Goal: Task Accomplishment & Management: Complete application form

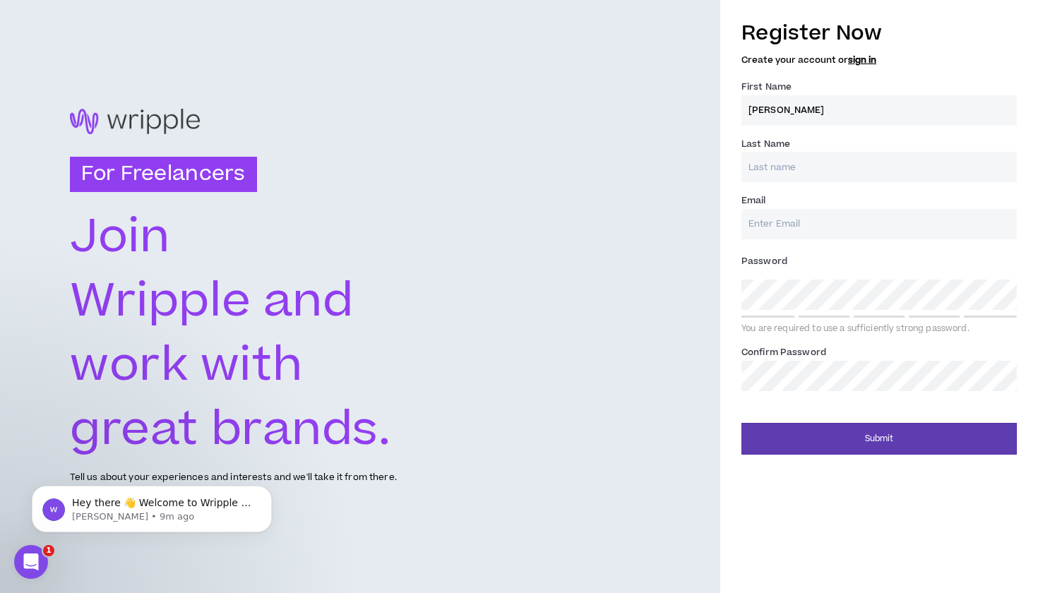
type input "[PERSON_NAME]"
type input "[GEOGRAPHIC_DATA]"
type input "L"
type input "alisharome7@gmail.com"
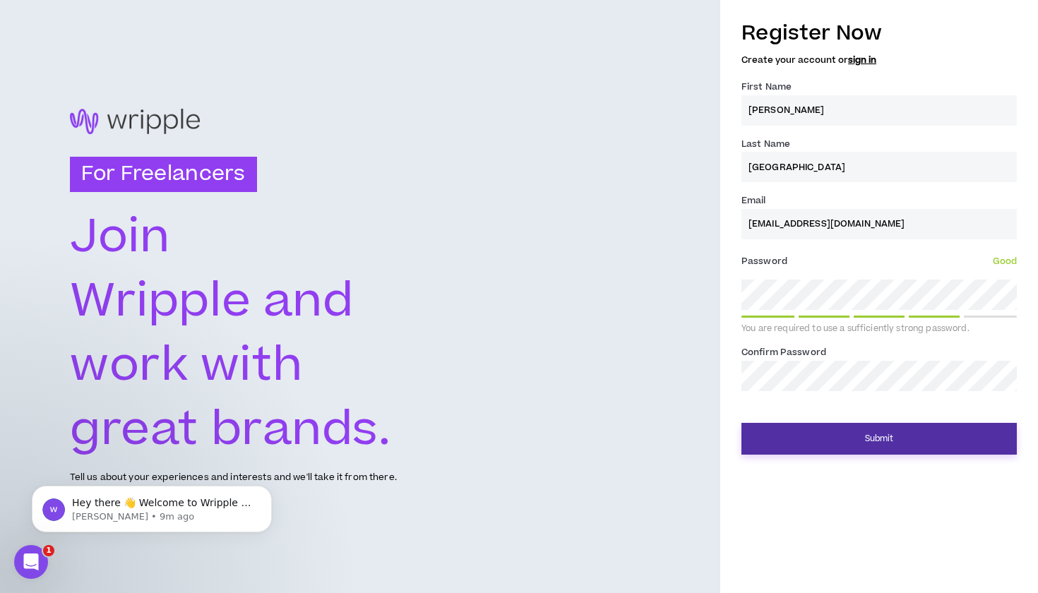
click at [843, 437] on button "Submit" at bounding box center [880, 439] width 276 height 32
click at [822, 435] on button "Submit" at bounding box center [880, 439] width 276 height 32
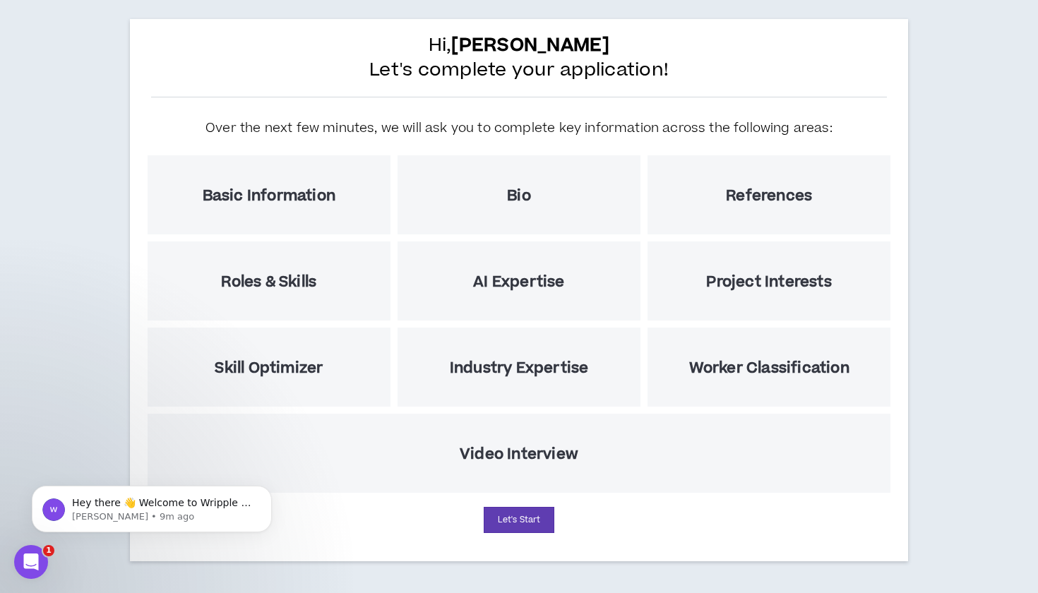
scroll to position [69, 0]
click at [326, 192] on h5 "Basic Information" at bounding box center [269, 196] width 133 height 18
click at [520, 517] on button "Let's Start" at bounding box center [519, 520] width 71 height 26
select select "US"
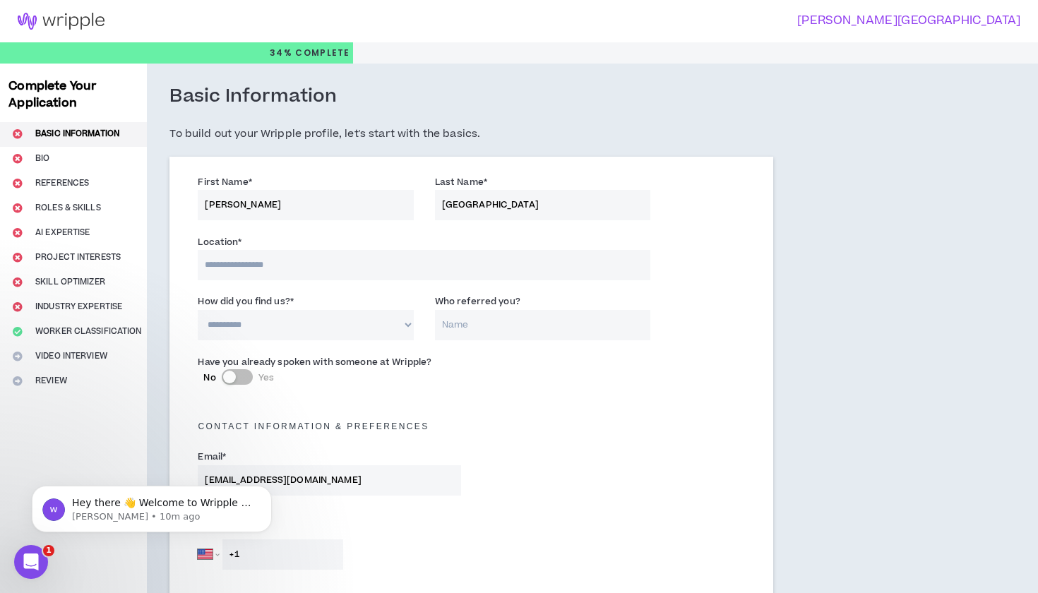
click at [351, 266] on input at bounding box center [424, 265] width 453 height 30
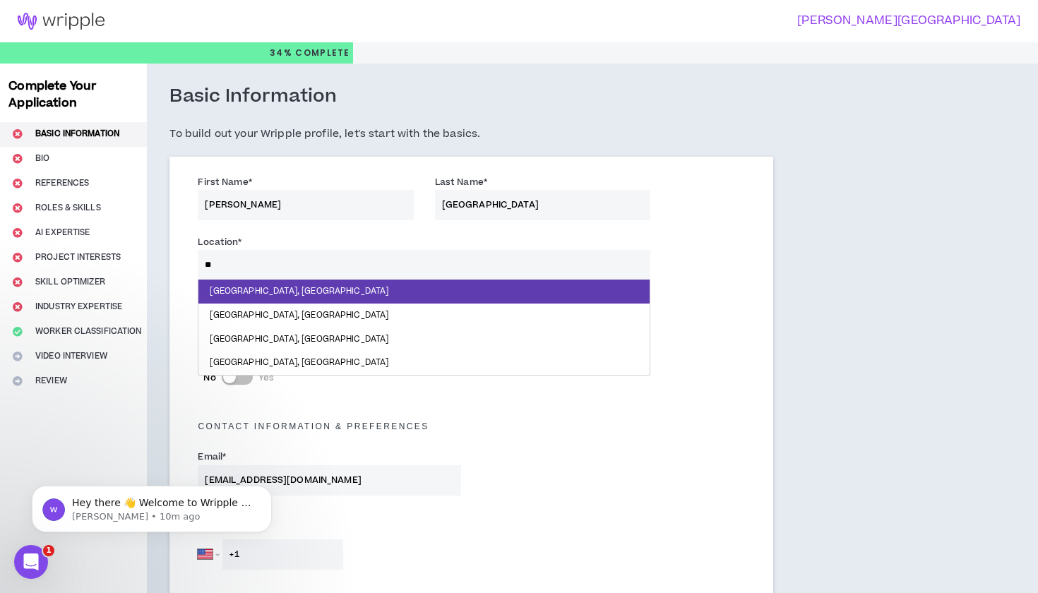
type input "***"
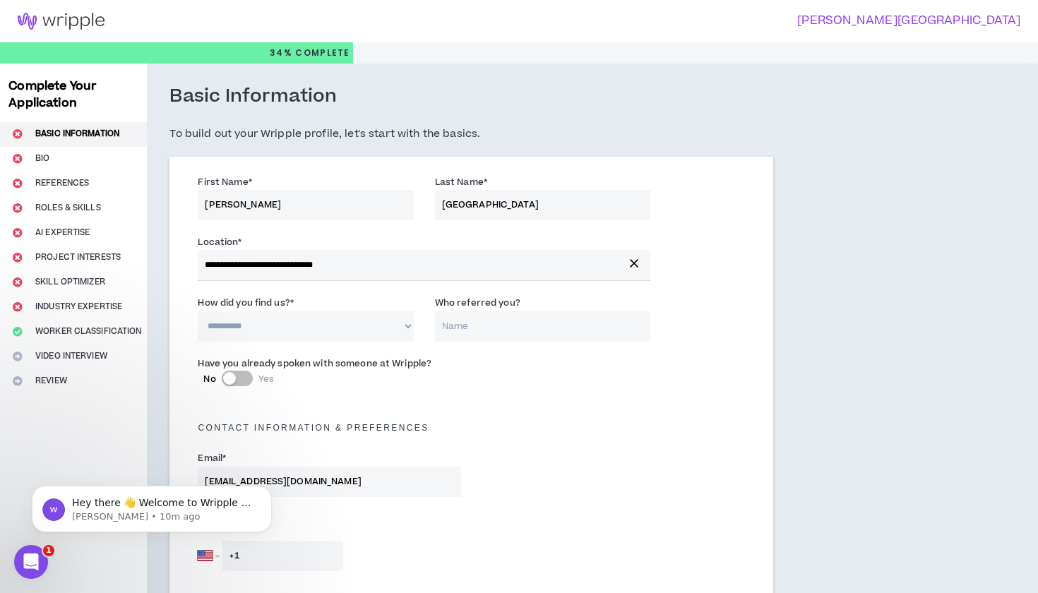
select select "*"
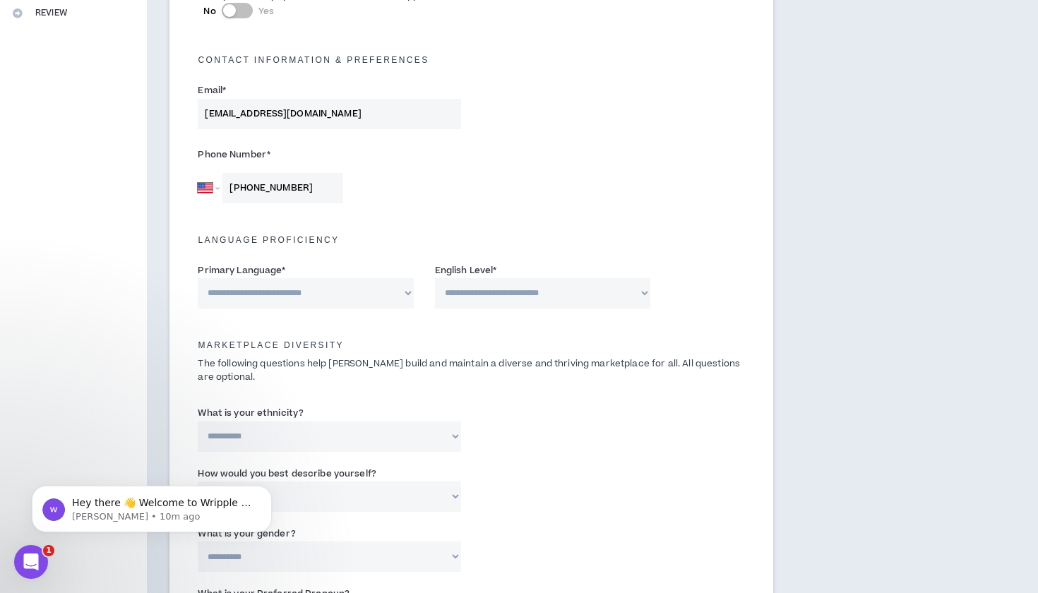
scroll to position [382, 0]
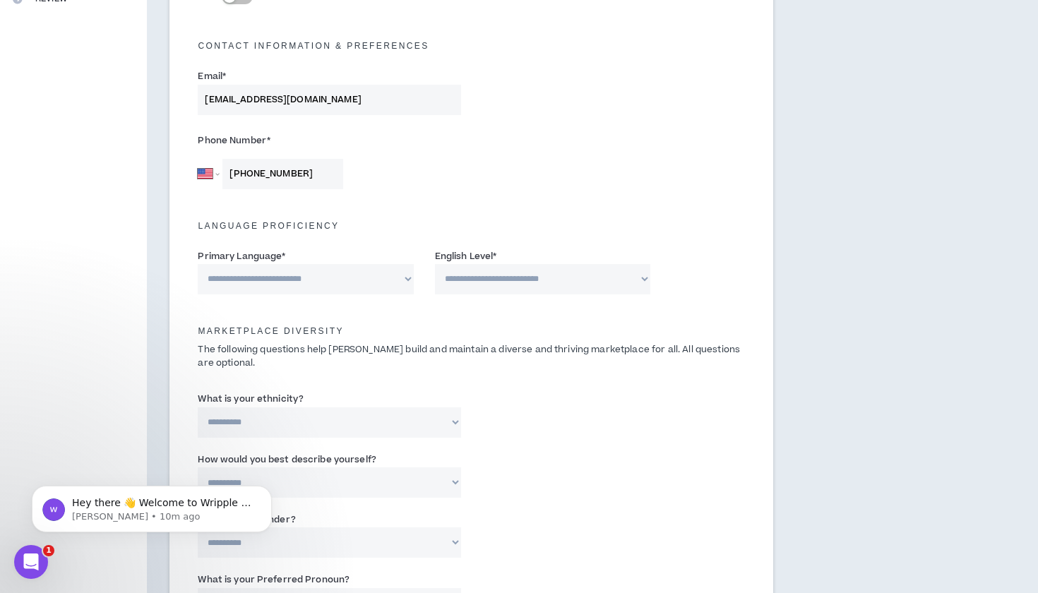
type input "+1 951 275 3444"
select select "*******"
select select "*"
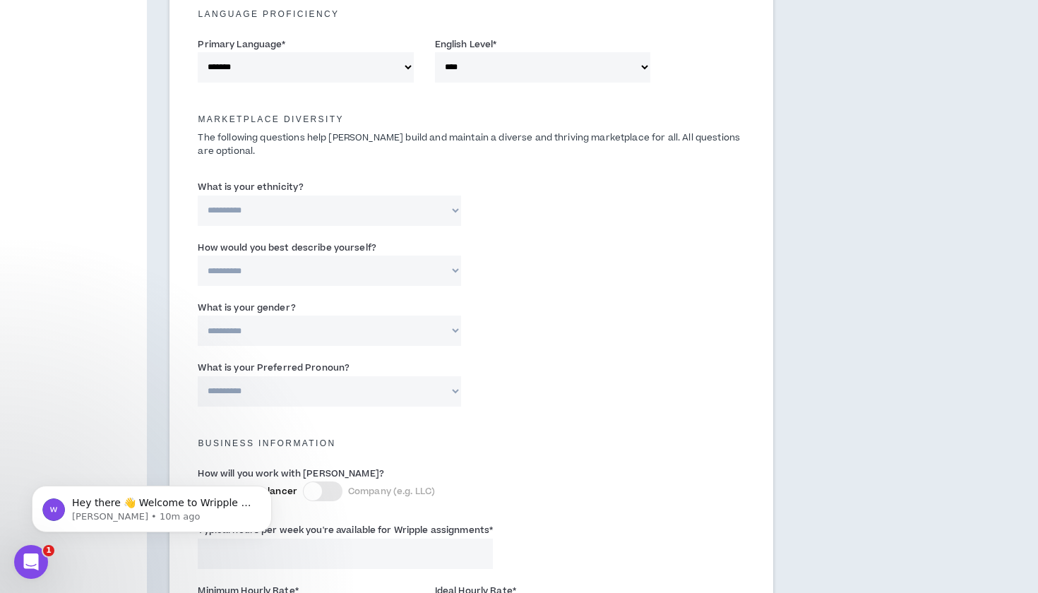
scroll to position [600, 0]
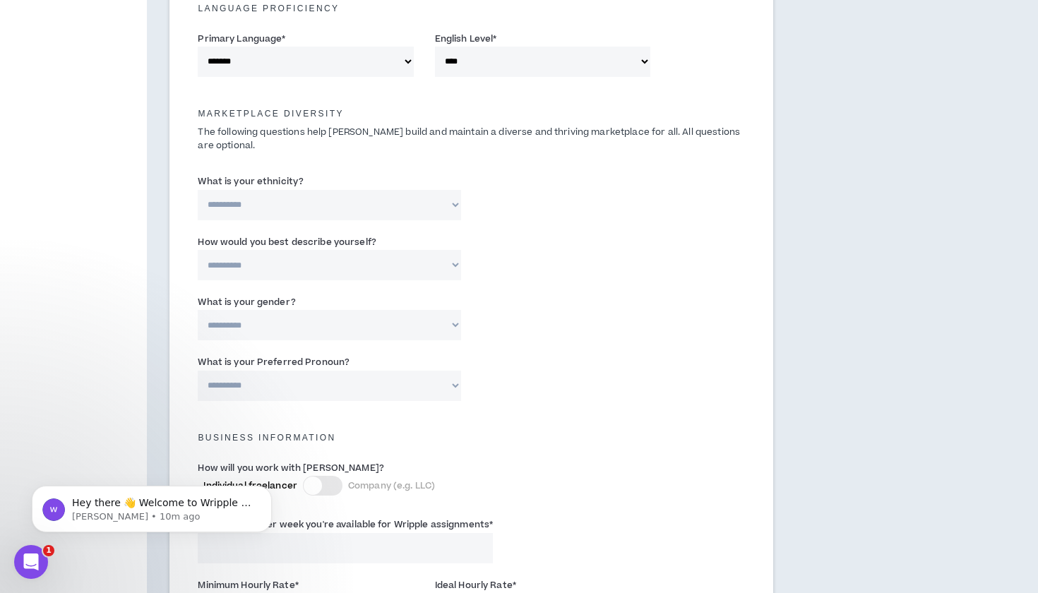
select select "*****"
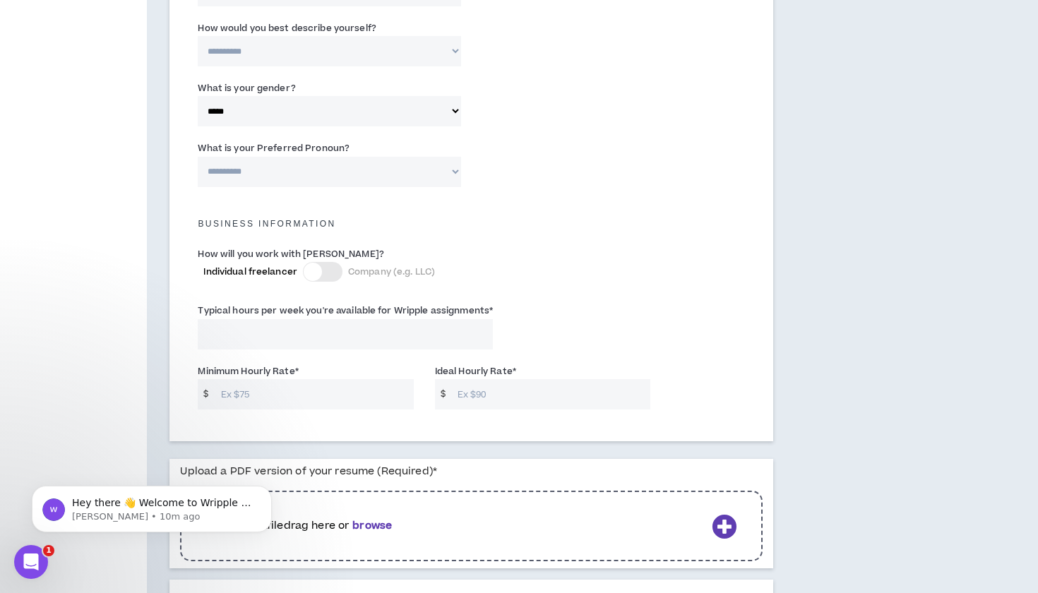
scroll to position [816, 0]
click at [336, 332] on input "Typical hours per week you're available for Wripple assignments *" at bounding box center [345, 332] width 295 height 30
type input "35"
click at [341, 389] on input "Minimum Hourly Rate *" at bounding box center [314, 392] width 200 height 30
type input "27"
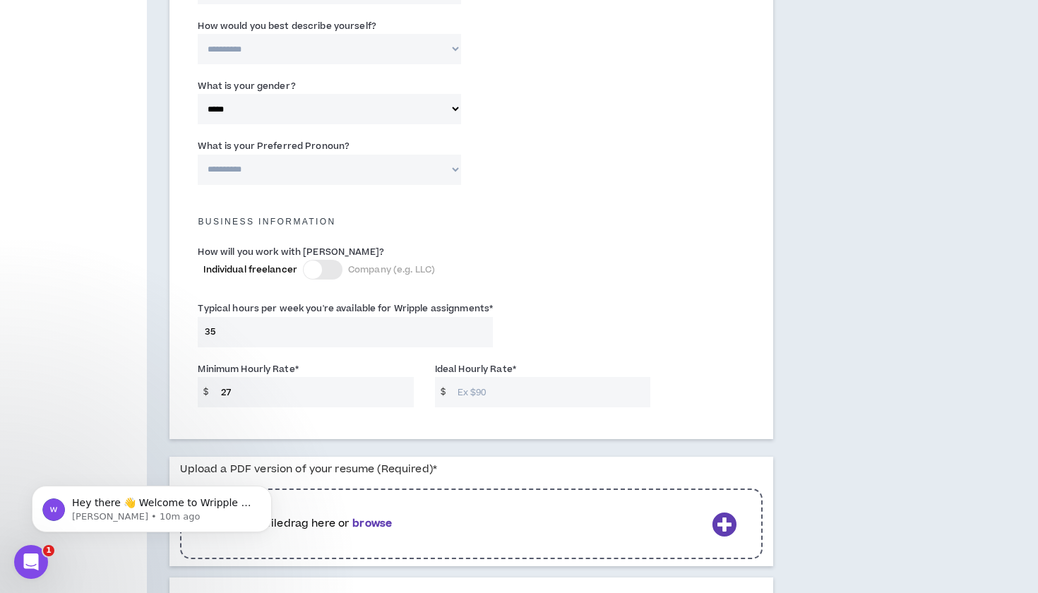
click at [467, 389] on input "Ideal Hourly Rate *" at bounding box center [551, 392] width 200 height 30
type input "27"
click at [563, 318] on div "Typical hours per week you're available for Wripple assignments * 35" at bounding box center [471, 327] width 569 height 60
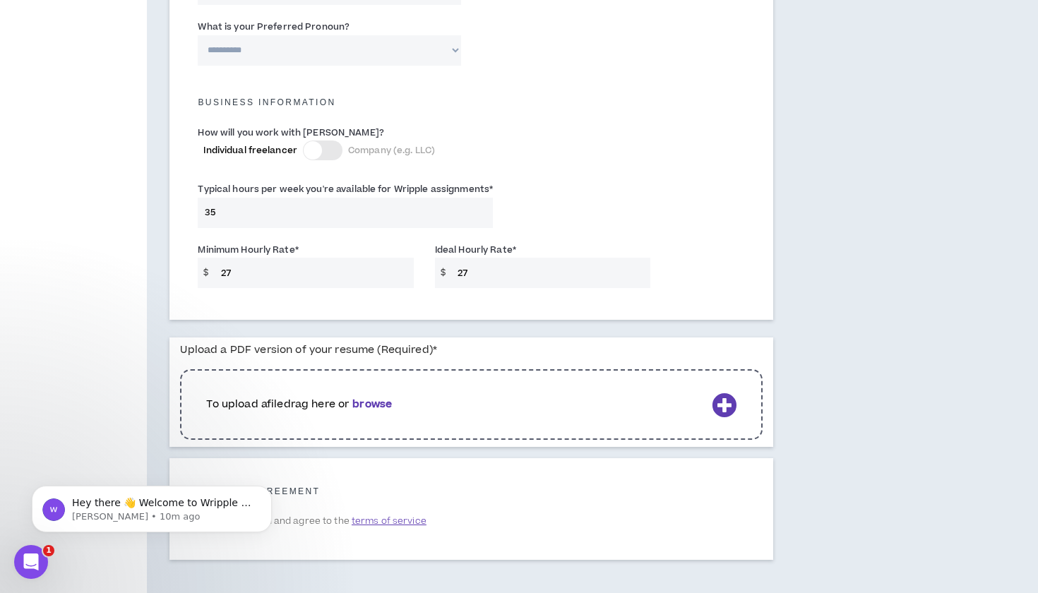
scroll to position [974, 0]
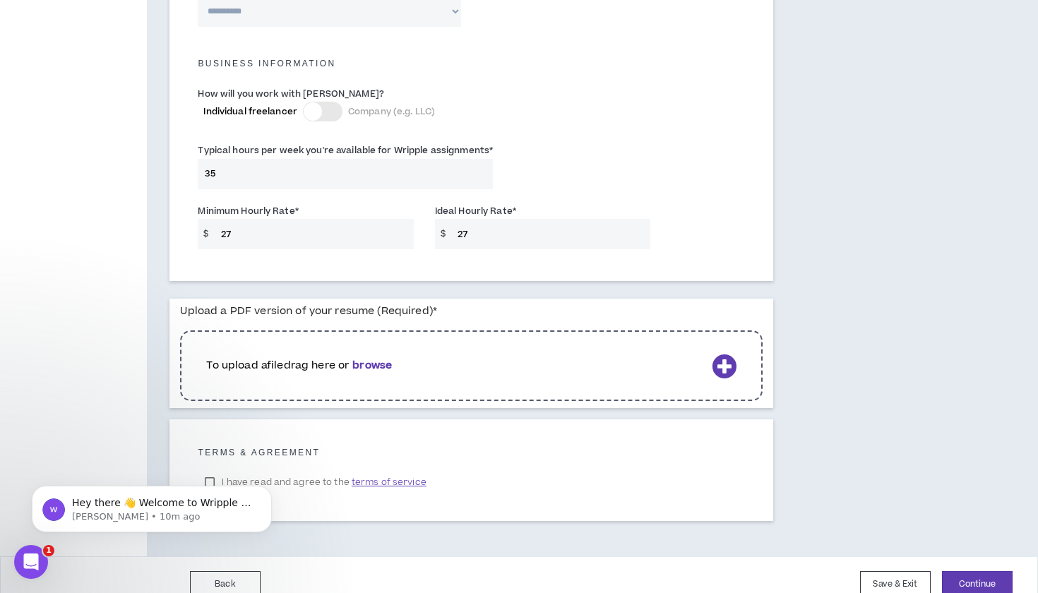
click at [456, 358] on p "To upload a file drag here or browse" at bounding box center [456, 366] width 500 height 16
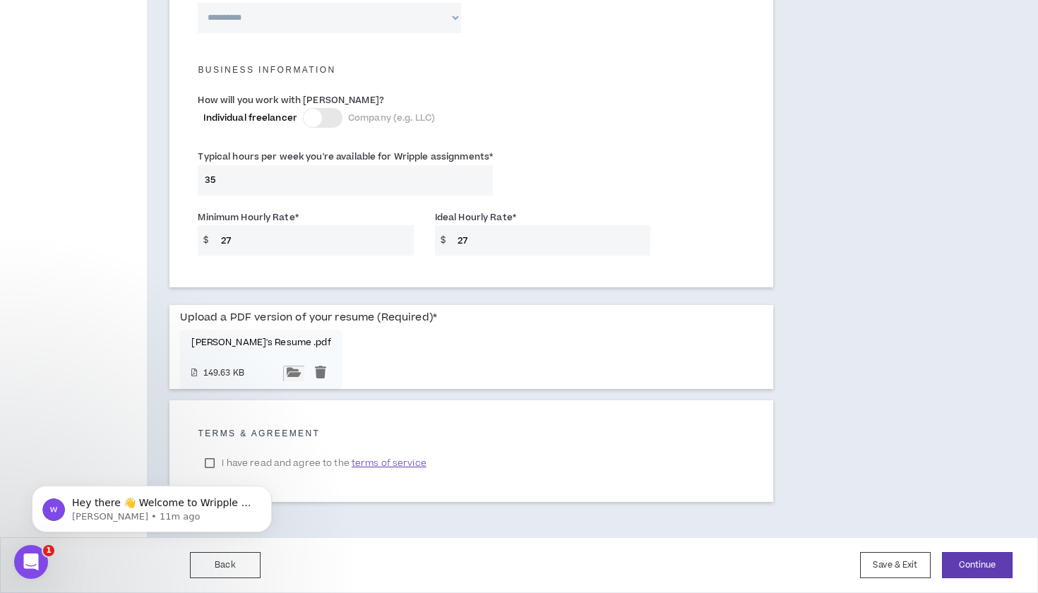
scroll to position [963, 0]
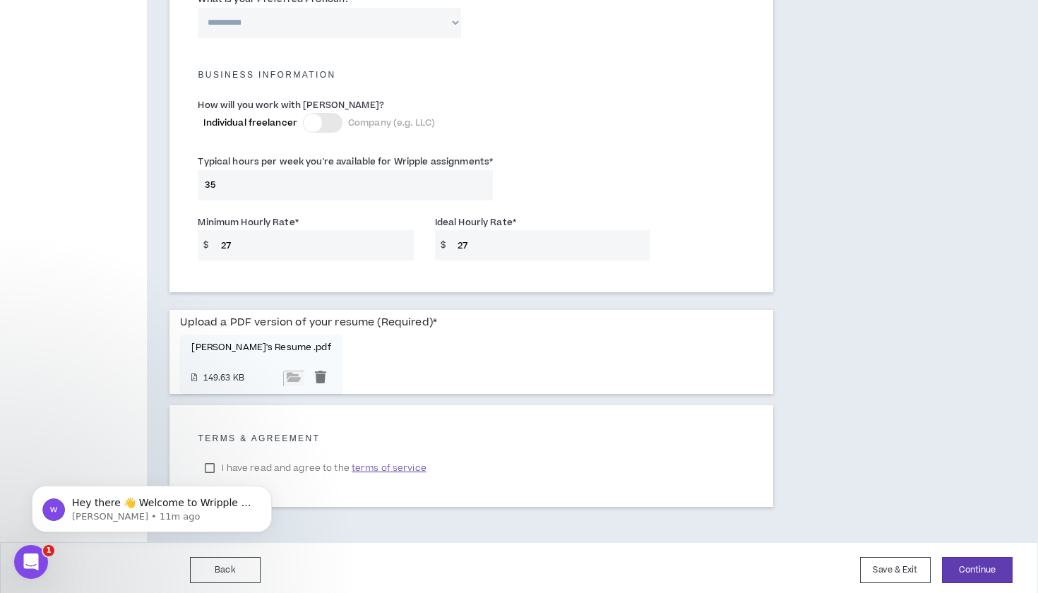
click at [214, 461] on html "Hey there 👋 Welcome to Wripple 🙌 Take a look around! If you have any questions,…" at bounding box center [152, 505] width 283 height 99
click at [209, 464] on body "Hey there 👋 Welcome to Wripple 🙌 Take a look around! If you have any questions,…" at bounding box center [151, 506] width 271 height 88
click at [210, 461] on html "Hey there 👋 Welcome to Wripple 🙌 Take a look around! If you have any questions,…" at bounding box center [152, 505] width 283 height 99
click at [304, 386] on input "file" at bounding box center [293, 379] width 21 height 16
click at [211, 463] on body "Hey there 👋 Welcome to Wripple 🙌 Take a look around! If you have any questions,…" at bounding box center [151, 506] width 271 height 88
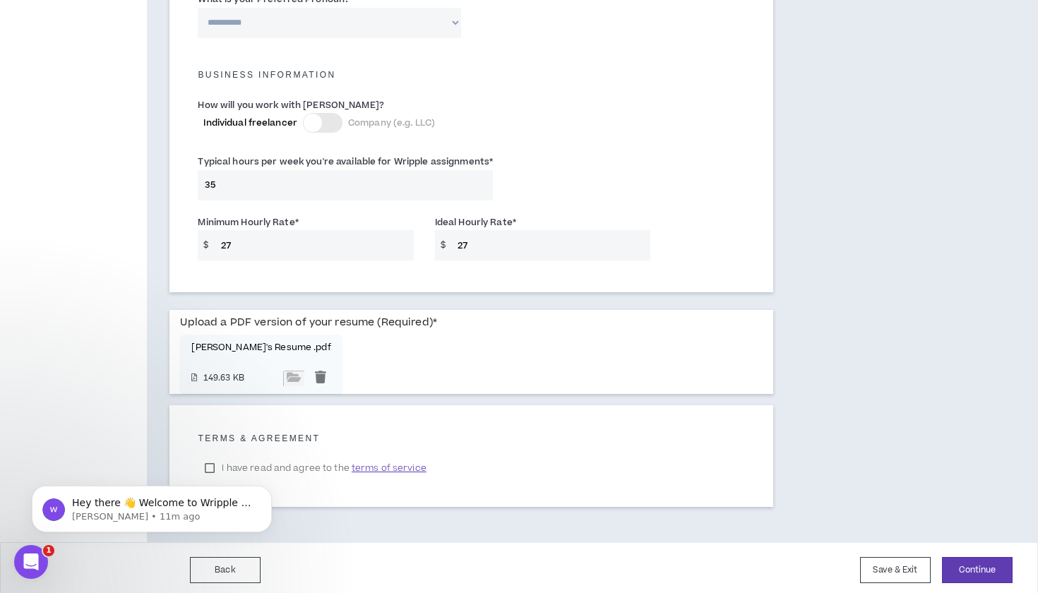
click at [365, 466] on span "terms of service" at bounding box center [389, 468] width 75 height 14
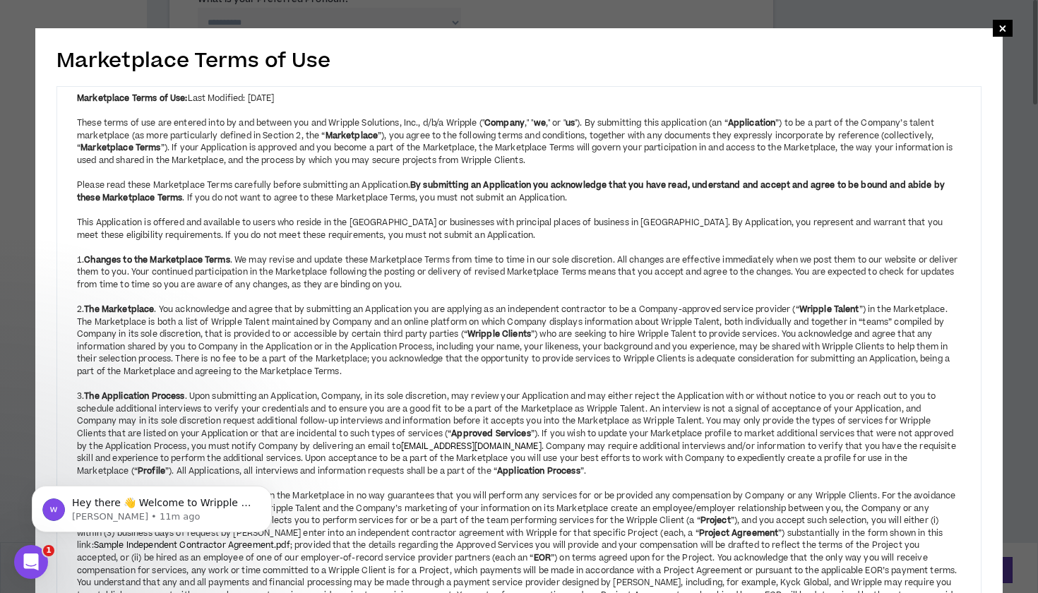
click at [1002, 29] on span "×" at bounding box center [1003, 28] width 8 height 17
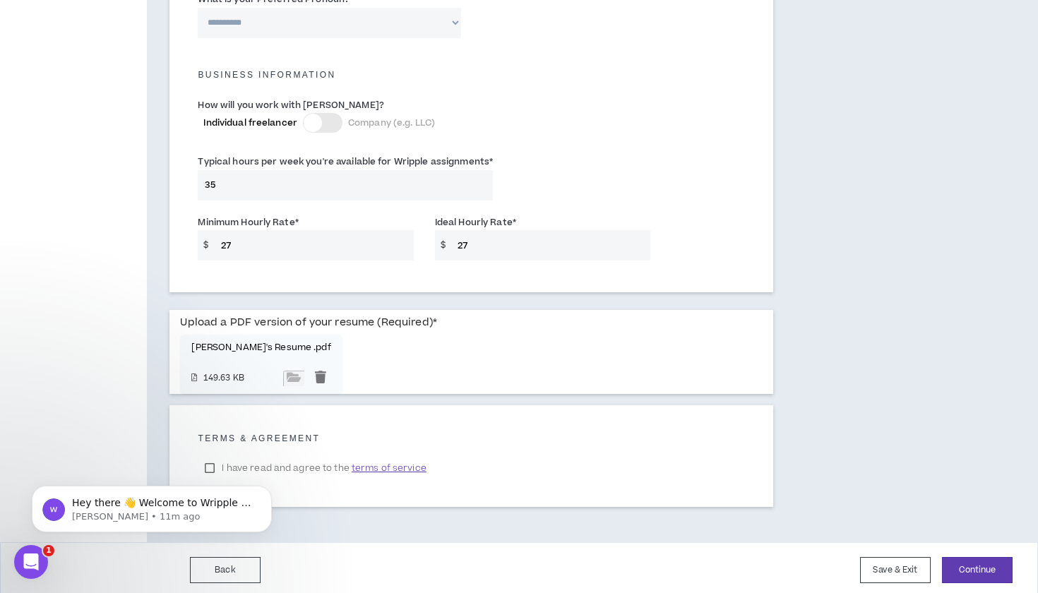
click at [208, 463] on body "Hey there 👋 Welcome to Wripple 🙌 Take a look around! If you have any questions,…" at bounding box center [151, 506] width 271 height 88
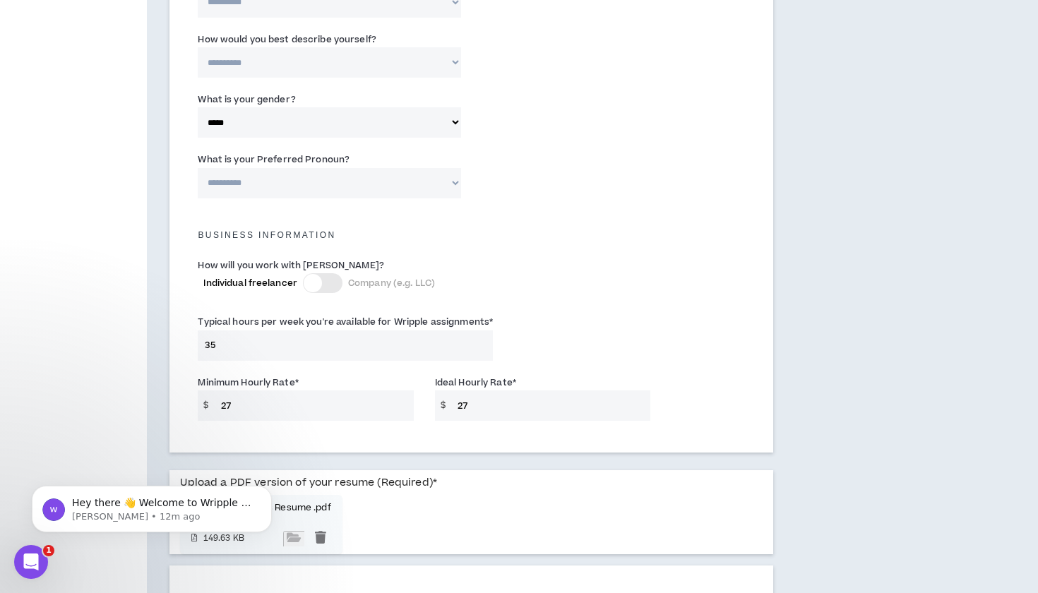
scroll to position [804, 0]
click at [340, 277] on div at bounding box center [323, 282] width 40 height 20
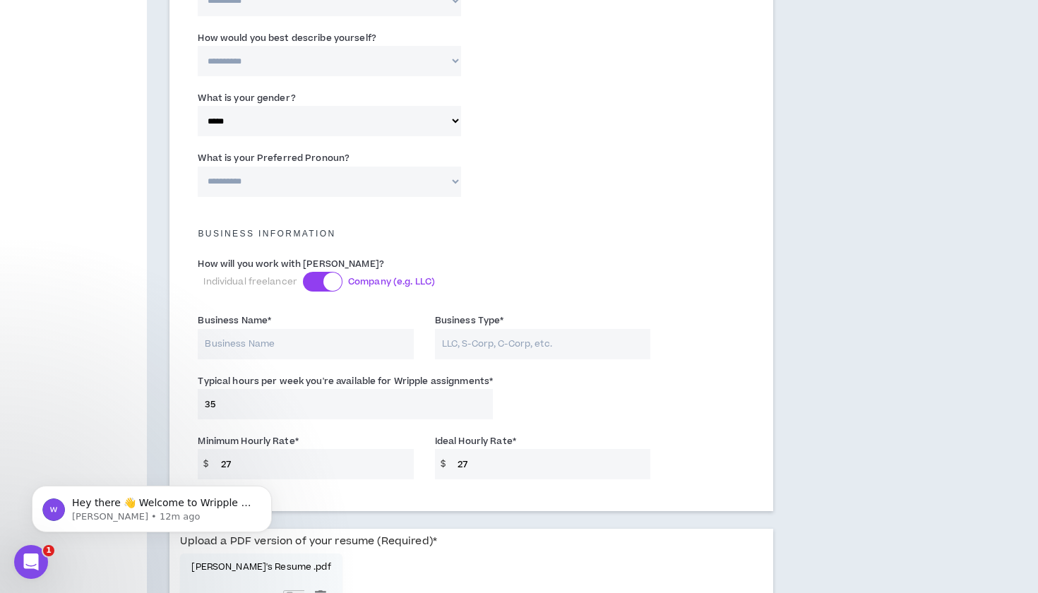
click at [319, 278] on div at bounding box center [323, 282] width 40 height 20
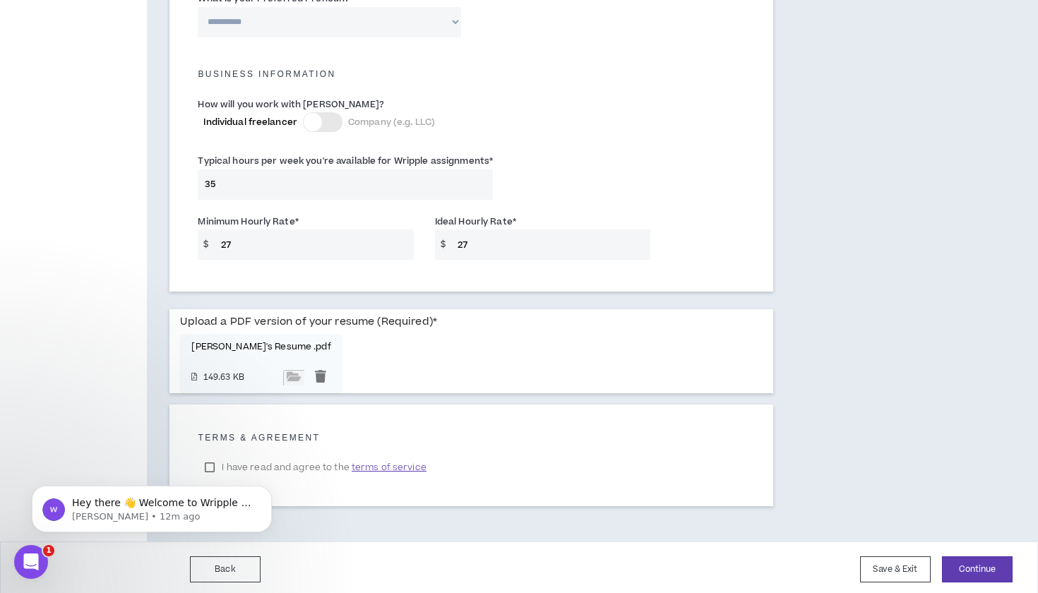
scroll to position [963, 0]
click at [473, 240] on input "27" at bounding box center [551, 245] width 200 height 30
type input "2"
type input "30"
click at [210, 465] on body "Hey there 👋 Welcome to Wripple 🙌 Take a look around! If you have any questions,…" at bounding box center [151, 506] width 271 height 88
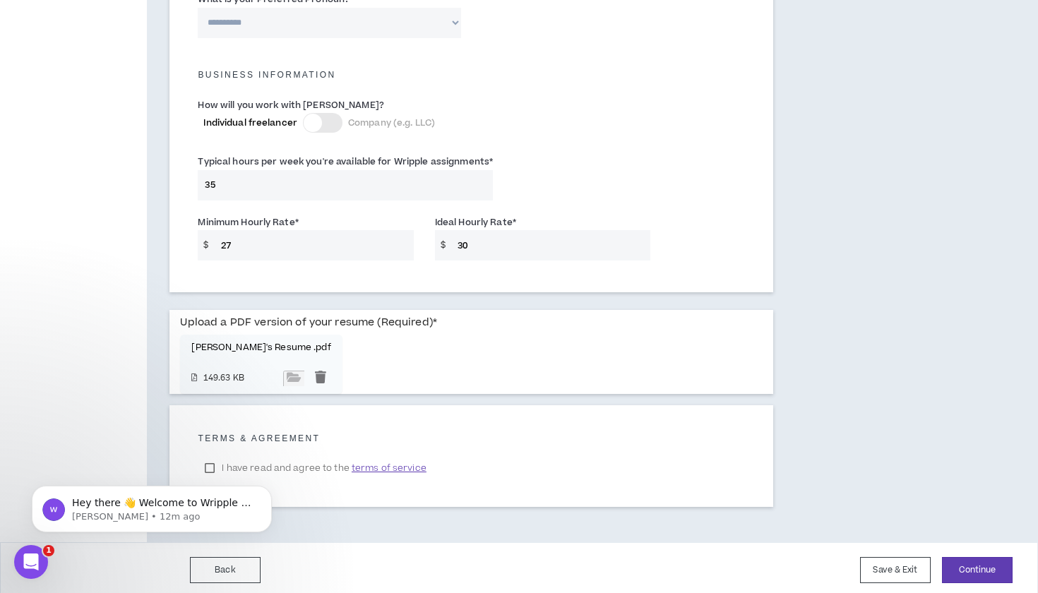
click at [210, 465] on body "Hey there 👋 Welcome to Wripple 🙌 Take a look around! If you have any questions,…" at bounding box center [151, 506] width 271 height 88
click at [304, 386] on input "file" at bounding box center [293, 379] width 21 height 16
click at [377, 468] on span "terms of service" at bounding box center [389, 468] width 75 height 14
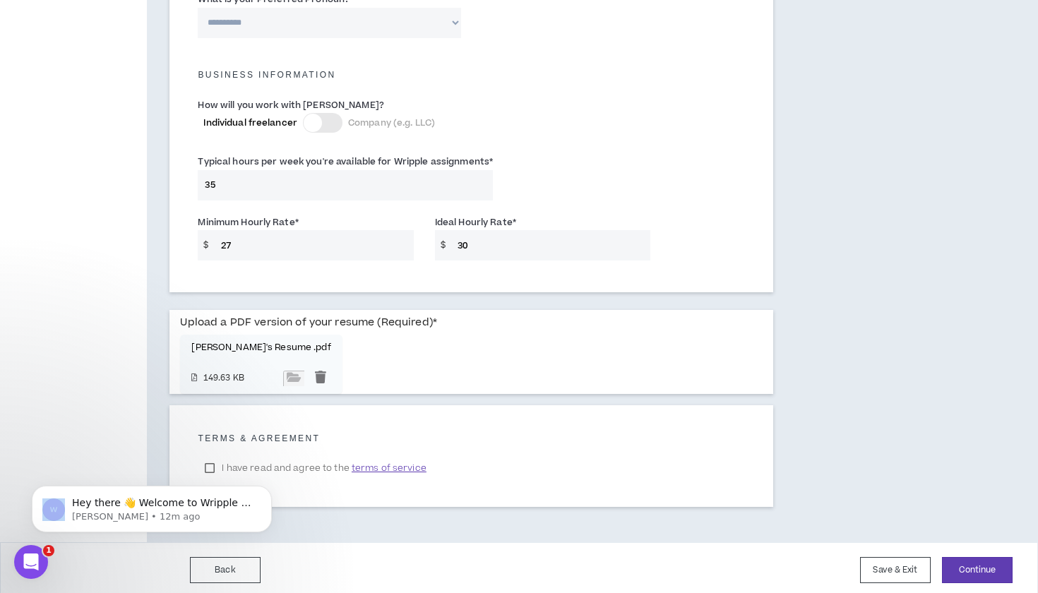
click at [209, 465] on body "Hey there 👋 Welcome to Wripple 🙌 Take a look around! If you have any questions,…" at bounding box center [151, 506] width 271 height 88
click at [270, 494] on icon "Dismiss notification" at bounding box center [268, 490] width 8 height 8
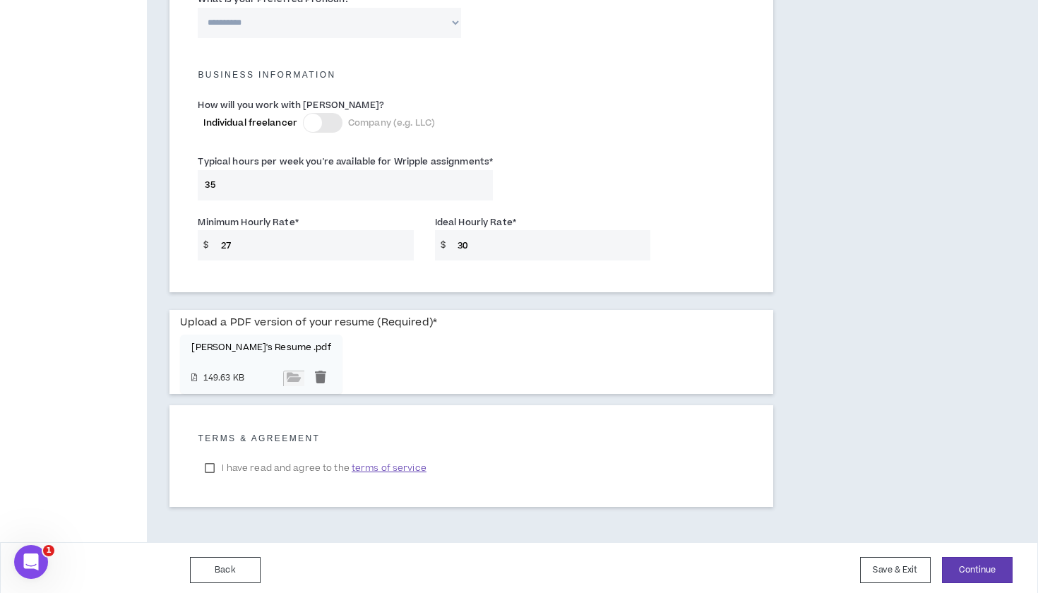
click at [209, 464] on label "I have read and agree to the terms of service" at bounding box center [315, 468] width 235 height 21
click at [969, 566] on button "Continue" at bounding box center [977, 570] width 71 height 26
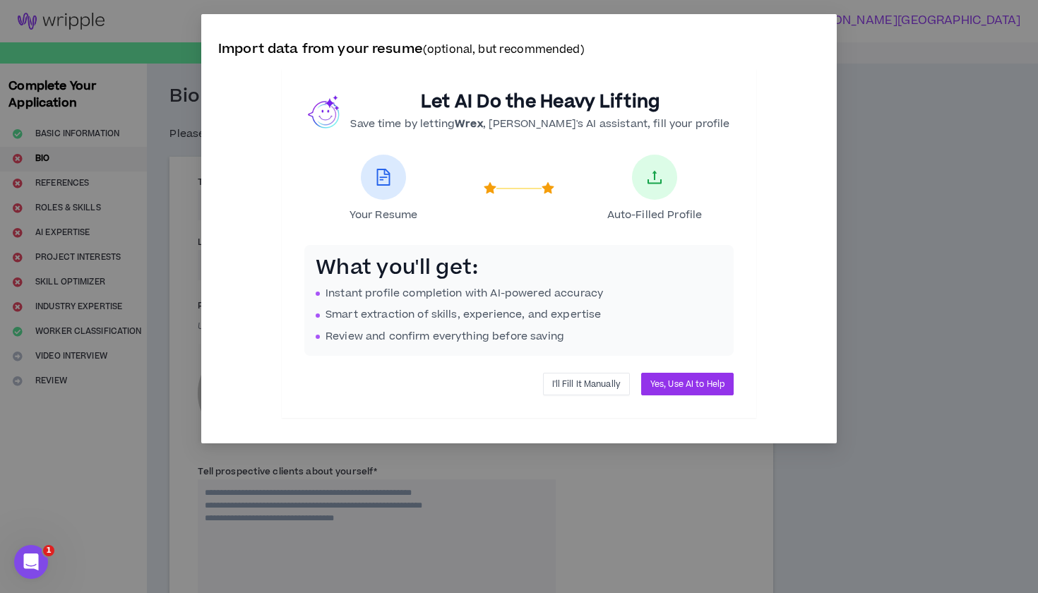
click at [586, 386] on span "I'll Fill It Manually" at bounding box center [586, 384] width 69 height 13
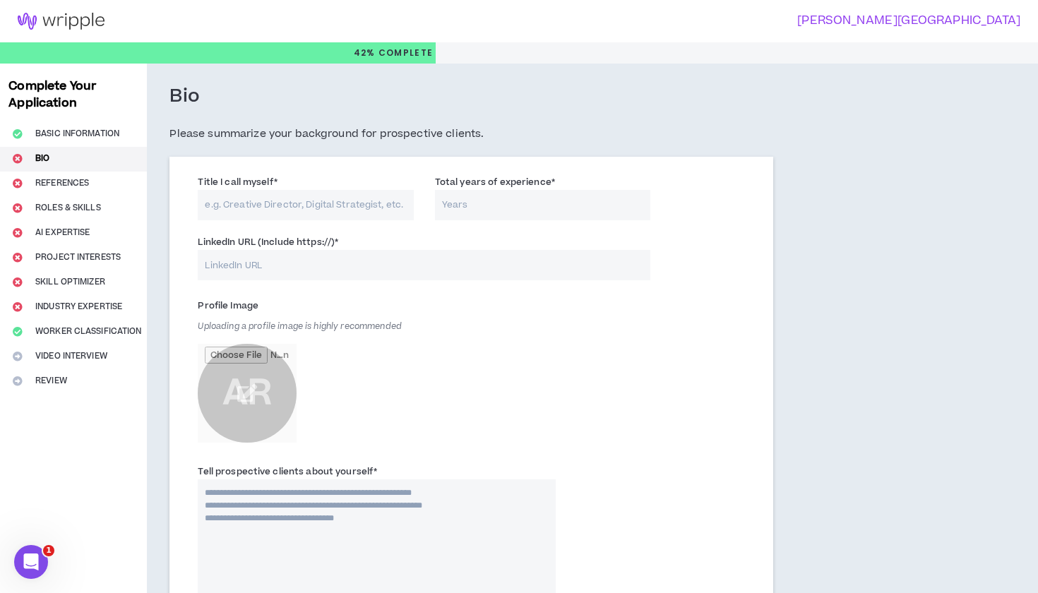
click at [300, 206] on input "Title I call myself *" at bounding box center [305, 205] width 215 height 30
click at [262, 201] on input "Live Events" at bounding box center [305, 205] width 215 height 30
click at [359, 208] on input "Live Events" at bounding box center [305, 205] width 215 height 30
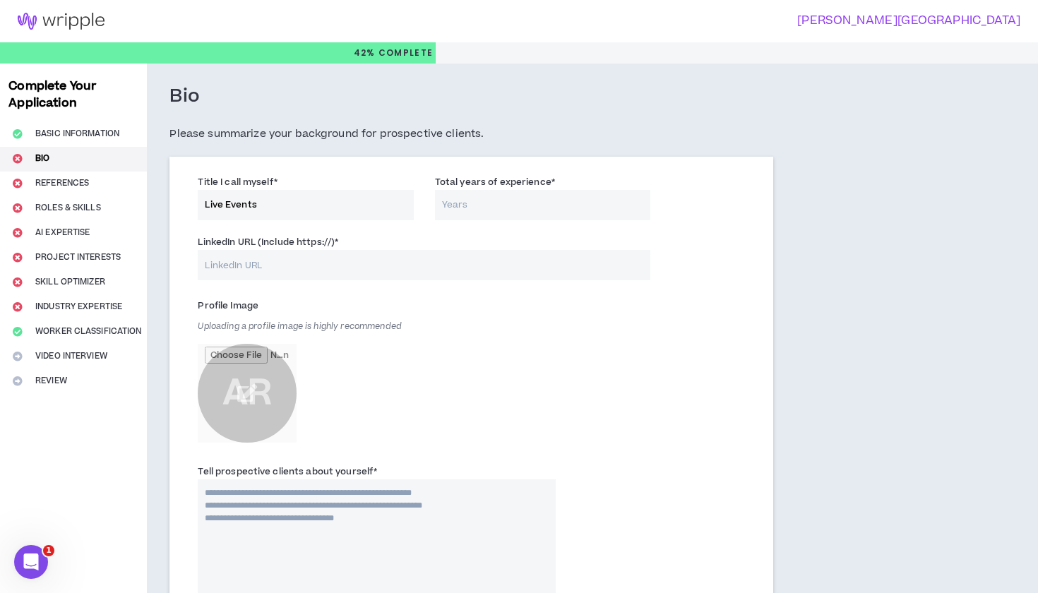
click at [359, 208] on input "Live Events" at bounding box center [305, 205] width 215 height 30
paste input "Live Events Producer / Talent Coordinator"
type input "Live EventsLive Events Producer / Talent Coordinator"
click at [463, 201] on input "Total years of experience *" at bounding box center [542, 205] width 215 height 30
type input "10"
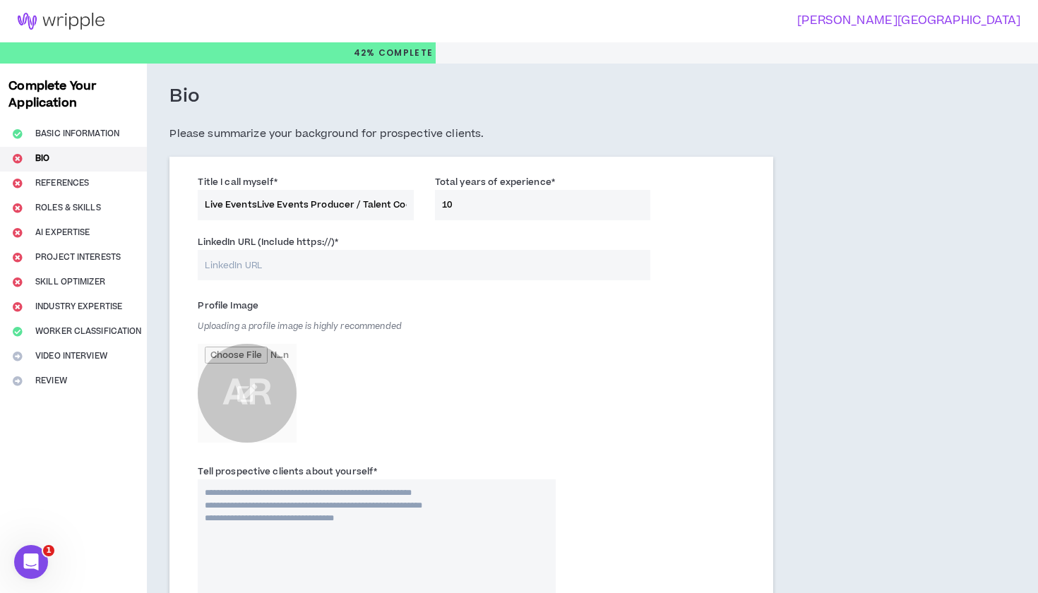
click at [278, 263] on input "LinkedIn URL (Include https://) *" at bounding box center [424, 265] width 453 height 30
paste input "www.linkedin.com/in/"
type input "www.linkedin.com/in/"
drag, startPoint x: 350, startPoint y: 203, endPoint x: 256, endPoint y: 201, distance: 94.0
click at [257, 201] on input "Live EventsLive Events Producer / Talent Coordinator" at bounding box center [305, 205] width 215 height 30
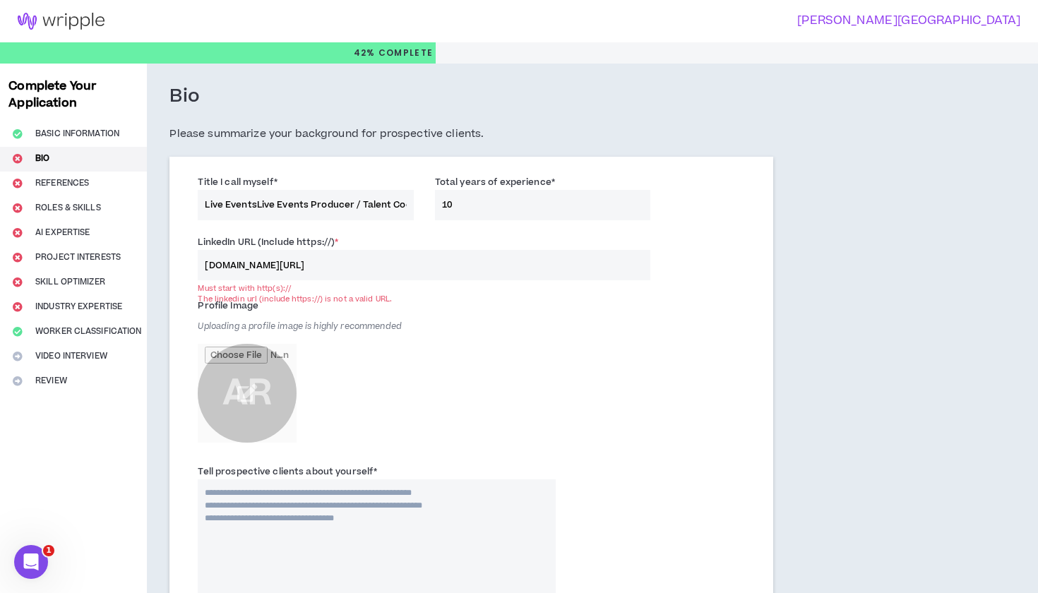
drag, startPoint x: 353, startPoint y: 201, endPoint x: 205, endPoint y: 201, distance: 147.6
click at [205, 203] on input "Live EventsLive Events Producer / Talent Coordinator" at bounding box center [305, 205] width 215 height 30
click at [350, 201] on input "Entertainment Production Profsioall / Talent Coordinator" at bounding box center [305, 205] width 215 height 30
click at [343, 206] on input "Entertainment Production Profsioall / Talent Coordinator" at bounding box center [305, 205] width 215 height 30
click at [348, 204] on input "Entertainment Production Profsioall / Talent Coordinator" at bounding box center [305, 205] width 215 height 30
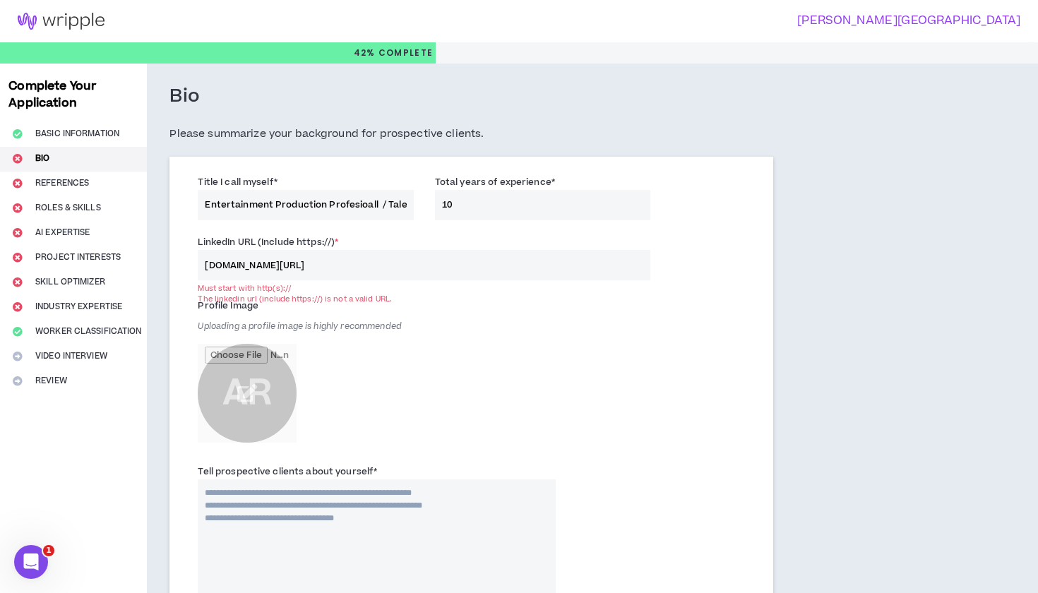
click at [387, 212] on input "Entertainment Production Profesioall / Talent Coordinator" at bounding box center [305, 205] width 215 height 30
click at [366, 202] on input "Entertainment Production Profesioall / Talent Coordinator" at bounding box center [305, 205] width 215 height 30
type input "Entertainment Production Professional / Talent Coordinator"
click at [377, 224] on div "Title I call myself * Entertainment Production Professional / Talent Coordinato…" at bounding box center [471, 201] width 569 height 60
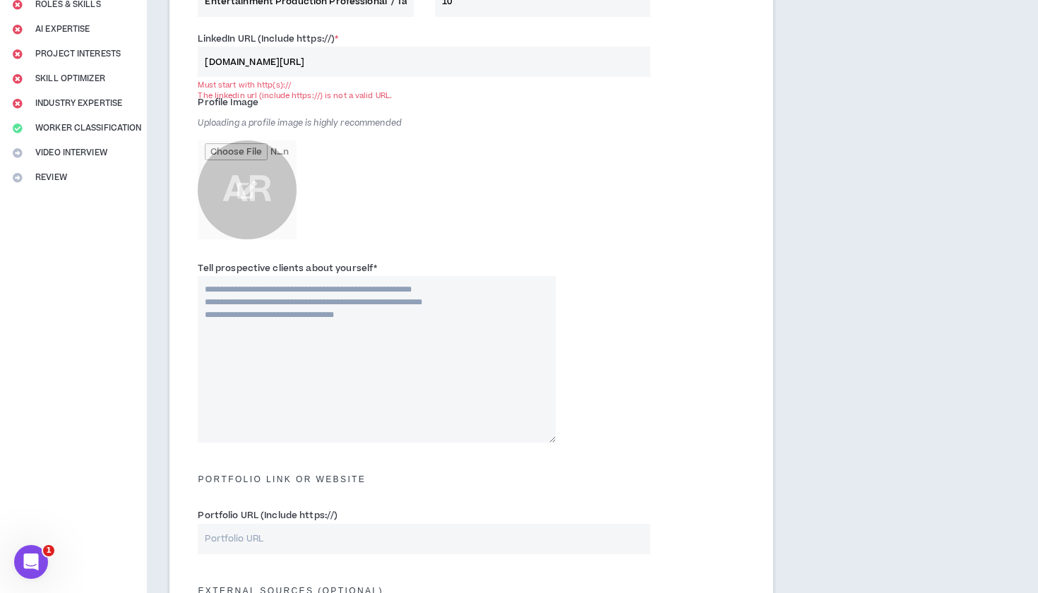
scroll to position [205, 0]
click at [336, 288] on textarea "Tell prospective clients about yourself *" at bounding box center [376, 358] width 357 height 167
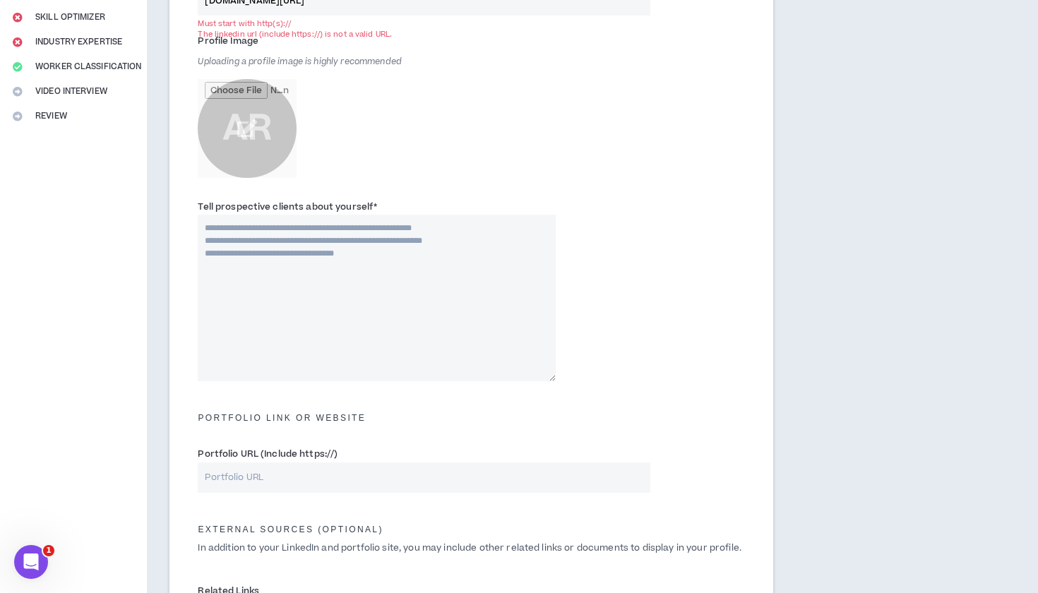
scroll to position [266, 0]
type textarea "*"
paste textarea "**********"
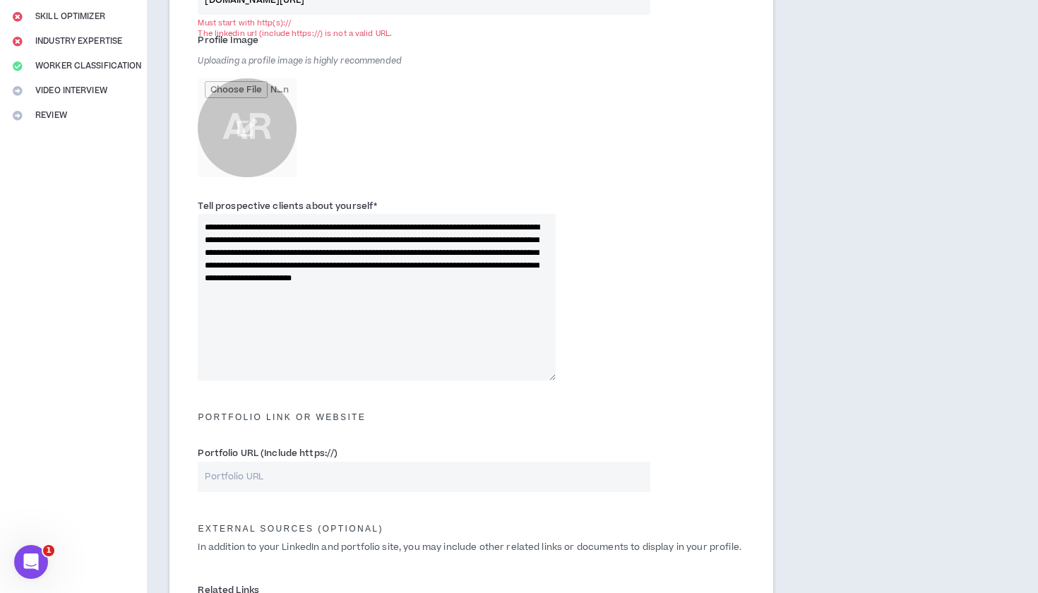
paste textarea "**********"
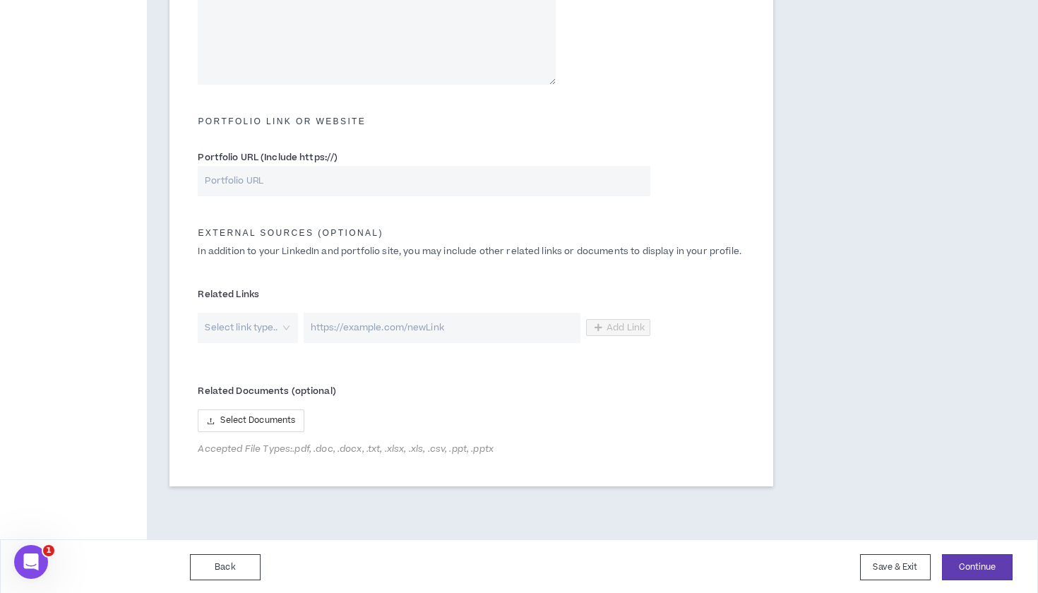
scroll to position [561, 0]
type textarea "**********"
click at [969, 562] on button "Continue" at bounding box center [977, 568] width 71 height 26
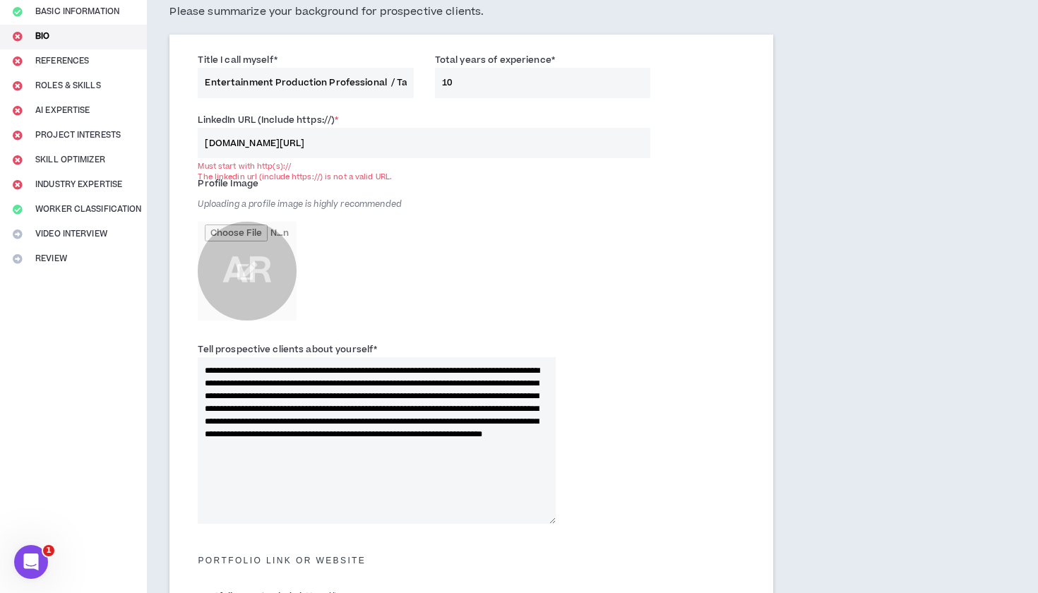
scroll to position [111, 0]
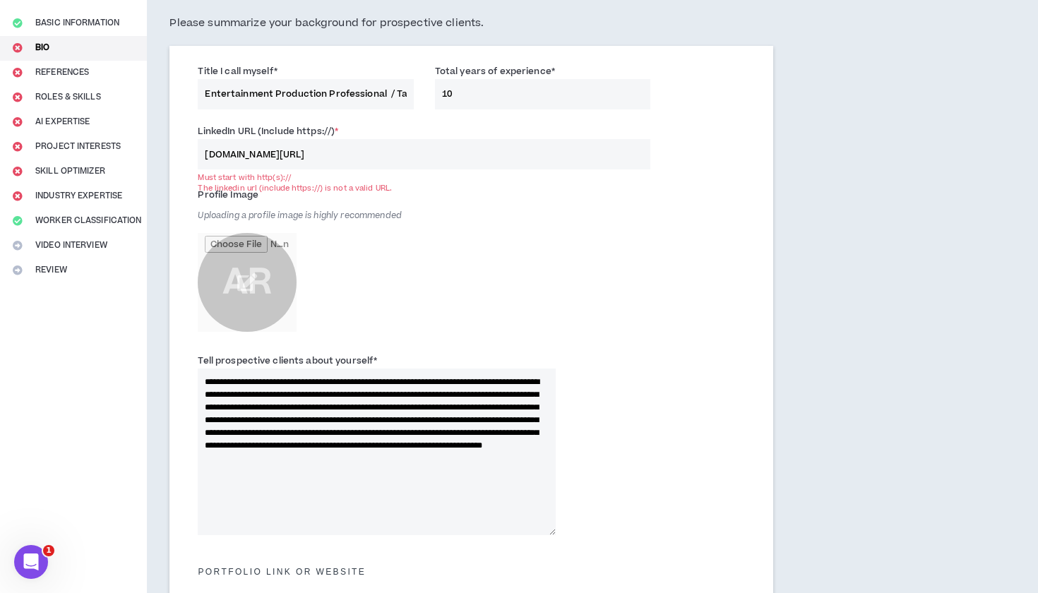
click at [404, 149] on input "www.linkedin.com/in/" at bounding box center [424, 154] width 453 height 30
paste input "alisha-rome-766b23a7"
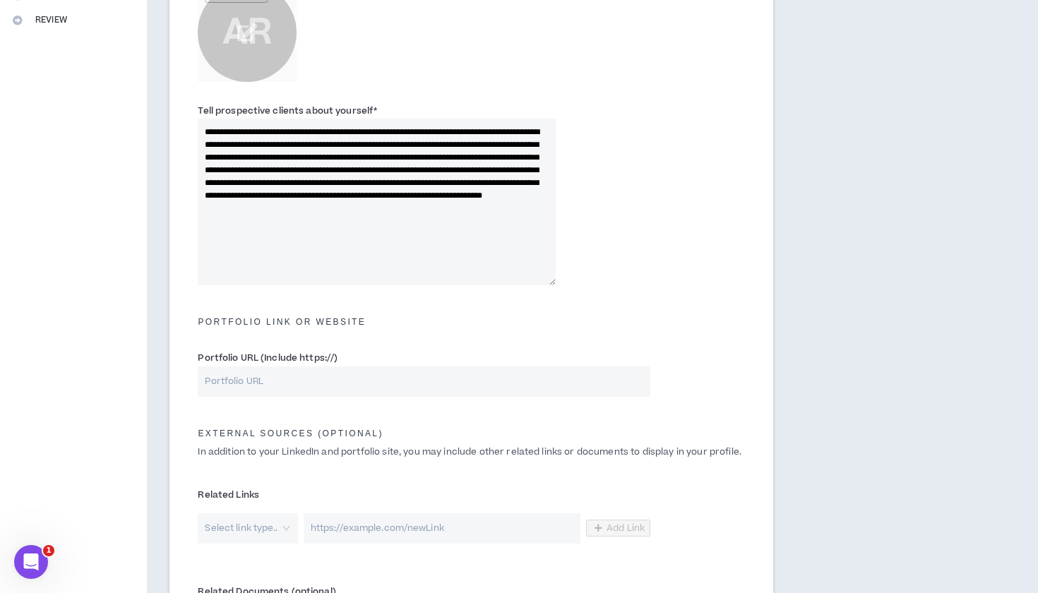
scroll to position [306, 0]
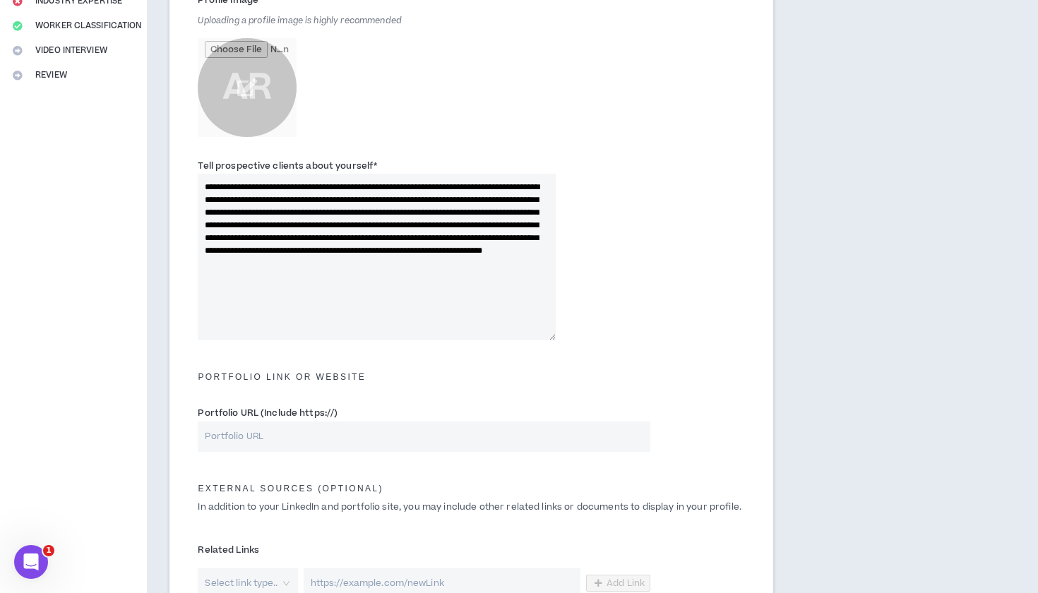
type input "www.linkedin.com/in/alisha-rome-766b23a7"
click at [205, 182] on textarea "**********" at bounding box center [376, 257] width 357 height 167
paste textarea "**********"
drag, startPoint x: 432, startPoint y: 185, endPoint x: 319, endPoint y: 184, distance: 113.0
click at [319, 184] on textarea "**********" at bounding box center [376, 257] width 357 height 167
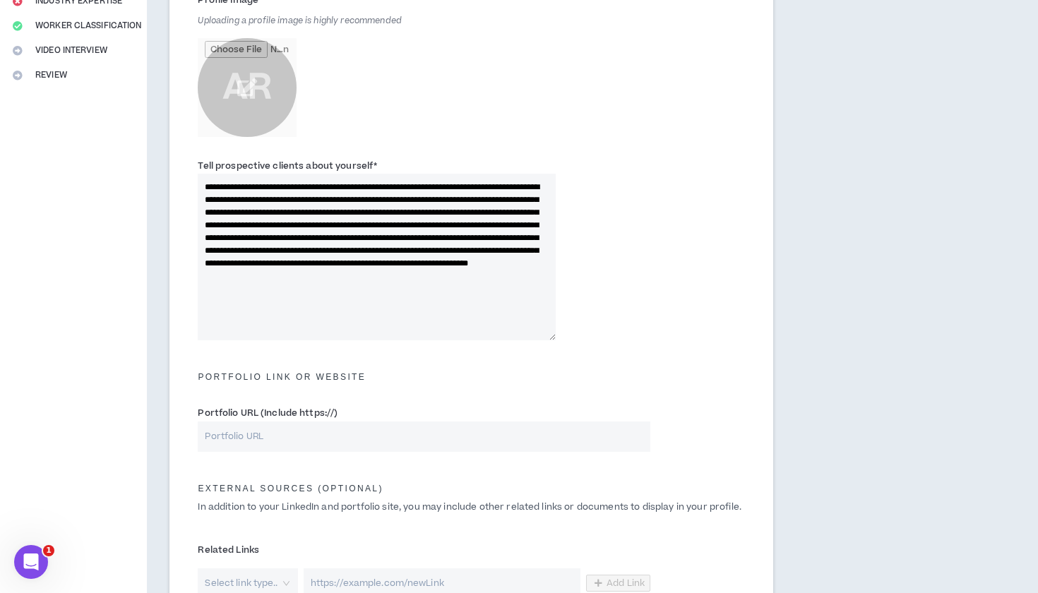
click at [300, 196] on textarea "**********" at bounding box center [376, 257] width 357 height 167
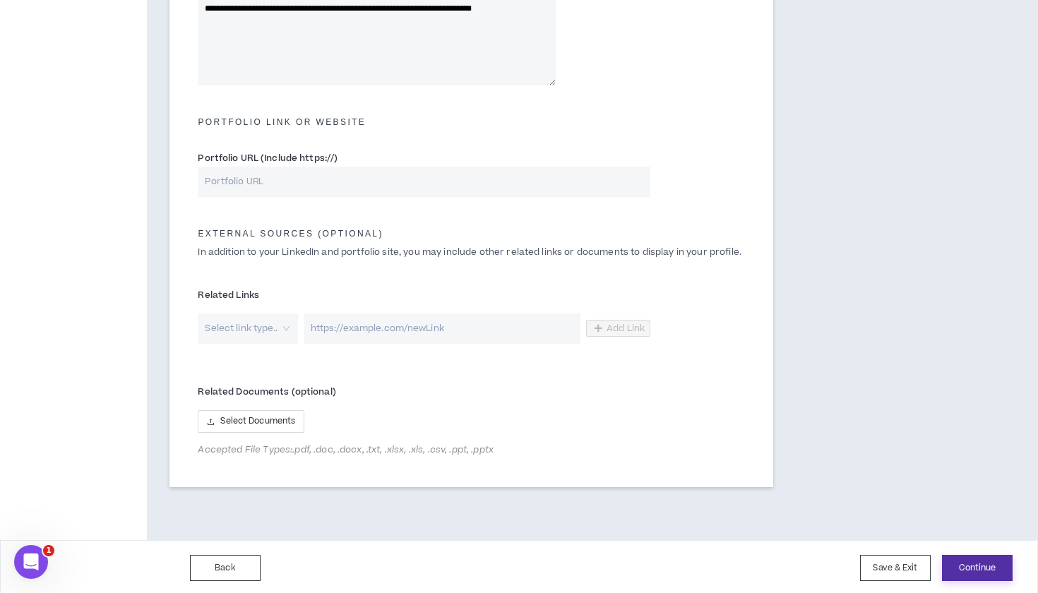
type textarea "**********"
click at [966, 564] on button "Continue" at bounding box center [977, 568] width 71 height 26
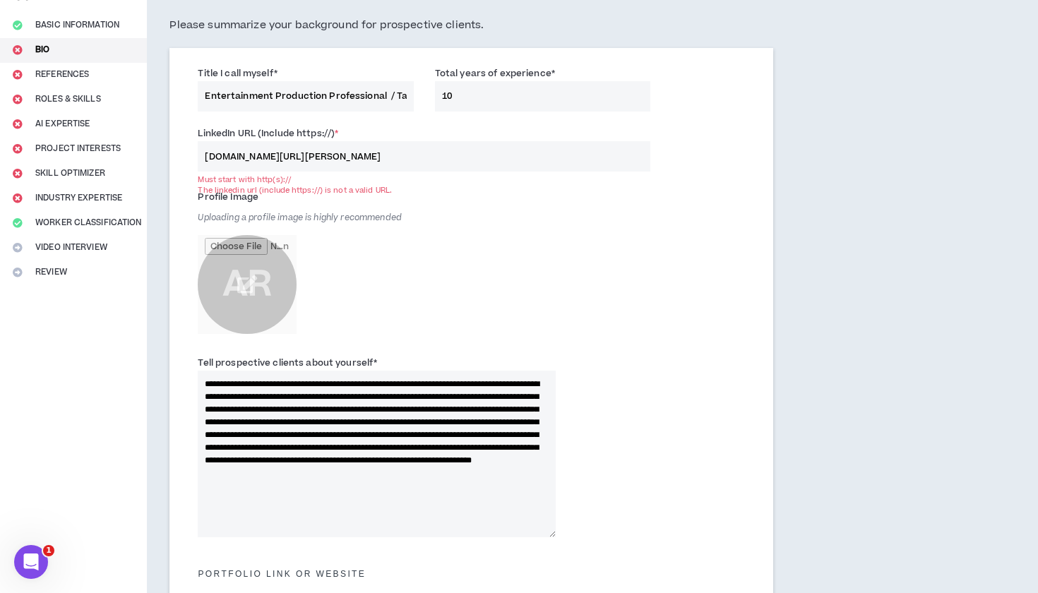
scroll to position [61, 0]
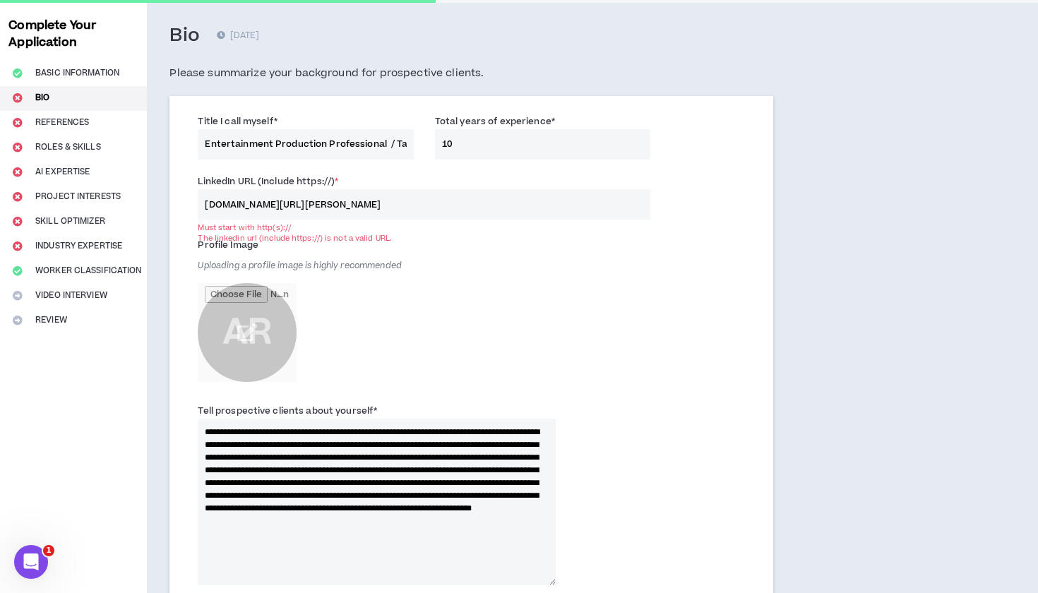
click at [422, 197] on input "www.linkedin.com/in/alisha-rome-766b23a7" at bounding box center [424, 204] width 453 height 30
paste input "https://www.linkedin.com/in/alisha-rome-766b23a7/"
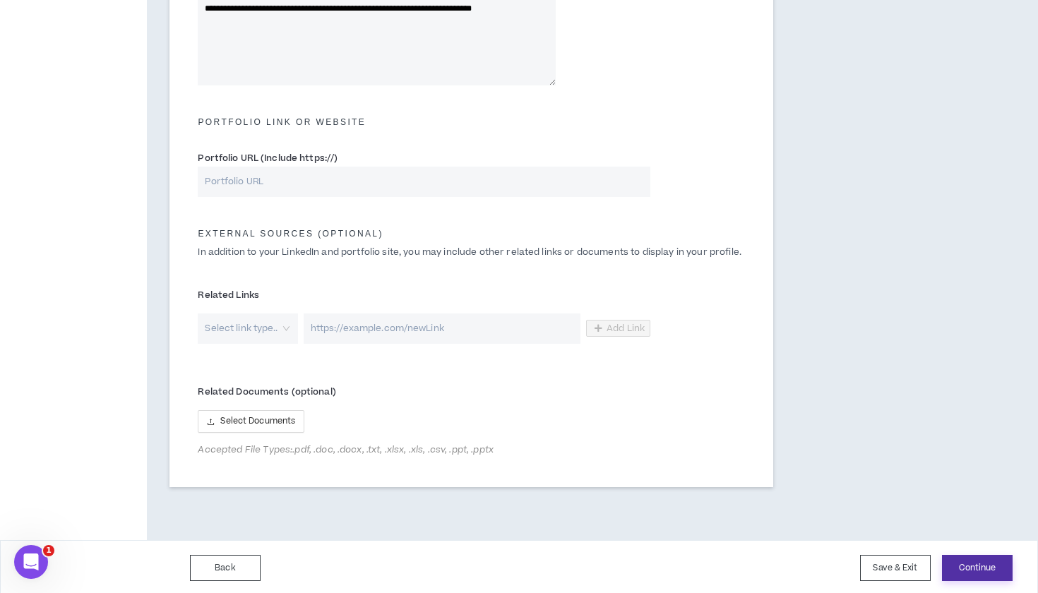
type input "https://www.linkedin.com/in/alisha-rome-766b23a7/"
click at [964, 559] on button "Continue" at bounding box center [977, 568] width 71 height 26
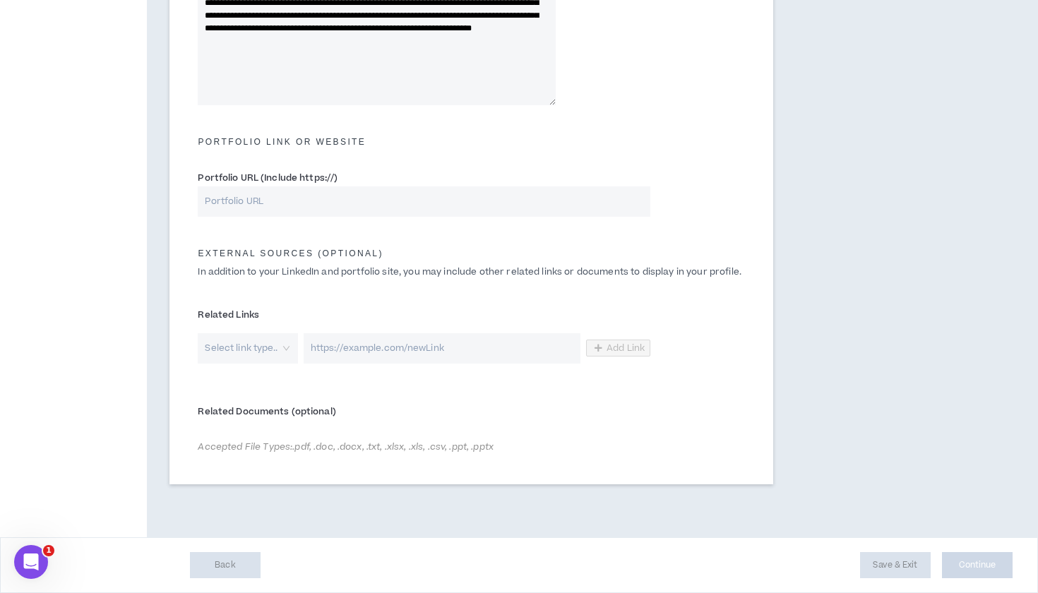
scroll to position [538, 0]
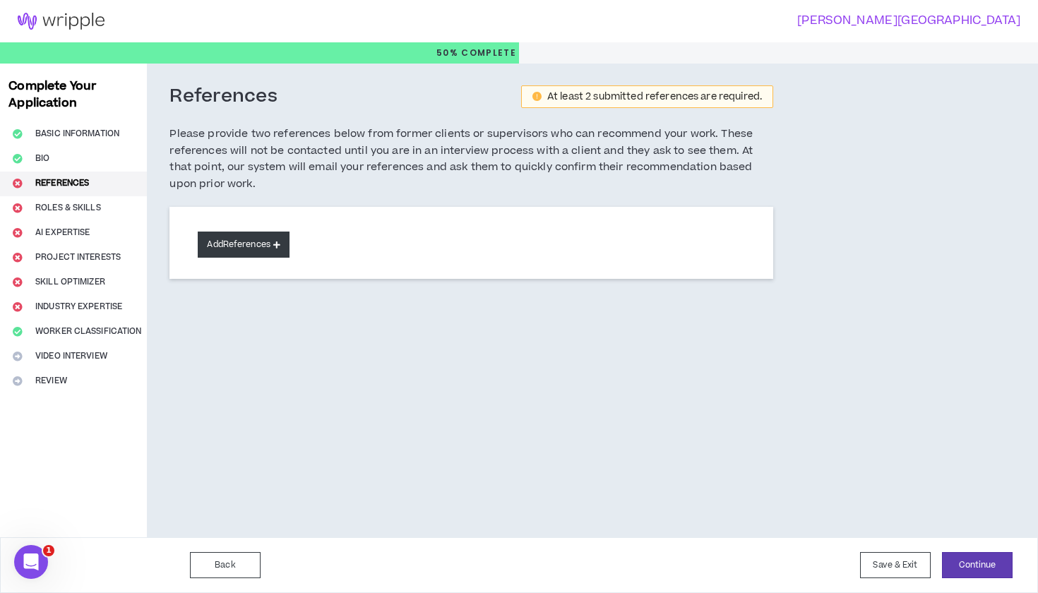
click at [269, 240] on button "Add References" at bounding box center [244, 245] width 92 height 26
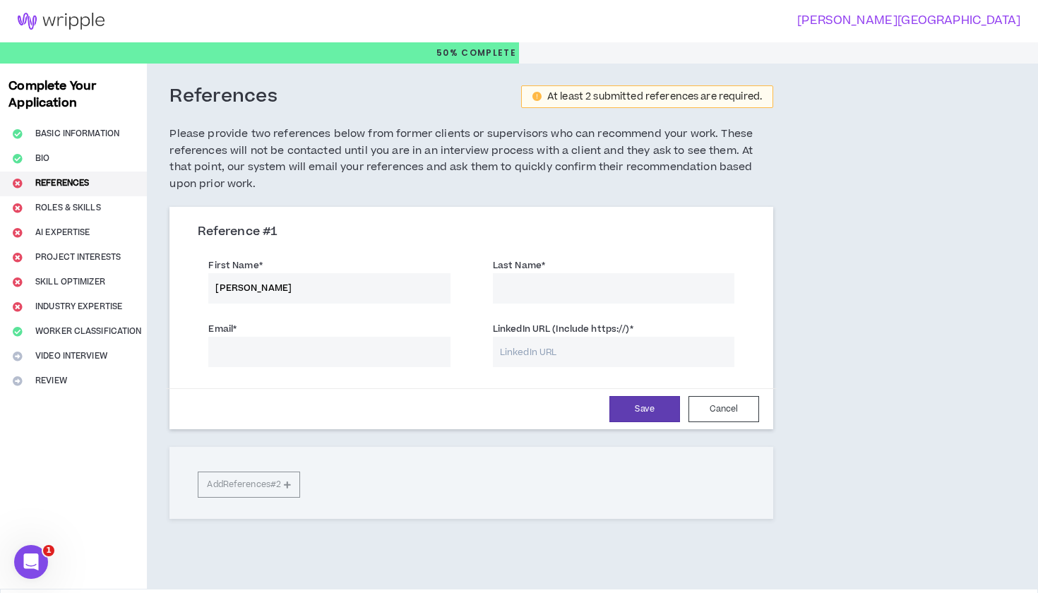
type input "Tony"
type input "W."
type input "Tony_woods@apple.com"
click at [535, 350] on input "LinkedIn URL (Include https://) *" at bounding box center [614, 352] width 242 height 30
paste input "https://www.linkedin.com/in/antonio-w-3388532a/"
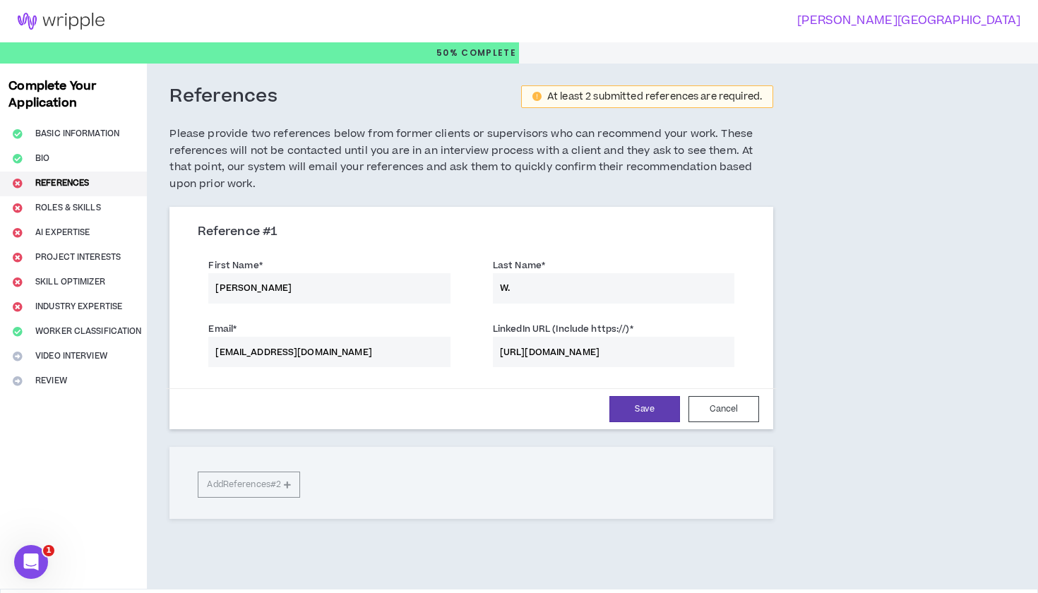
type input "https://www.linkedin.com/in/antonio-w-3388532a/"
click at [285, 482] on div "Reference # 1 First Name * Tony Last Name * W. Email * Tony_woods@apple.com Lin…" at bounding box center [472, 363] width 604 height 312
click at [295, 479] on div "Reference # 1 First Name * Tony Last Name * W. Email * Tony_woods@apple.com Lin…" at bounding box center [472, 363] width 604 height 312
click at [634, 402] on button "Save" at bounding box center [645, 409] width 71 height 26
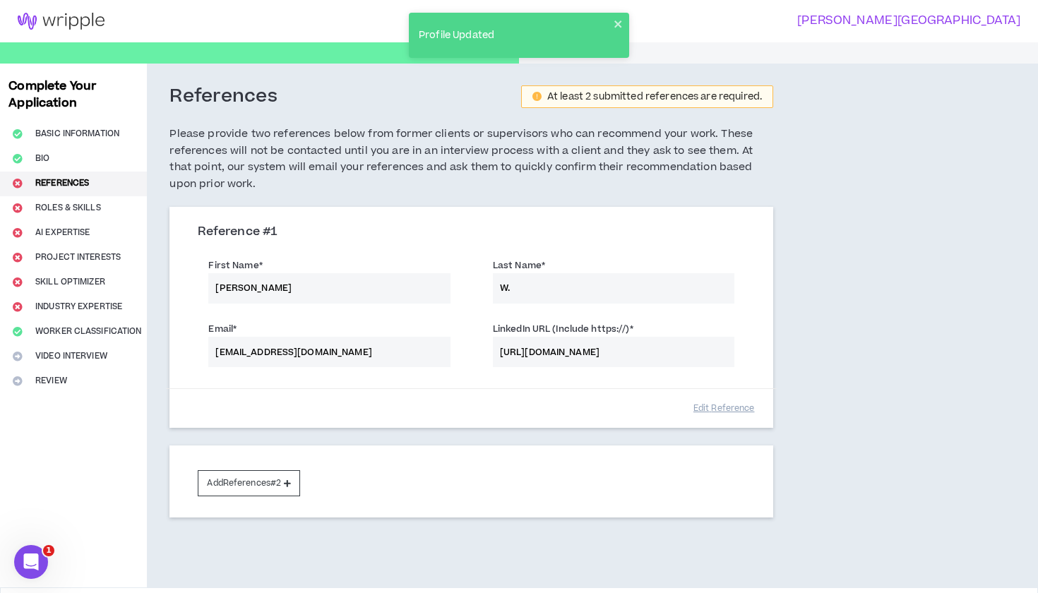
click at [529, 288] on div "First Name * Tony Last Name * W." at bounding box center [471, 283] width 569 height 64
click at [520, 285] on div "First Name * Tony Last Name * W." at bounding box center [471, 283] width 569 height 64
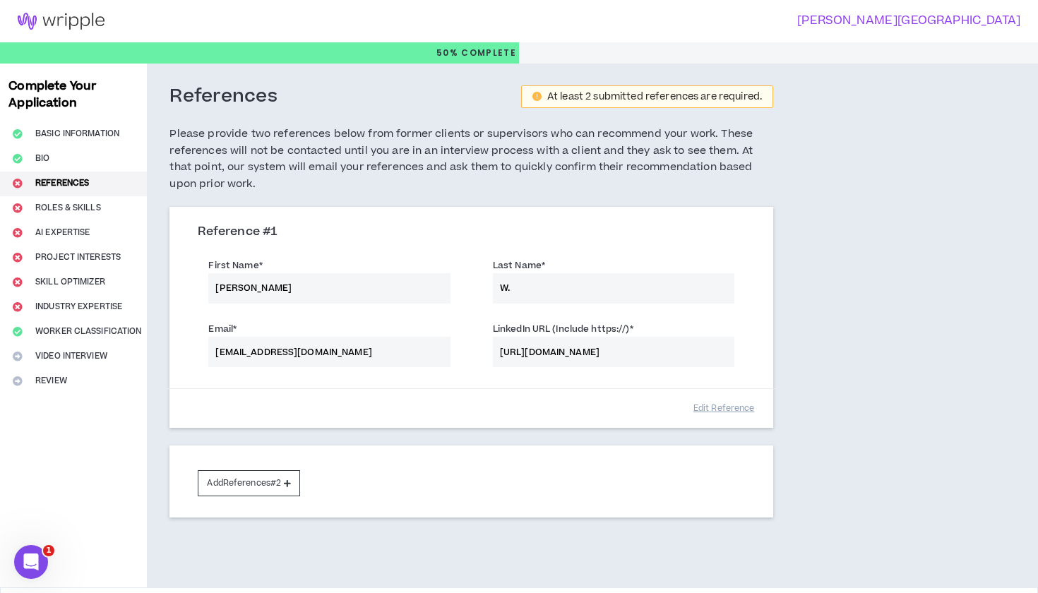
click at [509, 287] on div "First Name * Tony Last Name * W." at bounding box center [471, 283] width 569 height 64
click at [505, 286] on div "First Name * Tony Last Name * W." at bounding box center [471, 283] width 569 height 64
click at [707, 400] on button "Edit Reference" at bounding box center [724, 408] width 71 height 25
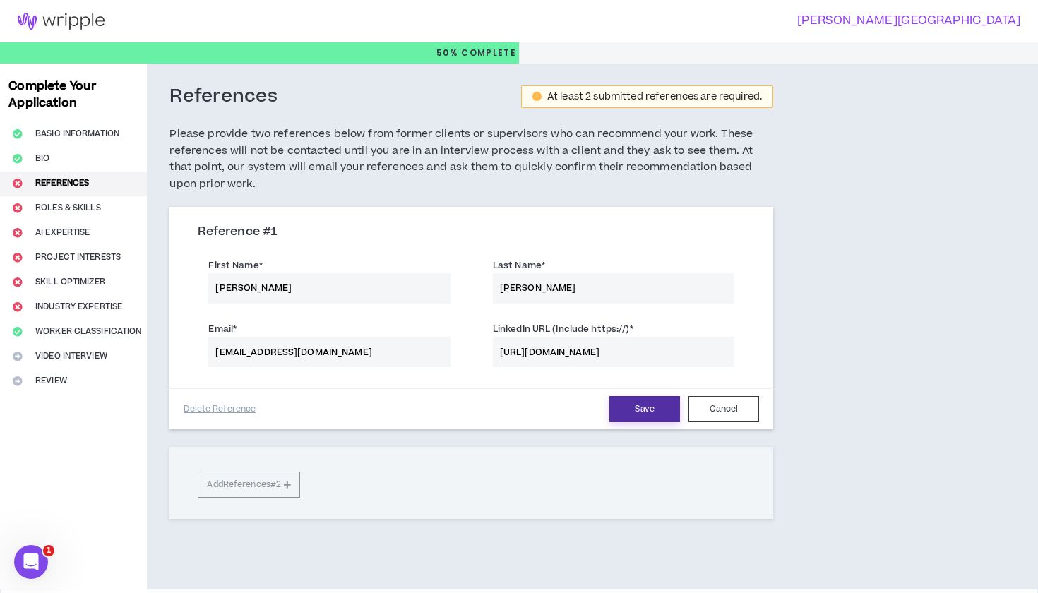
type input "Woods"
click at [639, 405] on button "Save" at bounding box center [645, 409] width 71 height 26
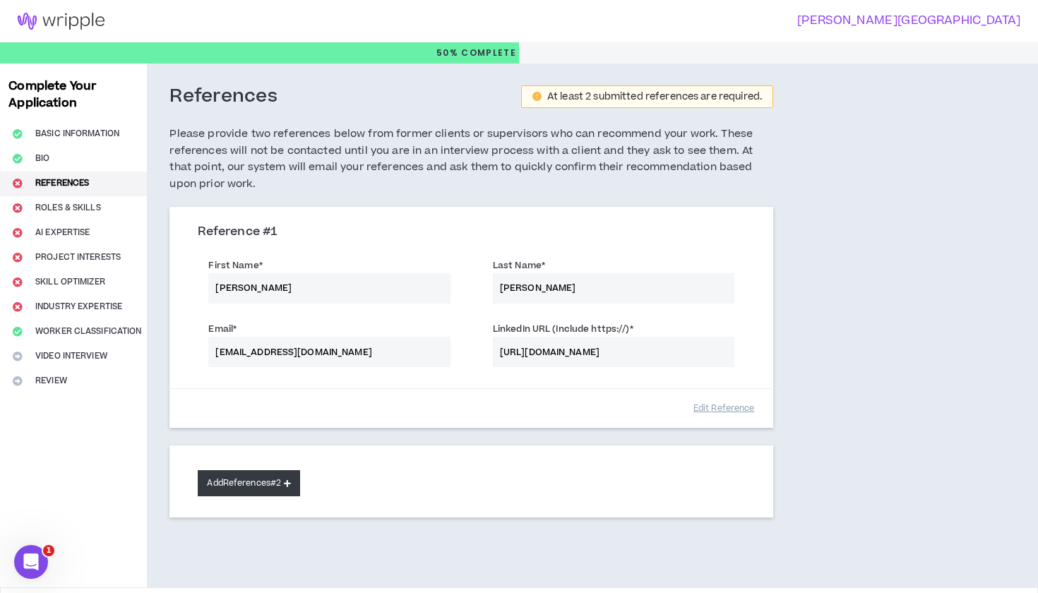
click at [290, 473] on button "Add References #2" at bounding box center [249, 483] width 102 height 26
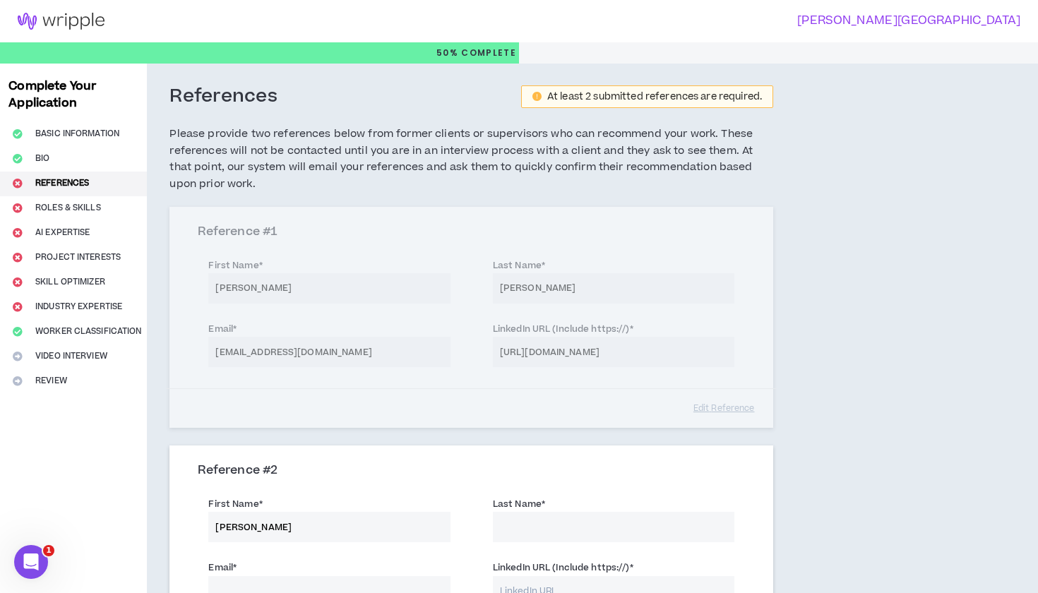
type input "Sophia"
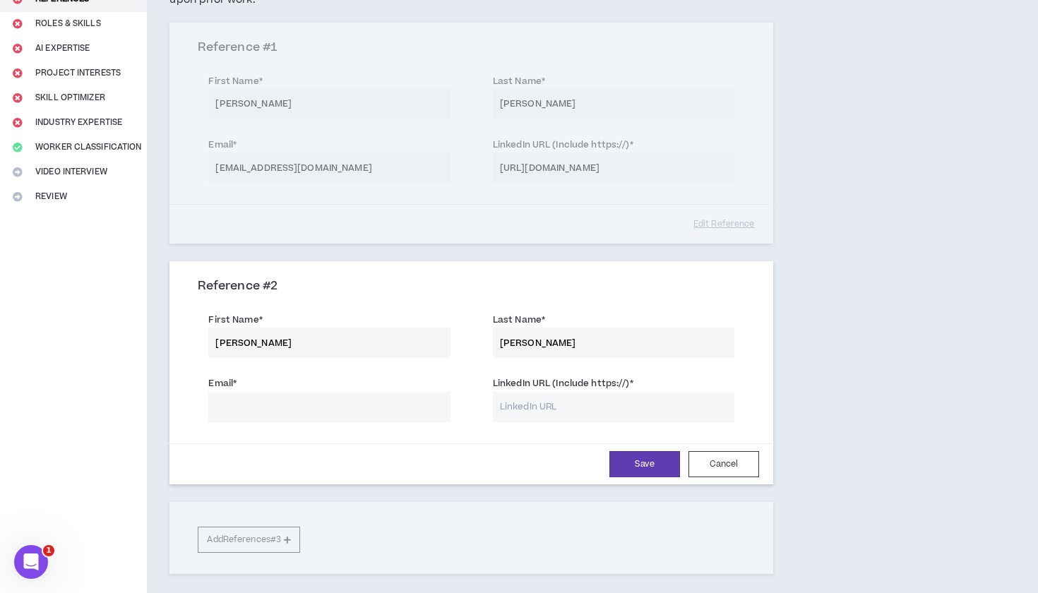
scroll to position [210, 0]
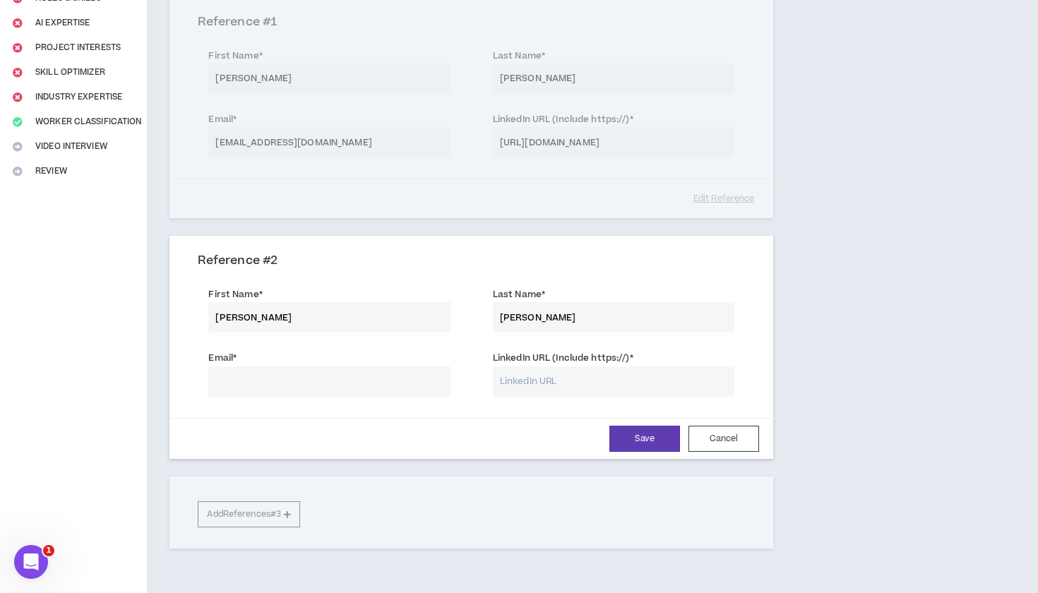
type input "Philemond"
click at [522, 375] on input "LinkedIn URL (Include https://) *" at bounding box center [614, 382] width 242 height 30
paste input "https://www.linkedin.com/in/sophiaphilemond/"
type input "https://www.linkedin.com/in/sophiaphilemond/"
click at [396, 384] on input "Email *" at bounding box center [329, 382] width 242 height 30
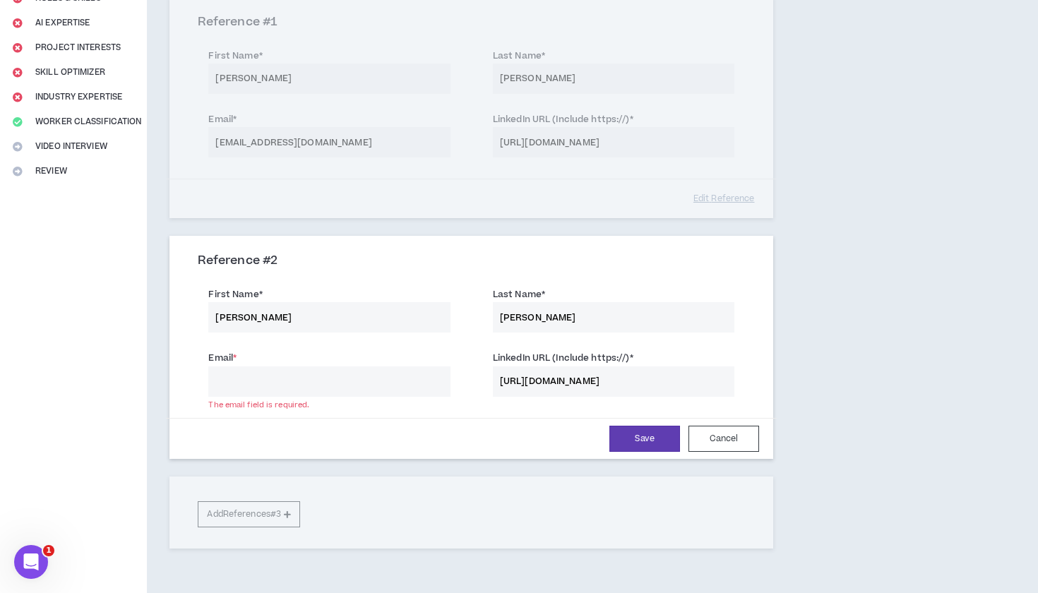
type input "l"
type input "sophia@ltrlagency.com"
click at [629, 439] on button "Save" at bounding box center [645, 439] width 71 height 26
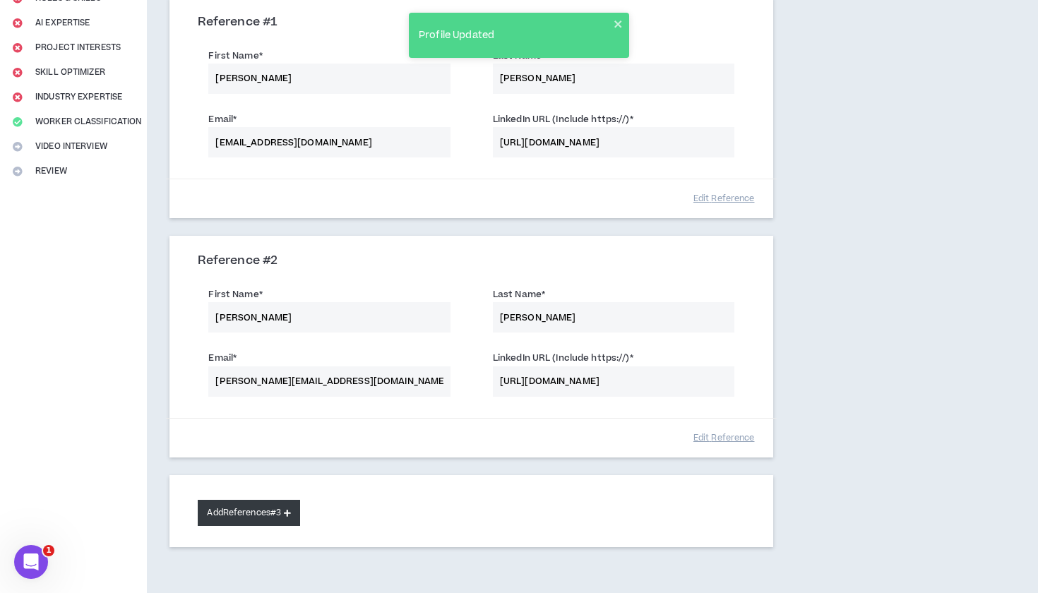
click at [285, 509] on button "Add References #3" at bounding box center [249, 513] width 102 height 26
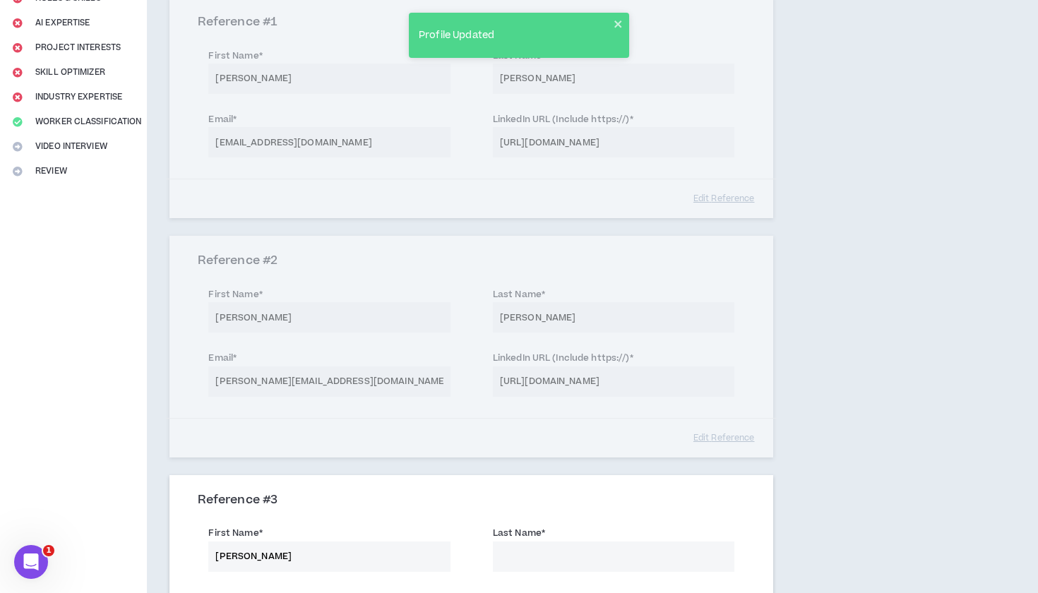
type input "Sean"
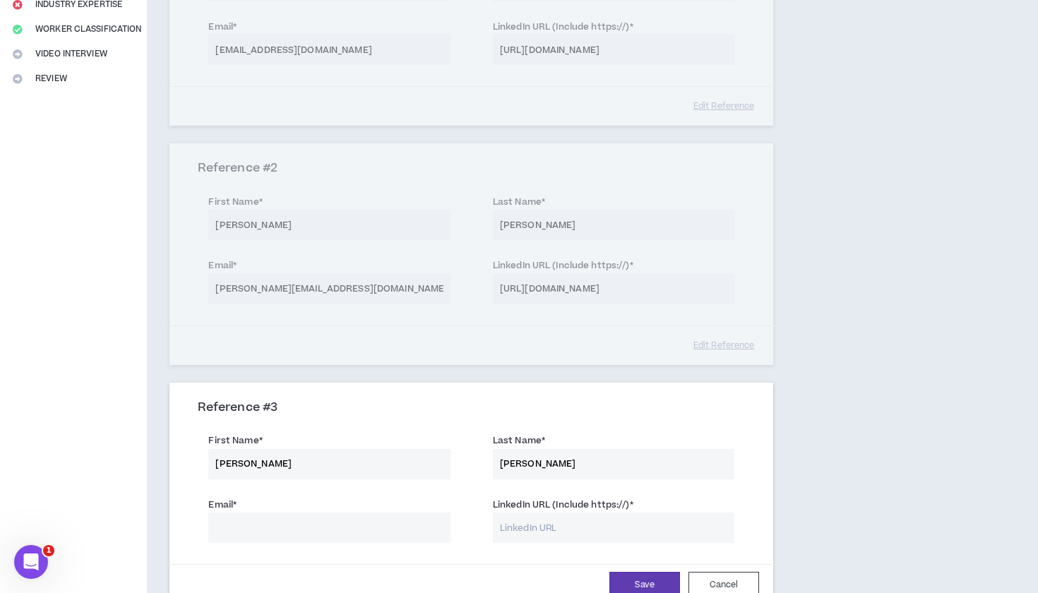
scroll to position [360, 0]
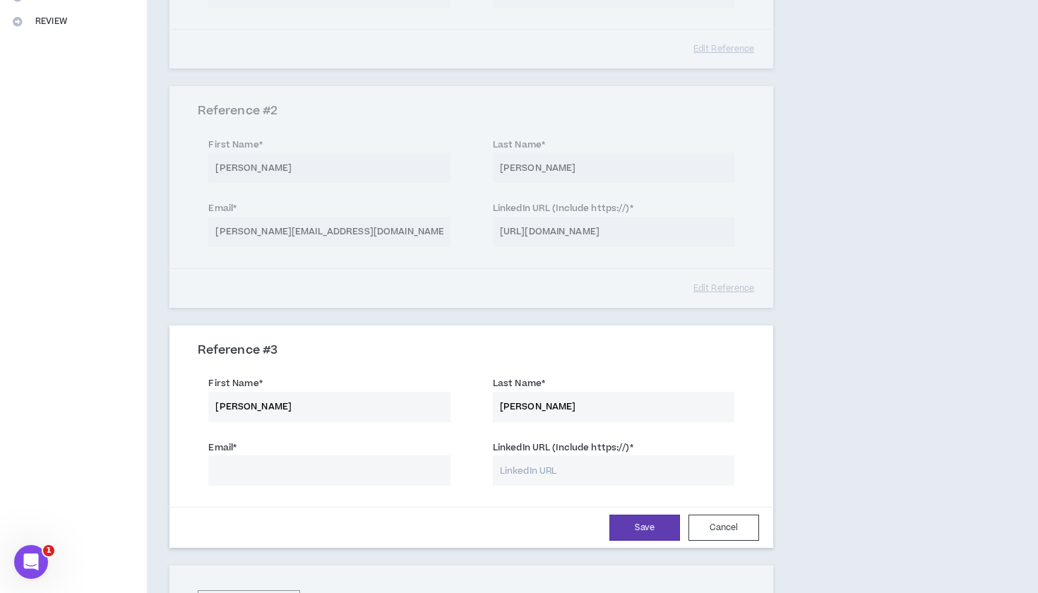
type input "Coyle"
paste input "sean.coyle@hollywoodparkca.com"
type input "sean.coyle@hollywoodparkca.com"
click at [538, 473] on input "LinkedIn URL (Include https://) *" at bounding box center [614, 471] width 242 height 30
paste input "https://www.linkedin.com/in/sean-coyle-263b0745/"
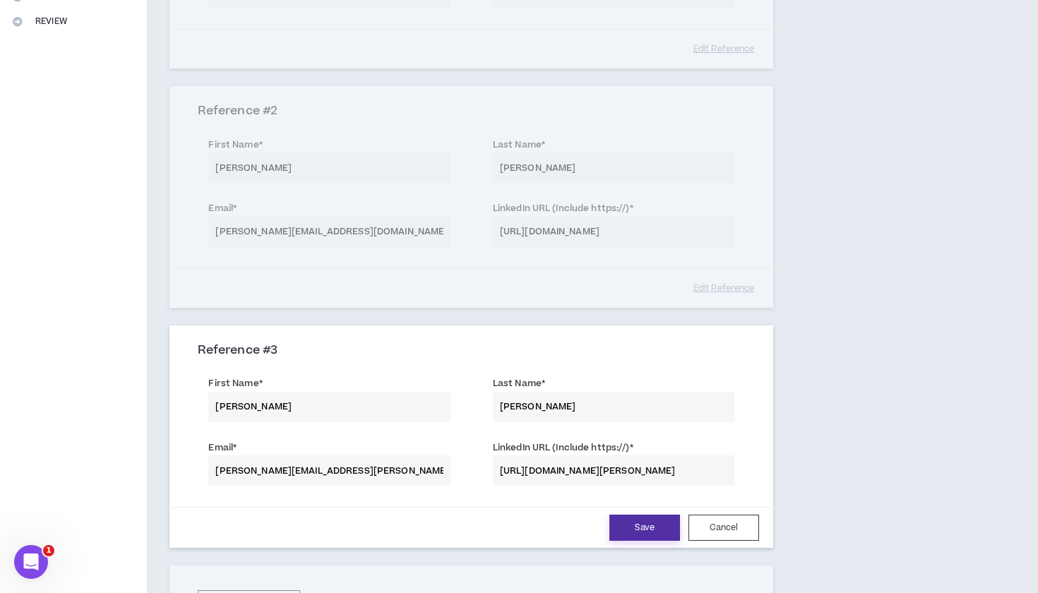
type input "https://www.linkedin.com/in/sean-coyle-263b0745/"
click at [655, 516] on button "Save" at bounding box center [645, 528] width 71 height 26
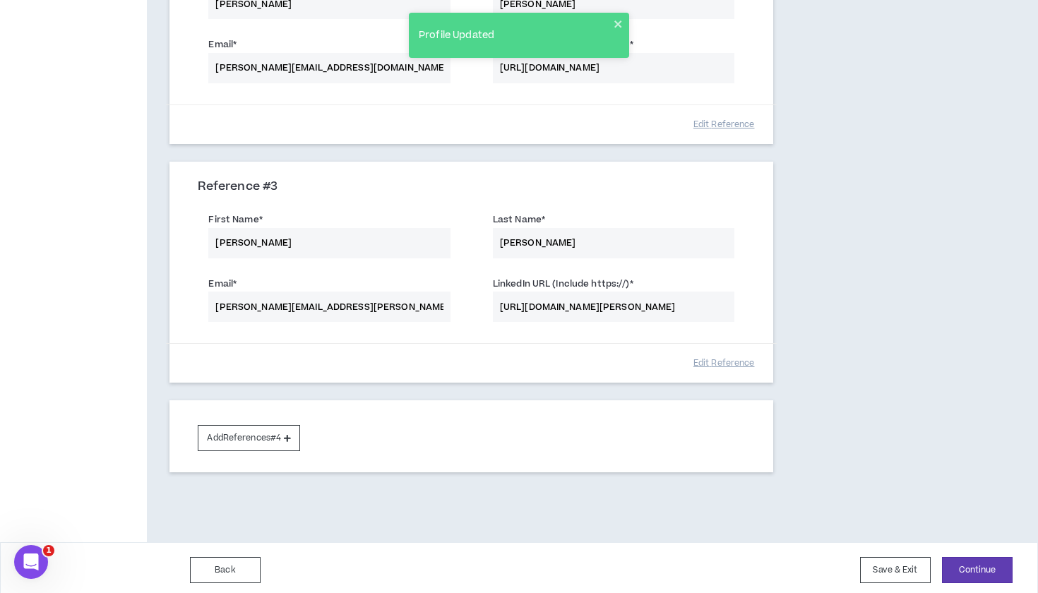
scroll to position [523, 0]
click at [970, 567] on button "Continue" at bounding box center [977, 571] width 71 height 26
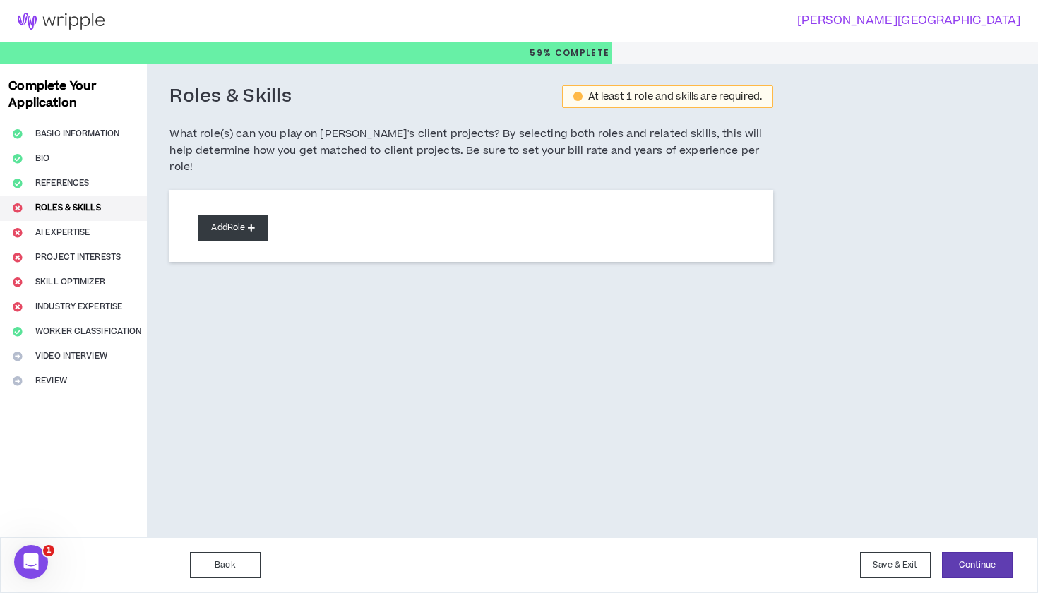
click at [261, 215] on button "Add Role" at bounding box center [233, 228] width 71 height 26
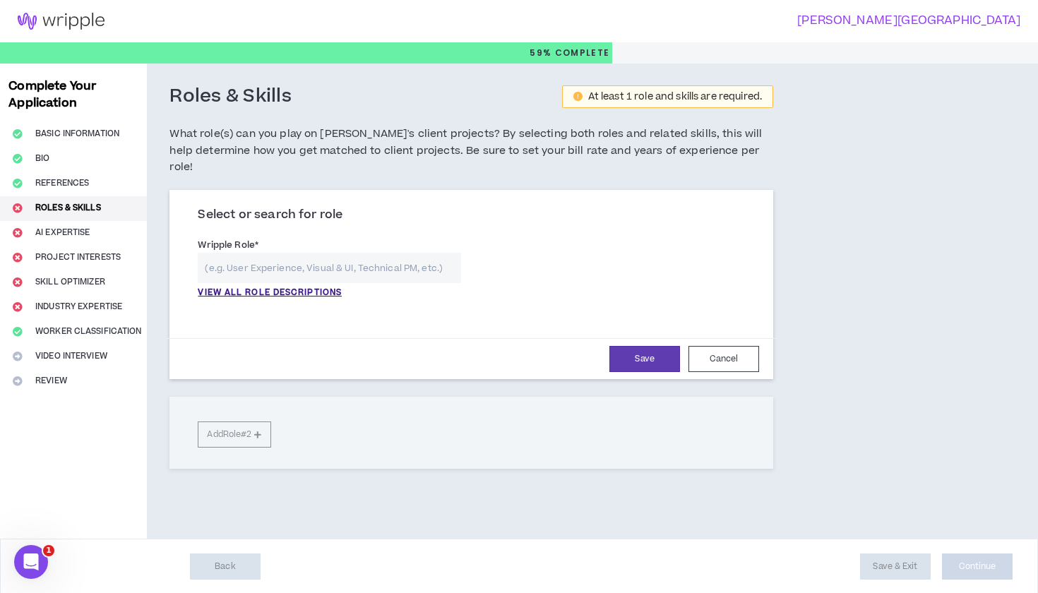
click at [265, 253] on input "text" at bounding box center [329, 268] width 263 height 30
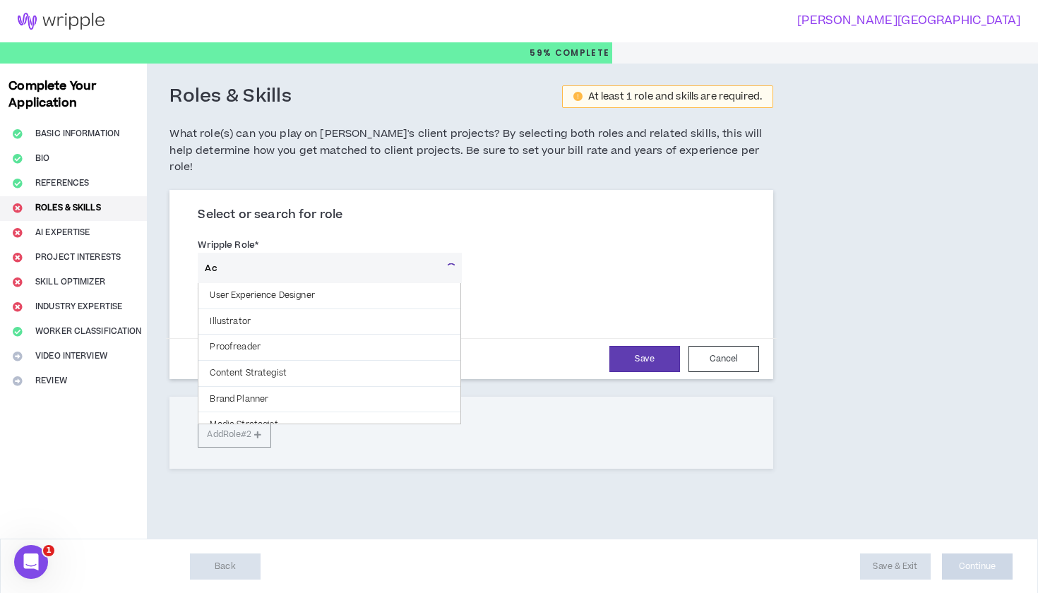
type input "A"
type input "C"
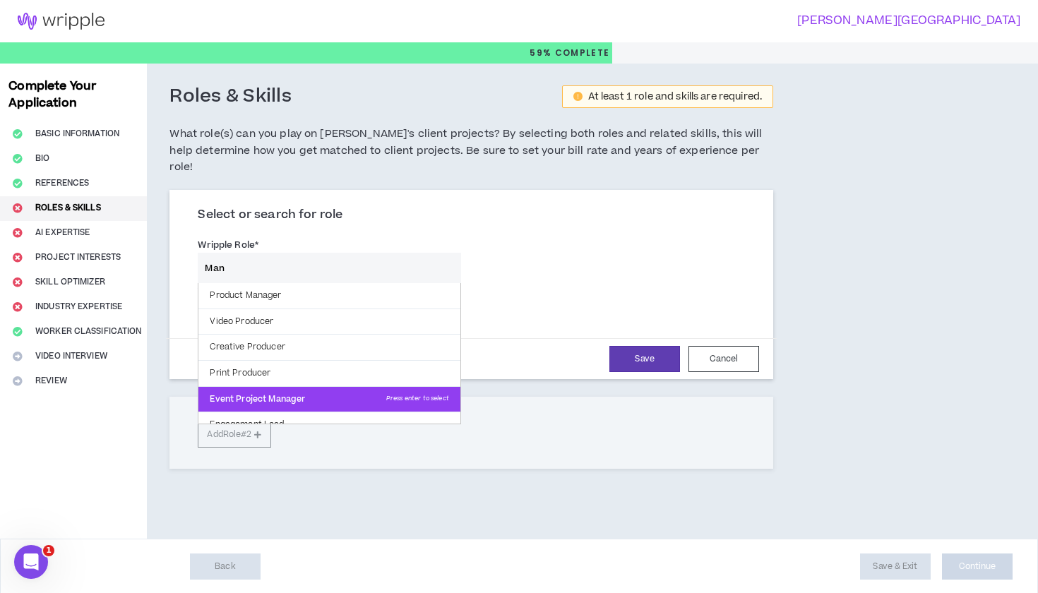
click at [276, 387] on p "Event Project Manager Press enter to select" at bounding box center [329, 399] width 261 height 25
type input "Event Project Manager"
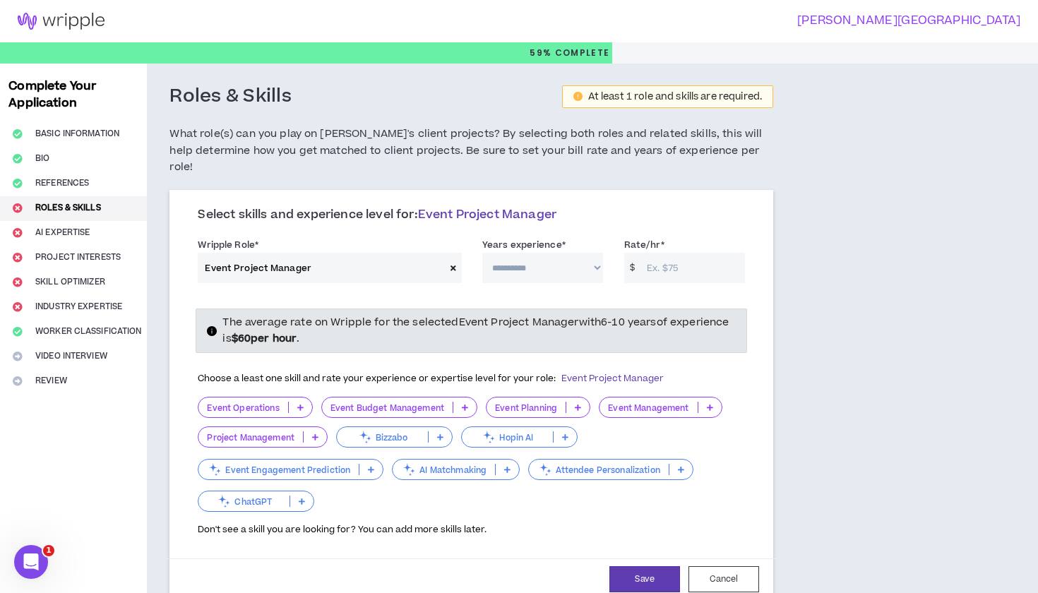
click at [301, 404] on icon at bounding box center [300, 407] width 6 height 7
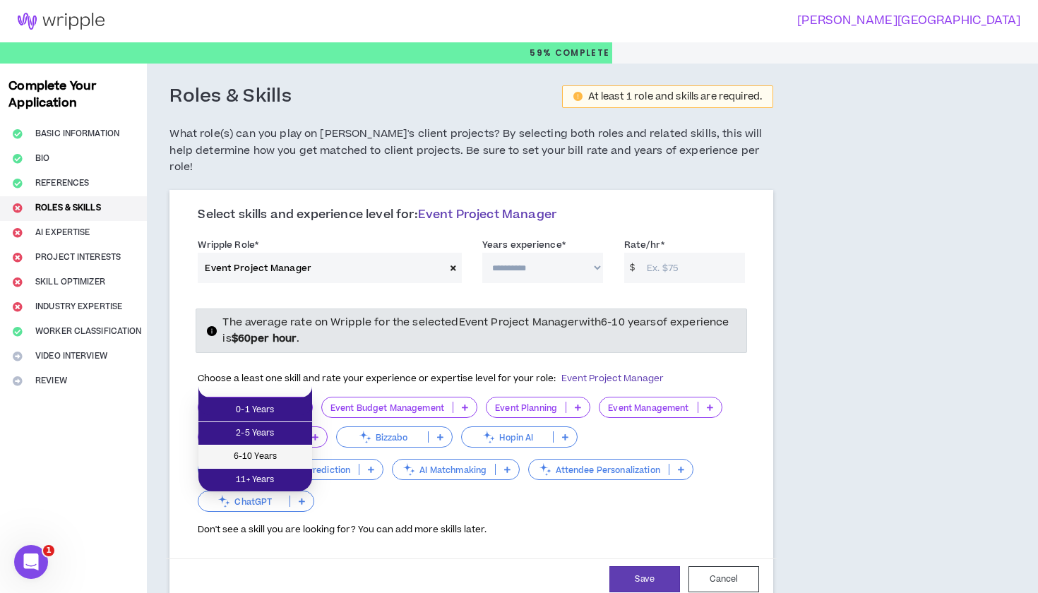
click at [277, 450] on span "6-10 Years" at bounding box center [255, 457] width 97 height 16
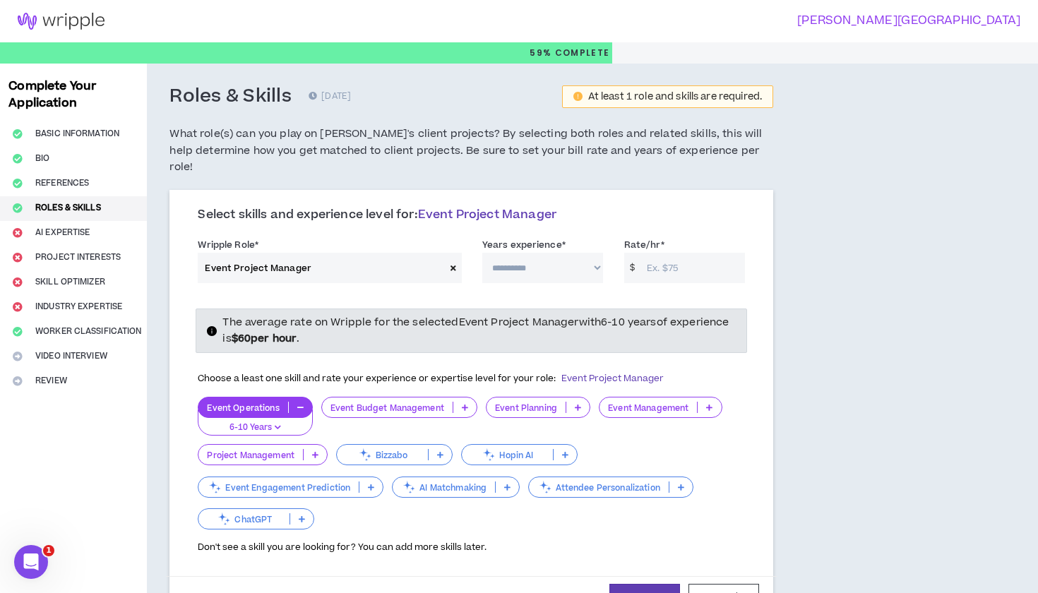
click at [580, 404] on icon at bounding box center [578, 407] width 6 height 7
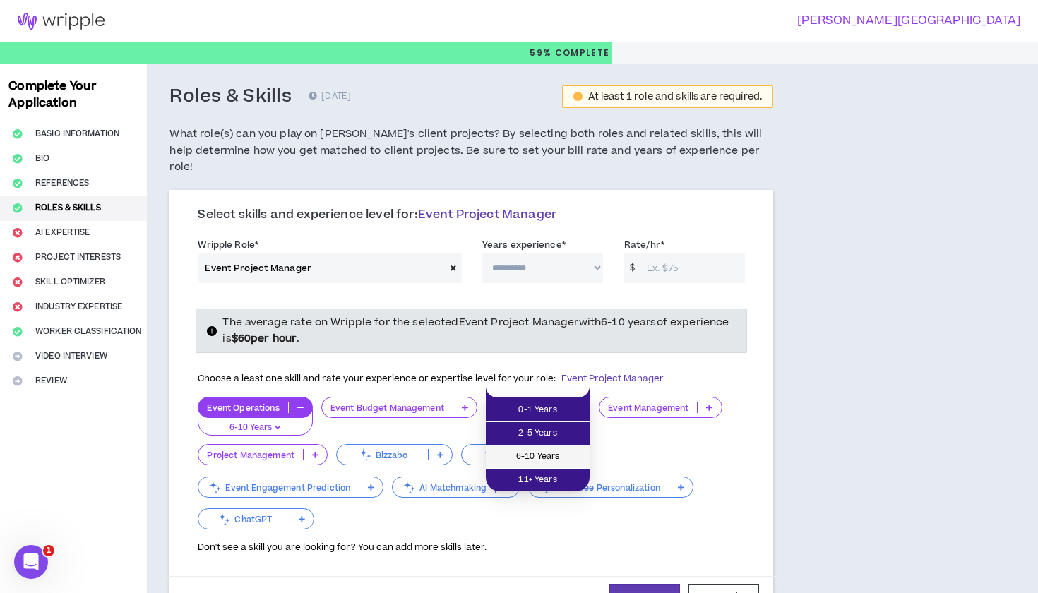
click at [553, 448] on li "6-10 Years" at bounding box center [538, 457] width 104 height 23
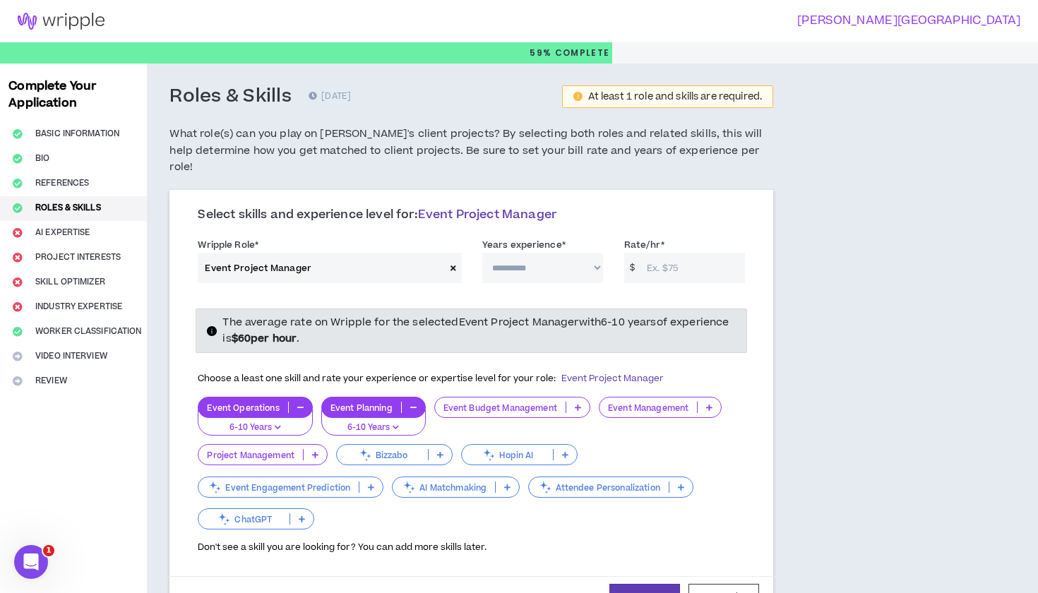
click at [710, 402] on p at bounding box center [709, 407] width 23 height 11
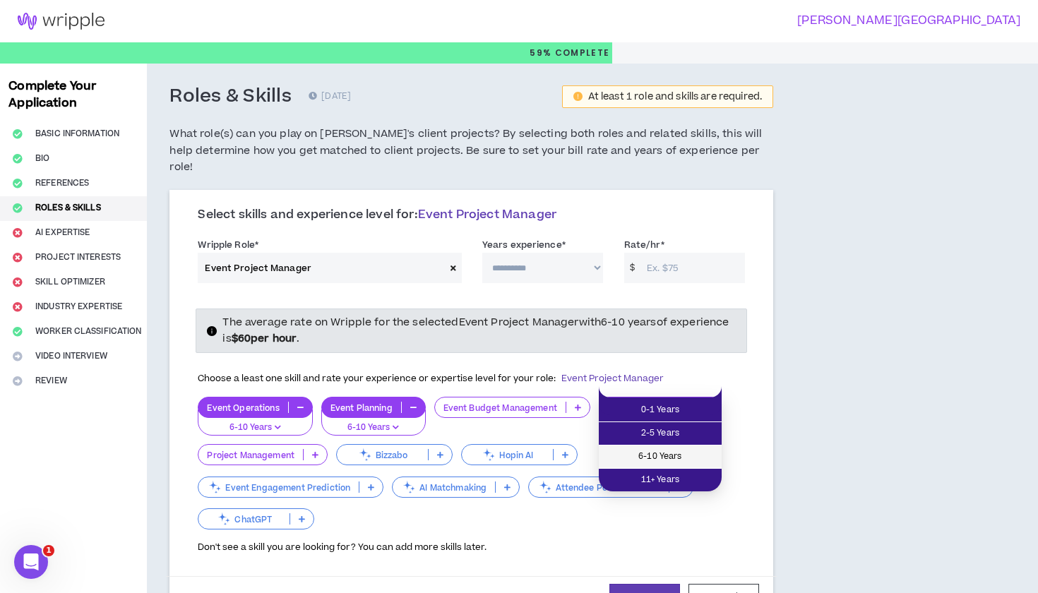
click at [675, 450] on span "6-10 Years" at bounding box center [661, 457] width 106 height 16
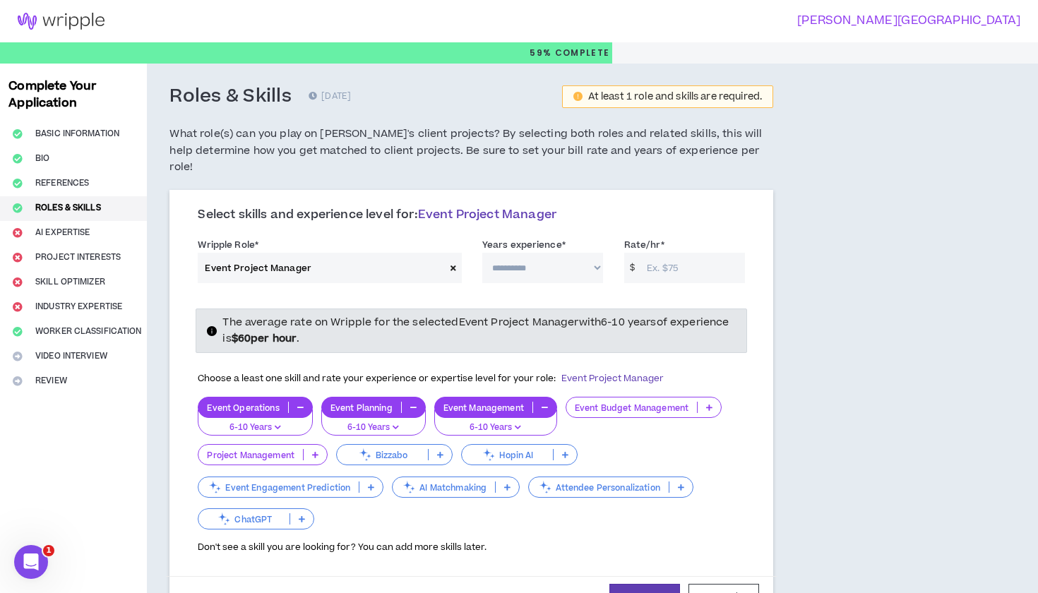
select select "**"
click at [653, 253] on input "Rate/hr *" at bounding box center [692, 268] width 105 height 30
type input "30"
click at [751, 213] on div "Select skills and experience level for: Event Project Manager" at bounding box center [471, 221] width 569 height 26
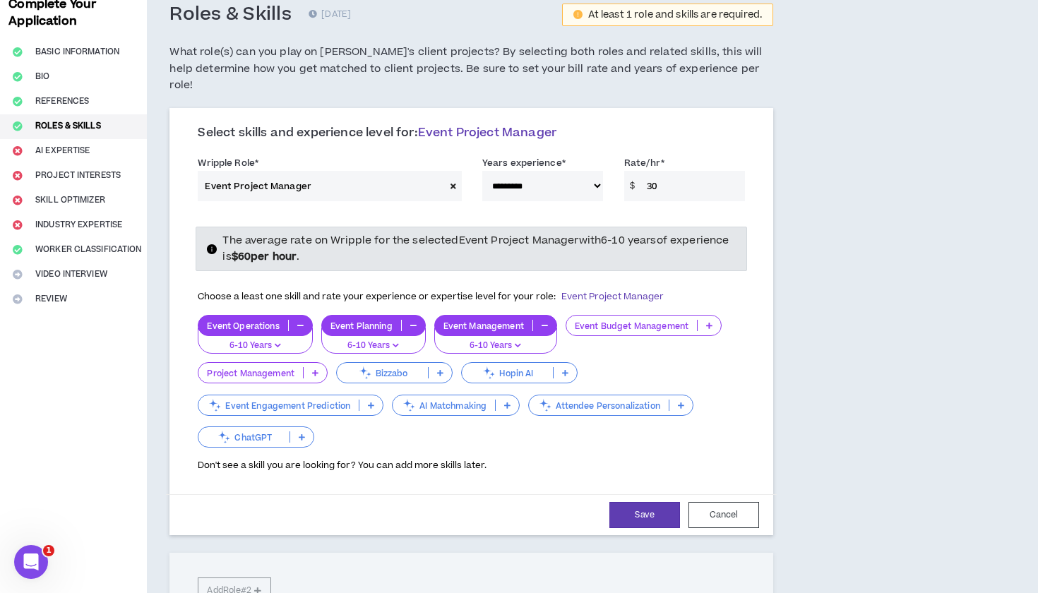
scroll to position [98, 0]
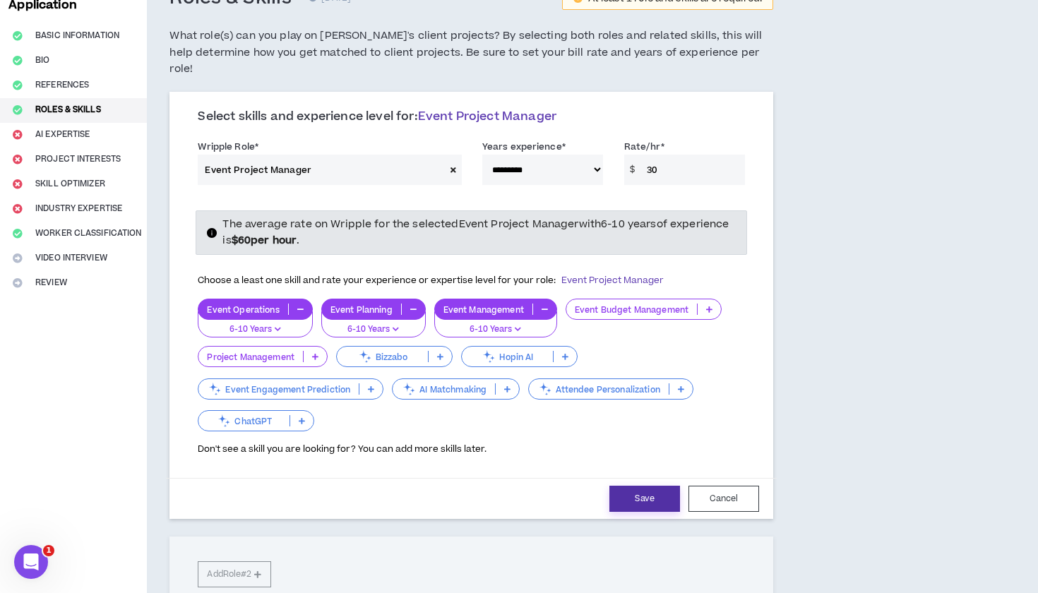
click at [624, 486] on button "Save" at bounding box center [645, 499] width 71 height 26
select select "**"
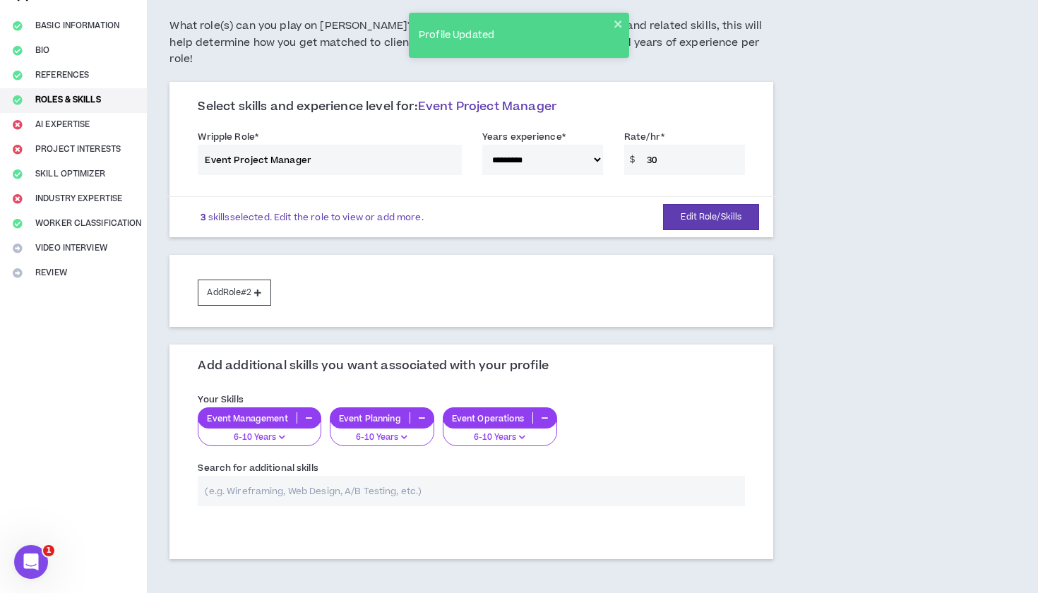
scroll to position [122, 0]
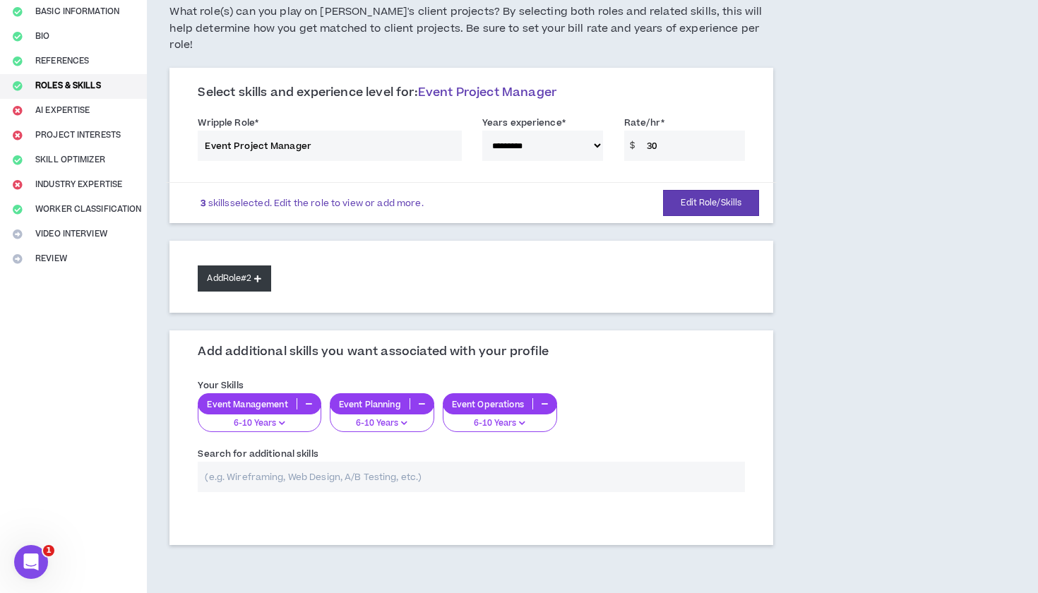
click at [261, 275] on icon at bounding box center [257, 279] width 7 height 8
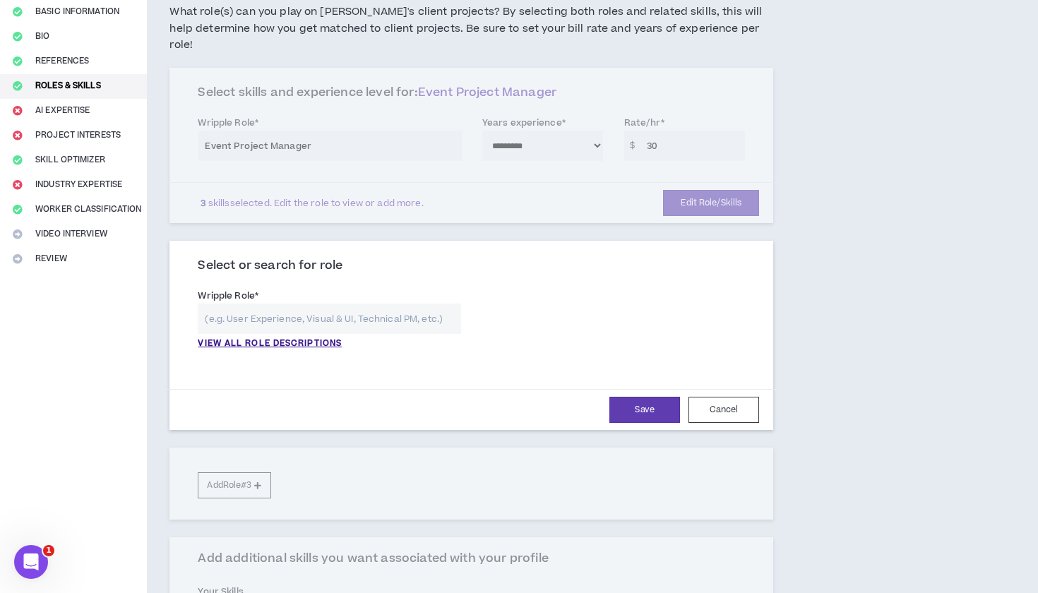
click at [264, 304] on input "text" at bounding box center [329, 319] width 263 height 30
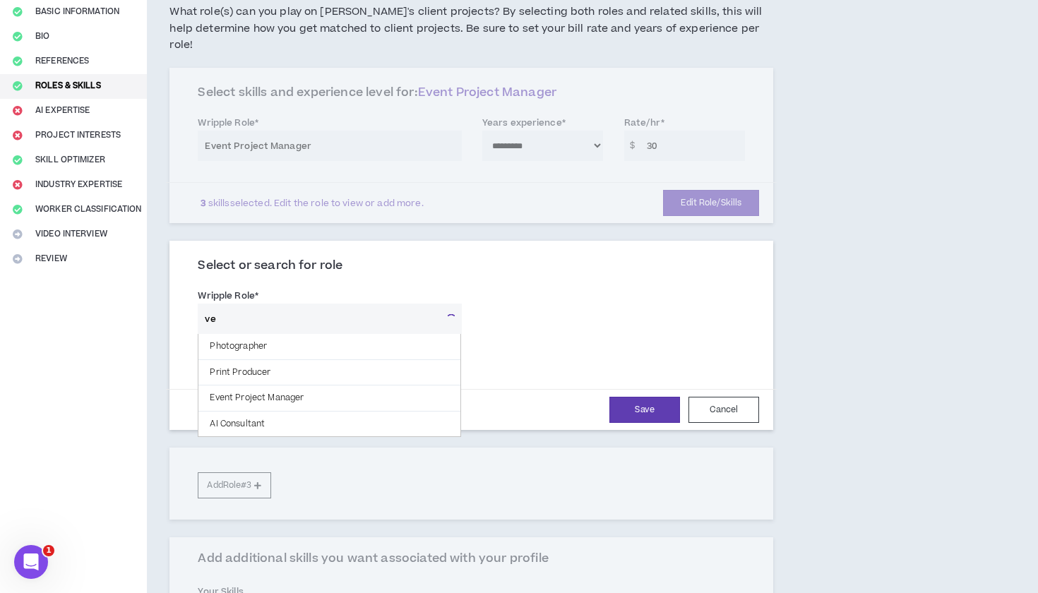
type input "v"
type input "E"
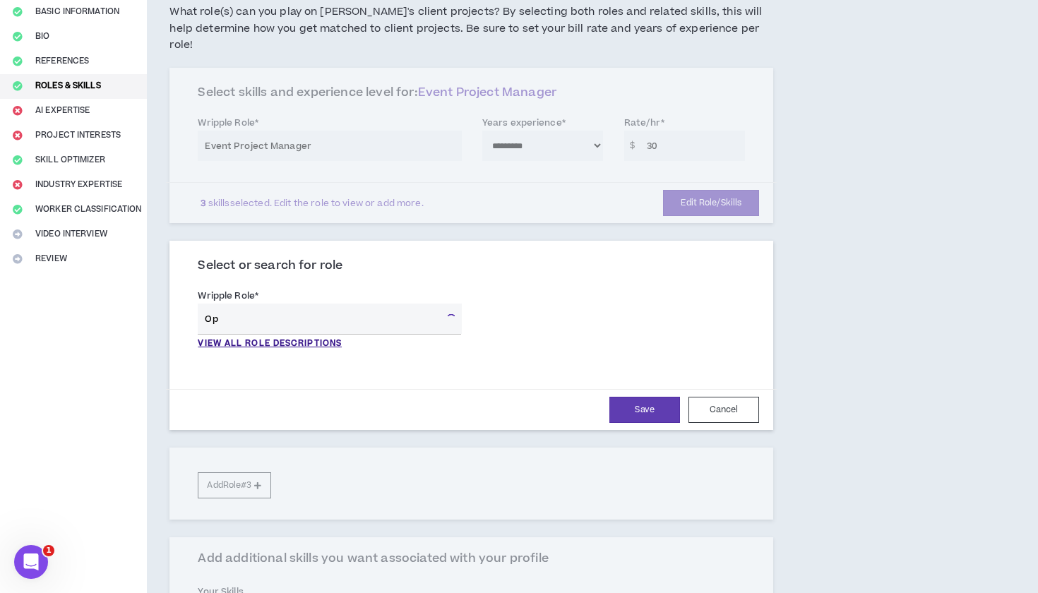
type input "O"
type input "E"
click at [292, 338] on p "VIEW ALL ROLE DESCRIPTIONS" at bounding box center [270, 344] width 144 height 13
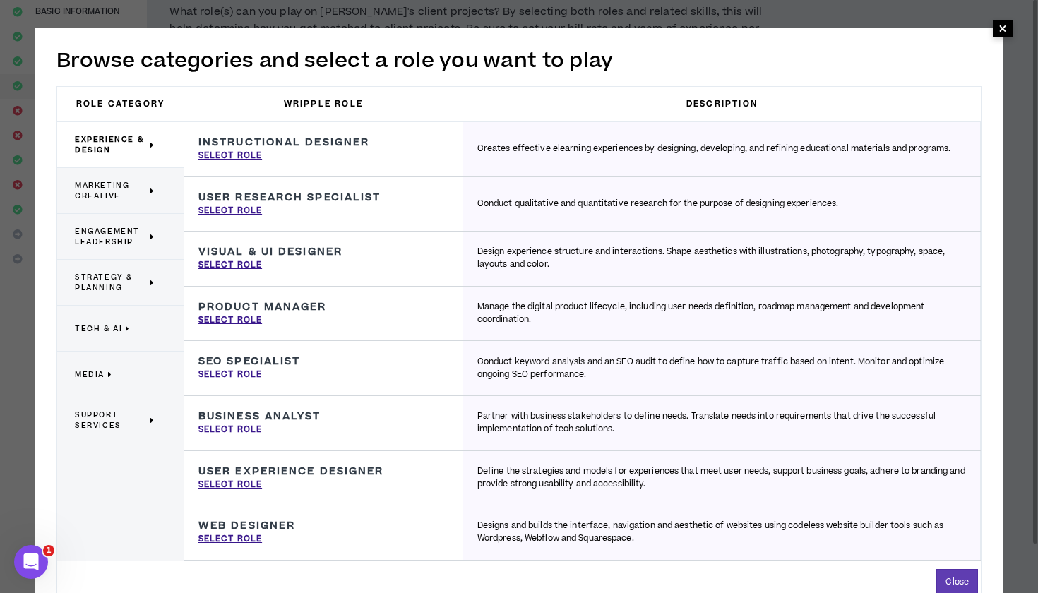
click at [1006, 34] on span "×" at bounding box center [1003, 28] width 8 height 17
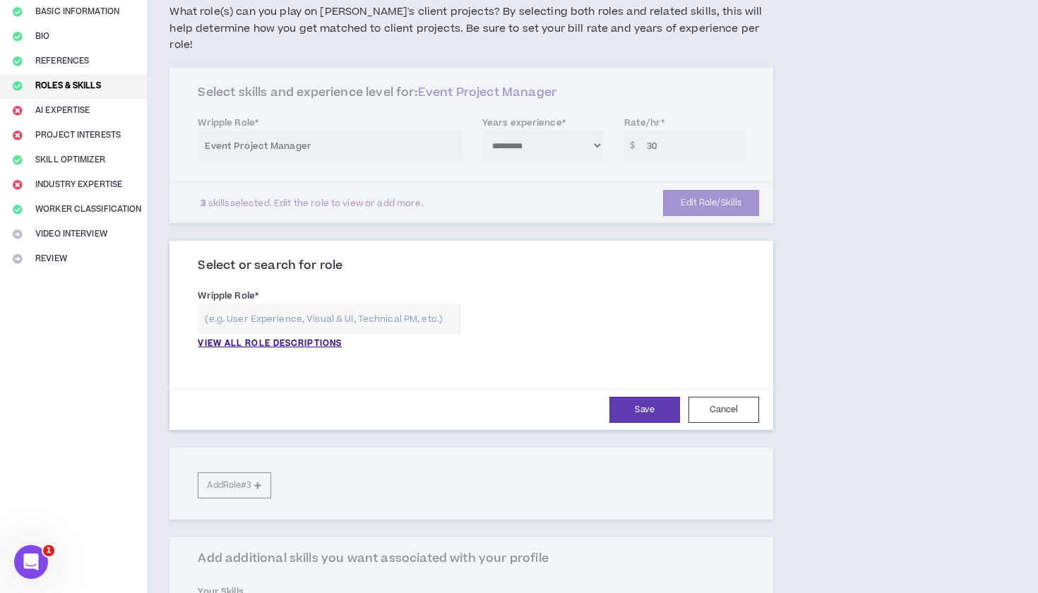
click at [287, 304] on input "text" at bounding box center [329, 319] width 263 height 30
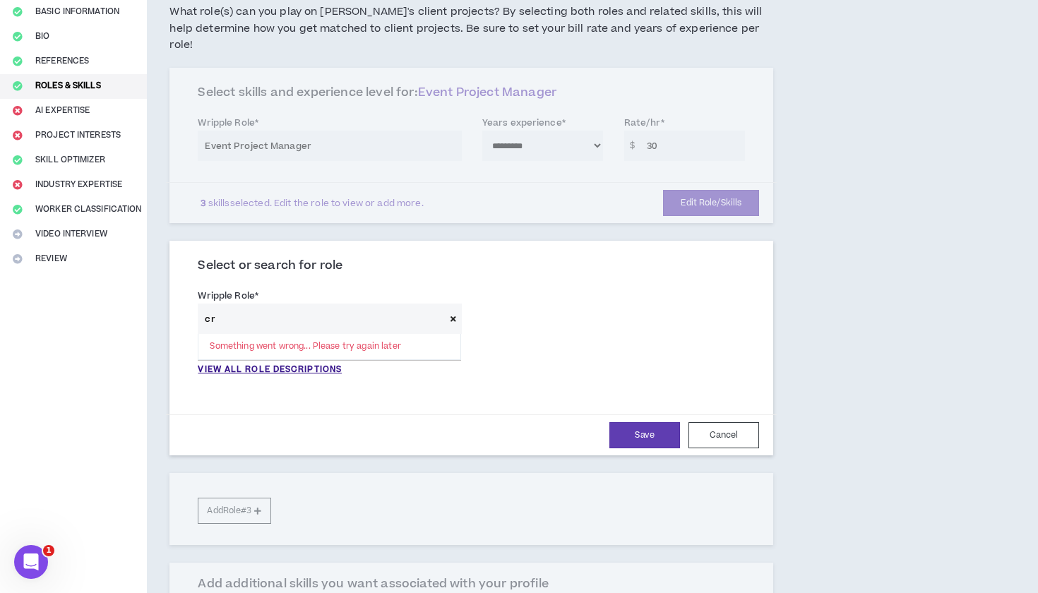
type input "c"
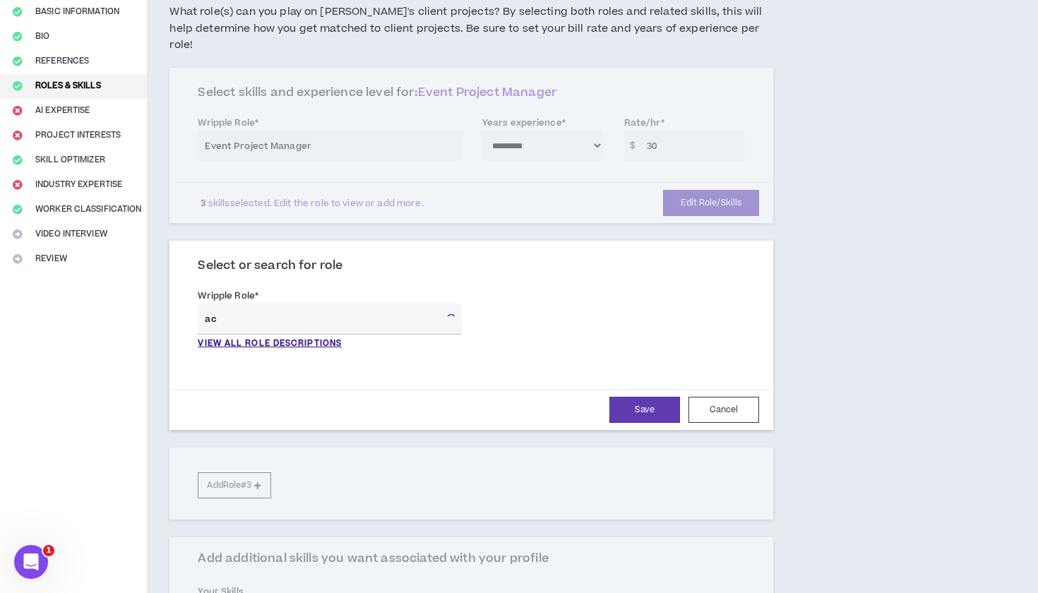
type input "a"
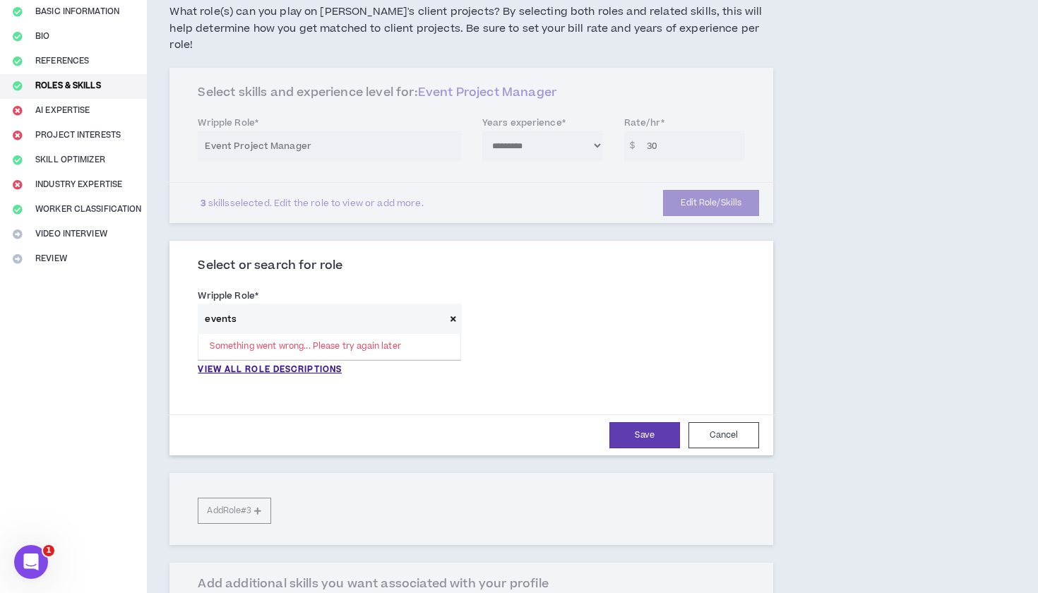
type input "events"
click at [313, 304] on input "events" at bounding box center [321, 319] width 247 height 30
type input "Even"
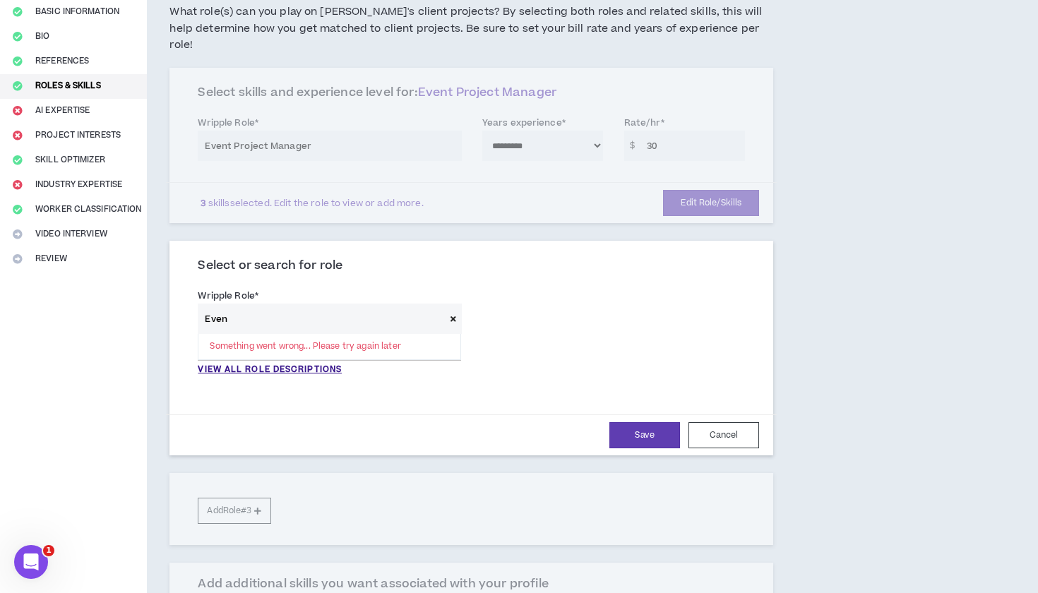
click at [381, 326] on div "Even Something went wrong... Please try again later" at bounding box center [329, 332] width 263 height 57
click at [380, 326] on div "Even Something went wrong... Please try again later" at bounding box center [329, 332] width 263 height 57
click at [455, 315] on icon at bounding box center [454, 319] width 6 height 8
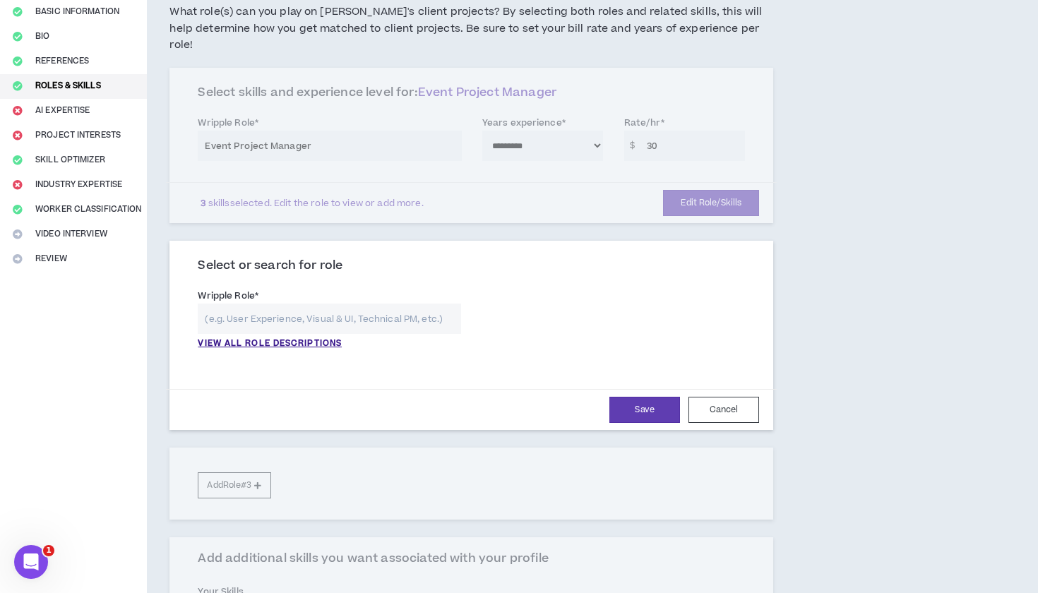
click at [363, 304] on input "text" at bounding box center [329, 319] width 263 height 30
type input "e"
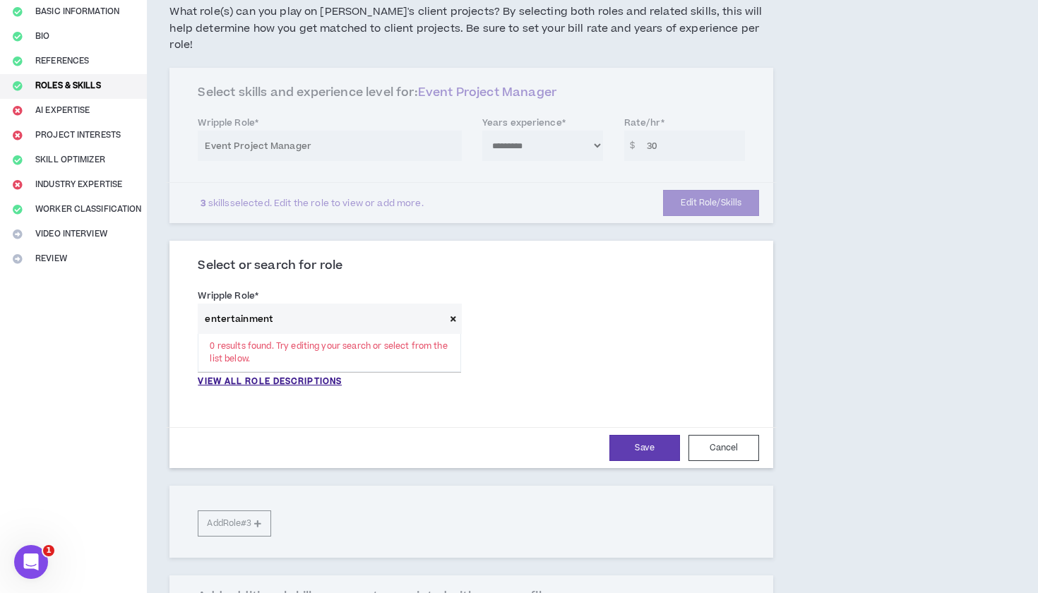
type input "entertainment"
click at [456, 315] on icon at bounding box center [454, 319] width 6 height 8
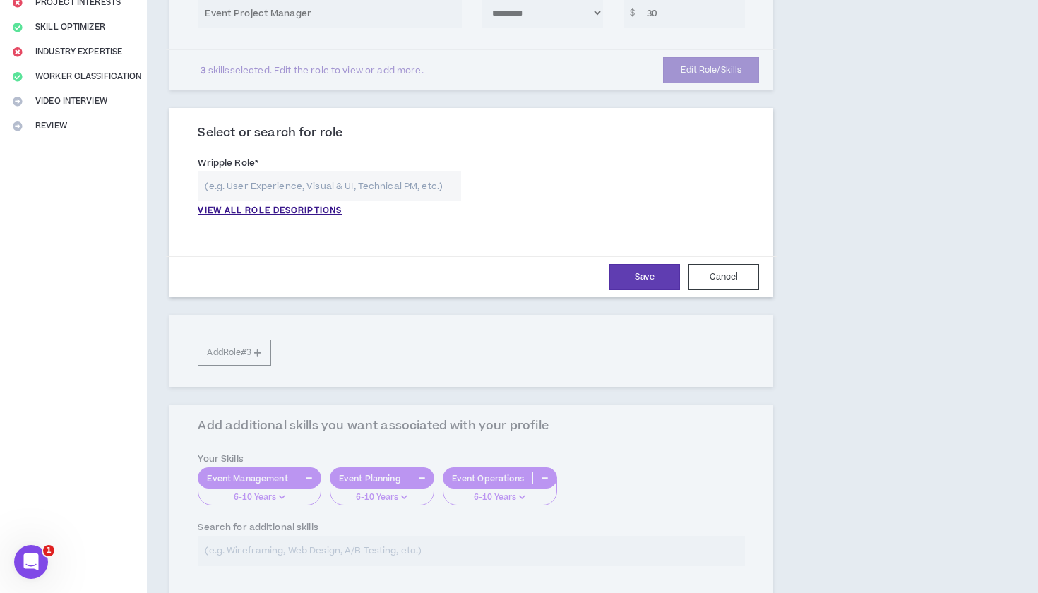
scroll to position [353, 0]
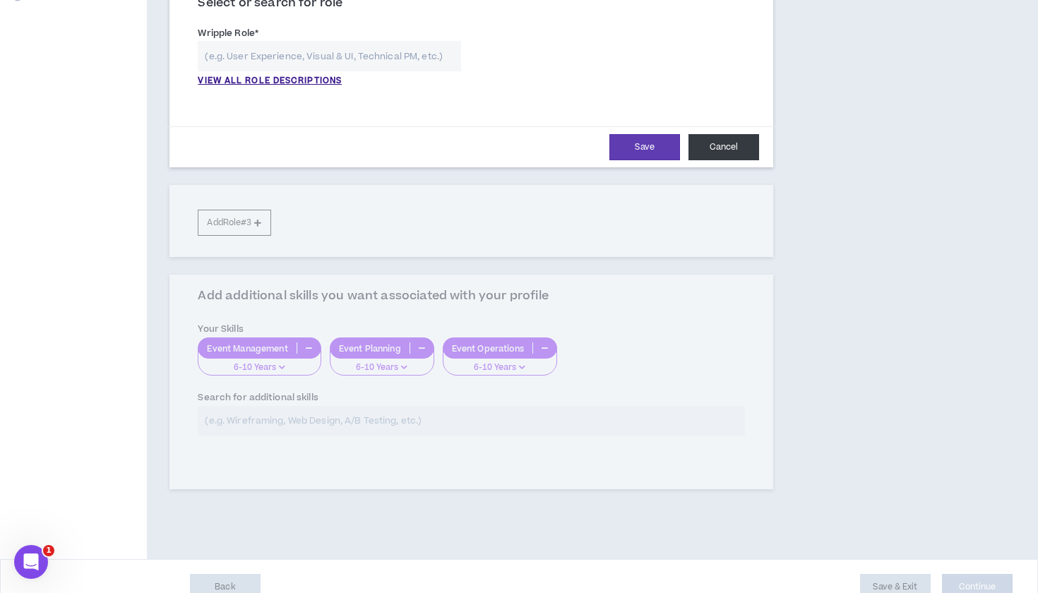
click at [706, 134] on button "Cancel" at bounding box center [724, 147] width 71 height 26
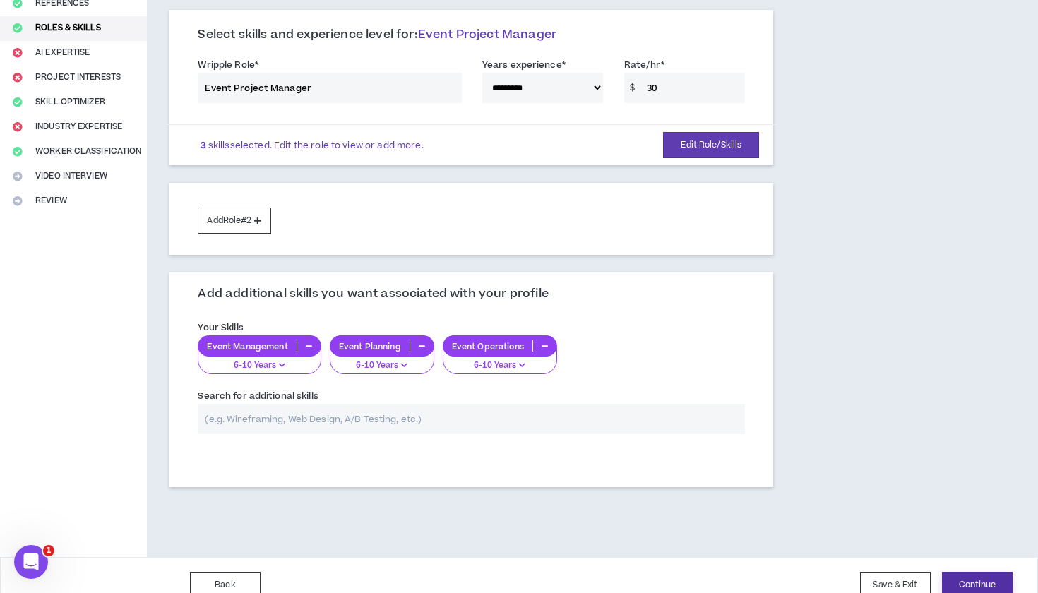
scroll to position [179, 0]
click at [972, 573] on button "Continue" at bounding box center [977, 586] width 71 height 26
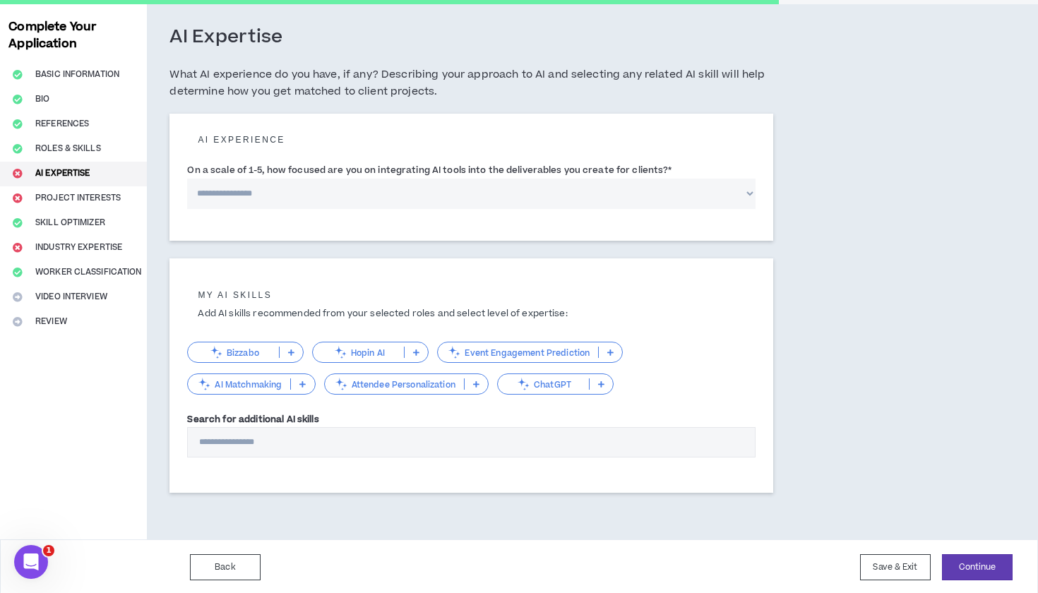
scroll to position [59, 0]
click at [964, 567] on button "Continue" at bounding box center [977, 568] width 71 height 26
select select "*"
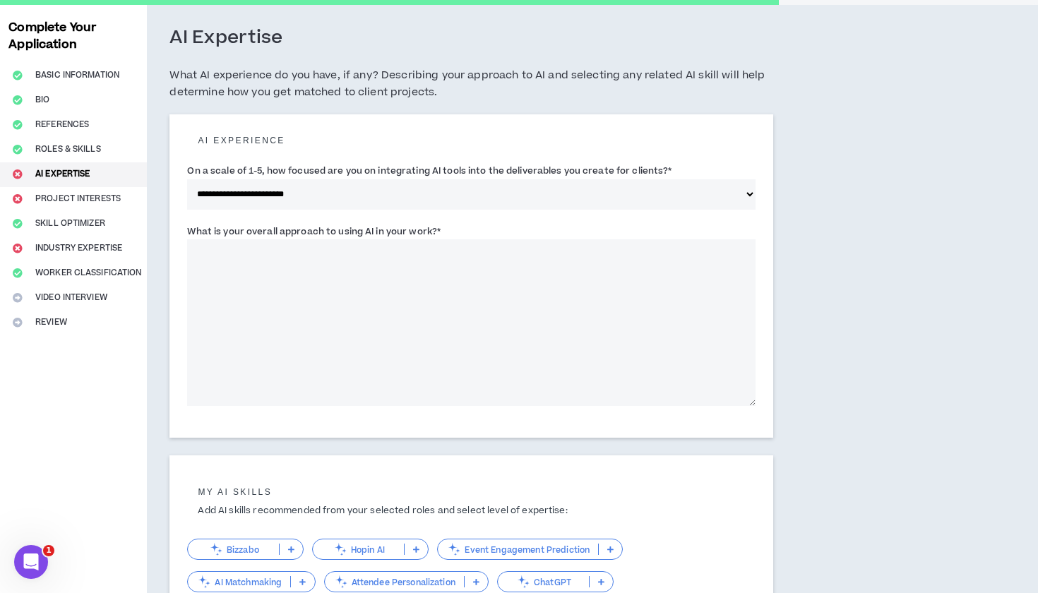
click at [636, 324] on textarea "What is your overall approach to using AI in your work? *" at bounding box center [471, 322] width 569 height 167
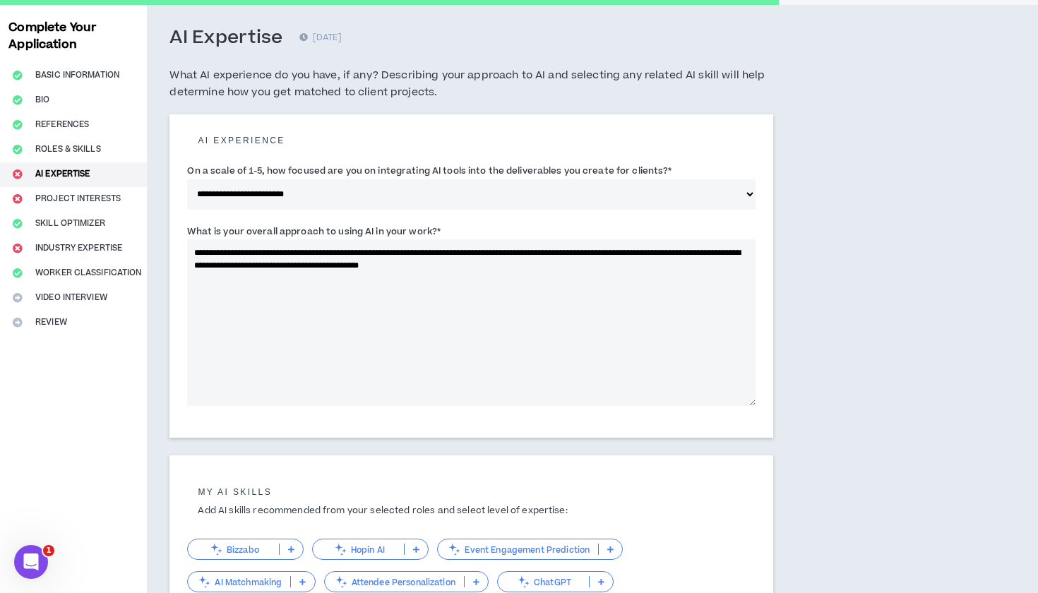
click at [519, 264] on textarea "**********" at bounding box center [471, 322] width 569 height 167
click at [559, 292] on textarea "**********" at bounding box center [471, 322] width 569 height 167
click at [525, 256] on textarea "**********" at bounding box center [471, 322] width 569 height 167
click at [525, 261] on textarea "**********" at bounding box center [471, 322] width 569 height 167
click at [547, 296] on textarea "**********" at bounding box center [471, 322] width 569 height 167
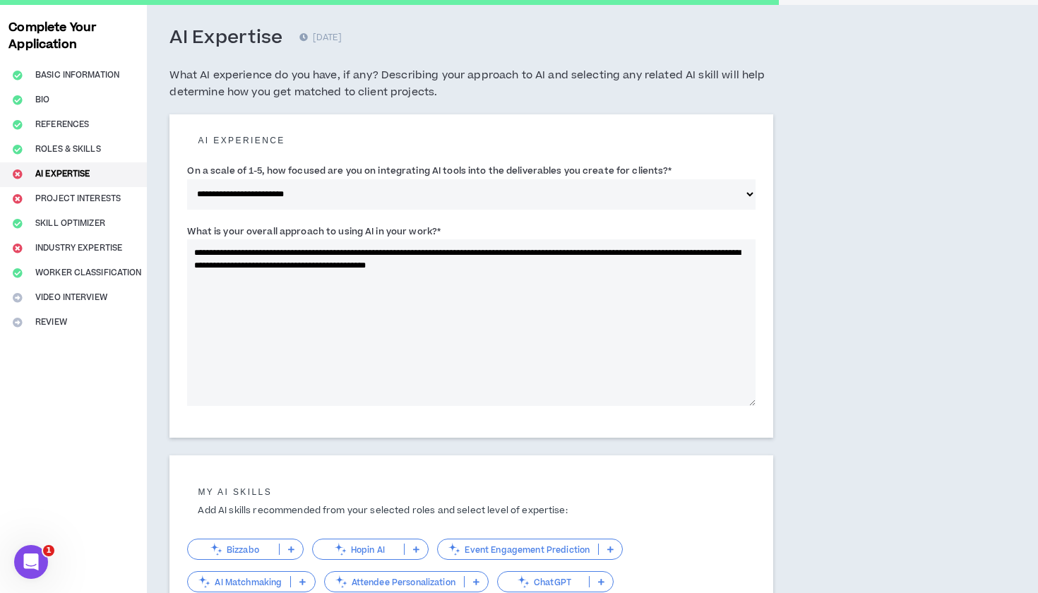
click at [538, 258] on textarea "**********" at bounding box center [471, 322] width 569 height 167
click at [538, 260] on textarea "**********" at bounding box center [471, 322] width 569 height 167
click at [547, 297] on textarea "**********" at bounding box center [471, 322] width 569 height 167
click at [528, 263] on textarea "**********" at bounding box center [471, 322] width 569 height 167
click at [539, 300] on textarea "**********" at bounding box center [471, 322] width 569 height 167
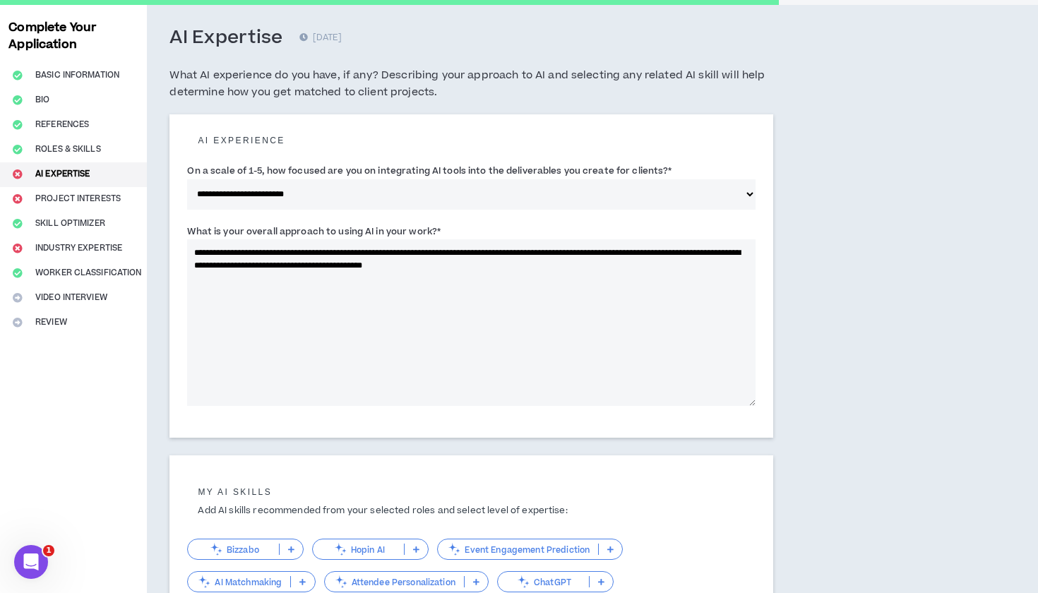
click at [530, 263] on textarea "**********" at bounding box center [471, 322] width 569 height 167
paste textarea
click at [491, 249] on textarea "**********" at bounding box center [471, 322] width 569 height 167
click at [195, 251] on textarea "**********" at bounding box center [471, 322] width 569 height 167
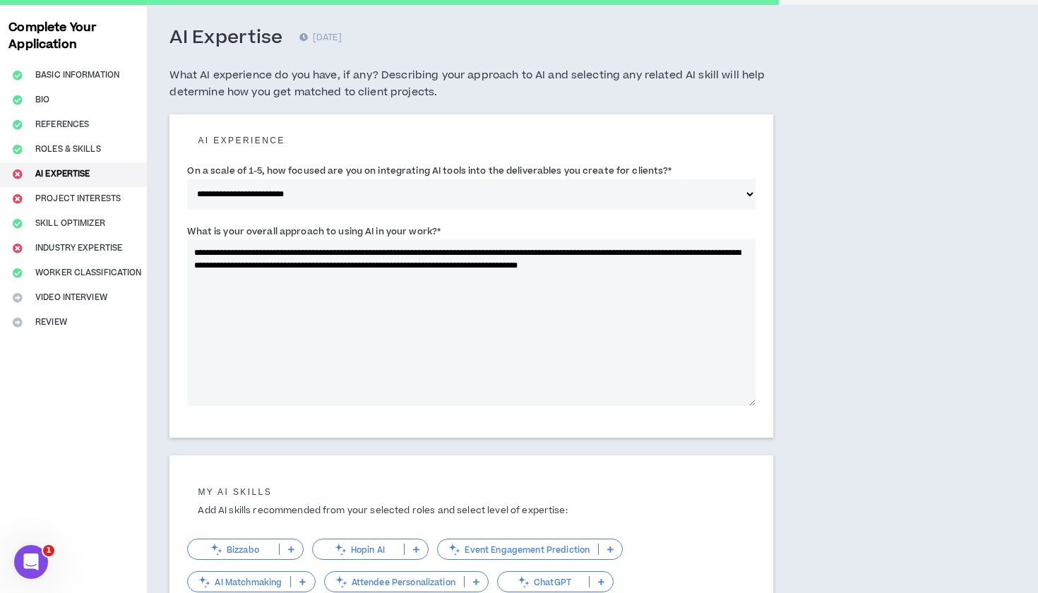
click at [408, 244] on textarea "**********" at bounding box center [471, 322] width 569 height 167
drag, startPoint x: 554, startPoint y: 251, endPoint x: 603, endPoint y: 249, distance: 48.8
click at [603, 249] on textarea "**********" at bounding box center [471, 322] width 569 height 167
click at [507, 252] on textarea "**********" at bounding box center [471, 322] width 569 height 167
click at [380, 263] on textarea "**********" at bounding box center [471, 322] width 569 height 167
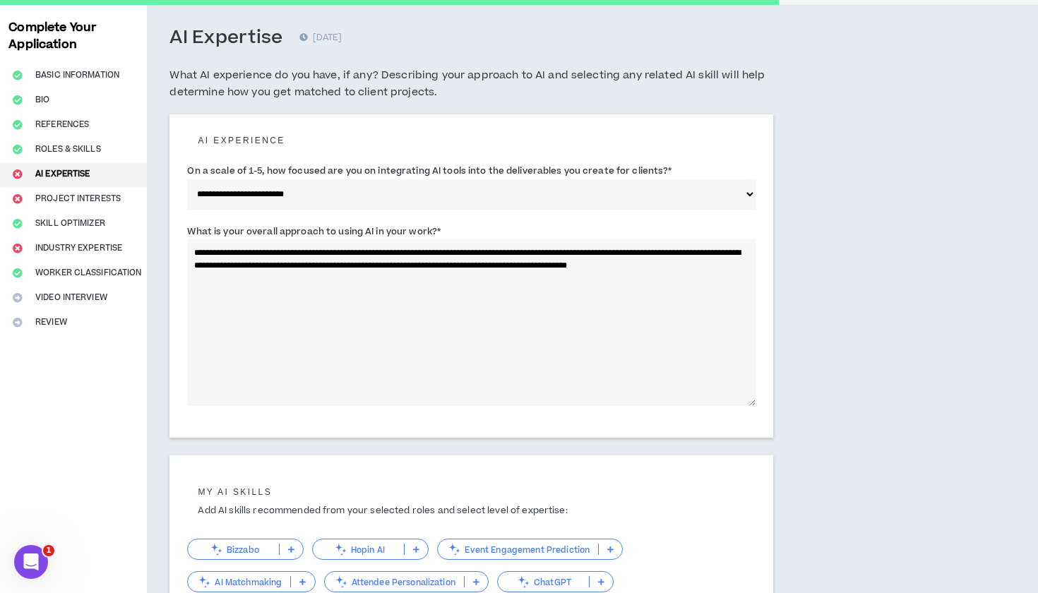
click at [547, 254] on textarea "**********" at bounding box center [471, 322] width 569 height 167
click at [550, 262] on textarea "**********" at bounding box center [471, 322] width 569 height 167
drag, startPoint x: 560, startPoint y: 252, endPoint x: 516, endPoint y: 251, distance: 44.5
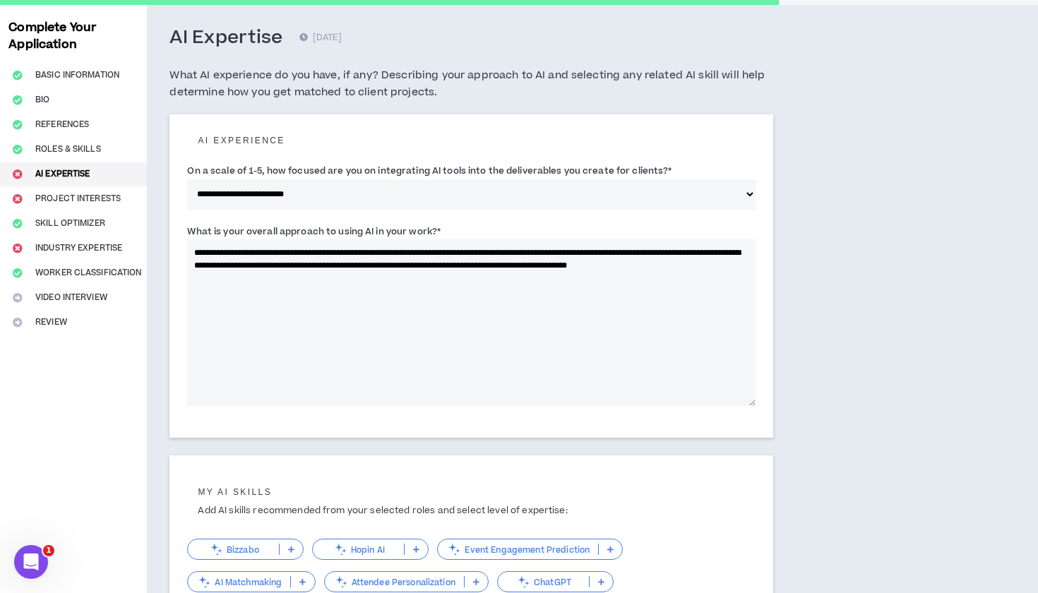
click at [516, 251] on textarea "**********" at bounding box center [471, 322] width 569 height 167
click at [454, 263] on textarea "**********" at bounding box center [471, 322] width 569 height 167
click at [471, 292] on textarea "**********" at bounding box center [471, 322] width 569 height 167
click at [706, 263] on textarea "**********" at bounding box center [471, 322] width 569 height 167
click at [689, 266] on textarea "**********" at bounding box center [471, 322] width 569 height 167
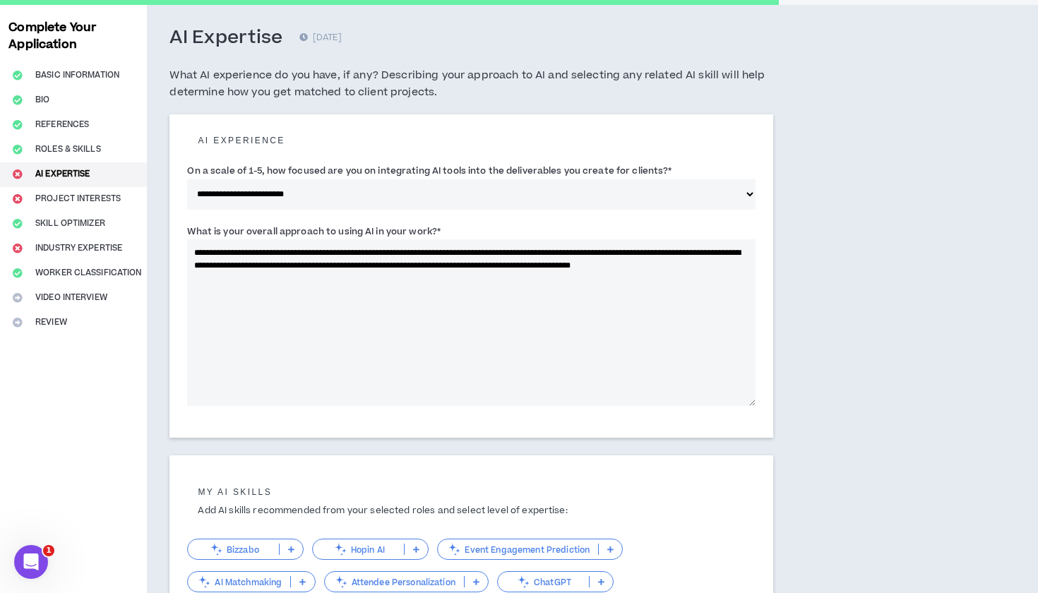
click at [621, 311] on textarea "**********" at bounding box center [471, 322] width 569 height 167
click at [717, 266] on textarea "**********" at bounding box center [471, 322] width 569 height 167
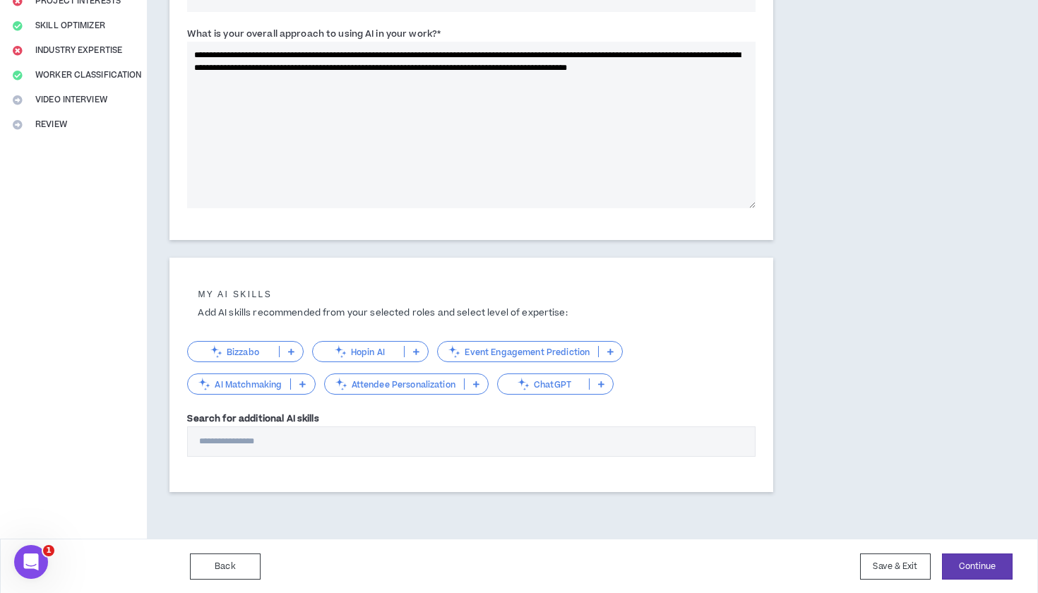
scroll to position [255, 0]
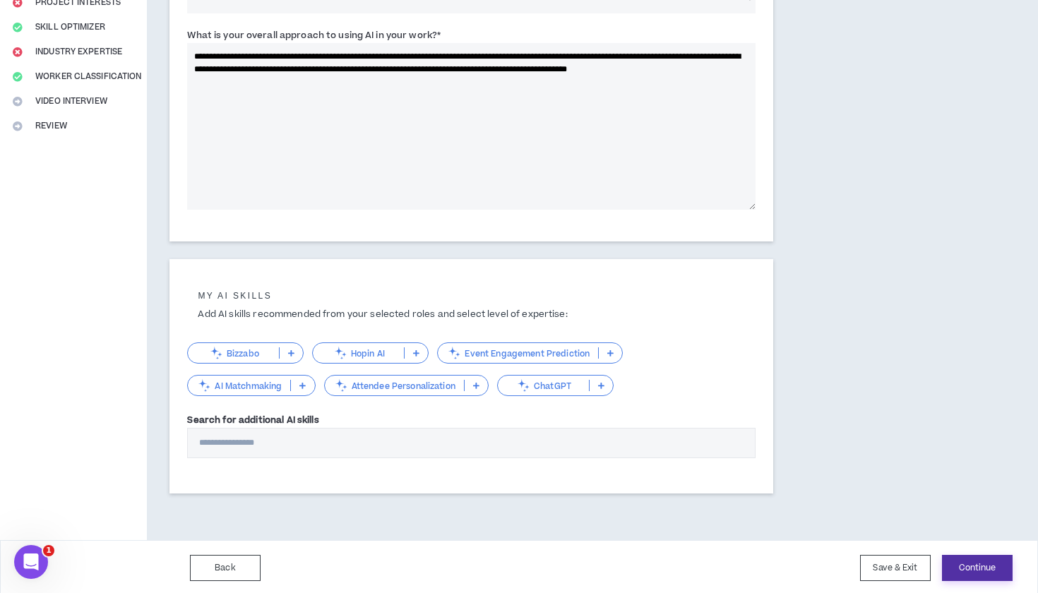
type textarea "**********"
click at [973, 558] on button "Continue" at bounding box center [977, 568] width 71 height 26
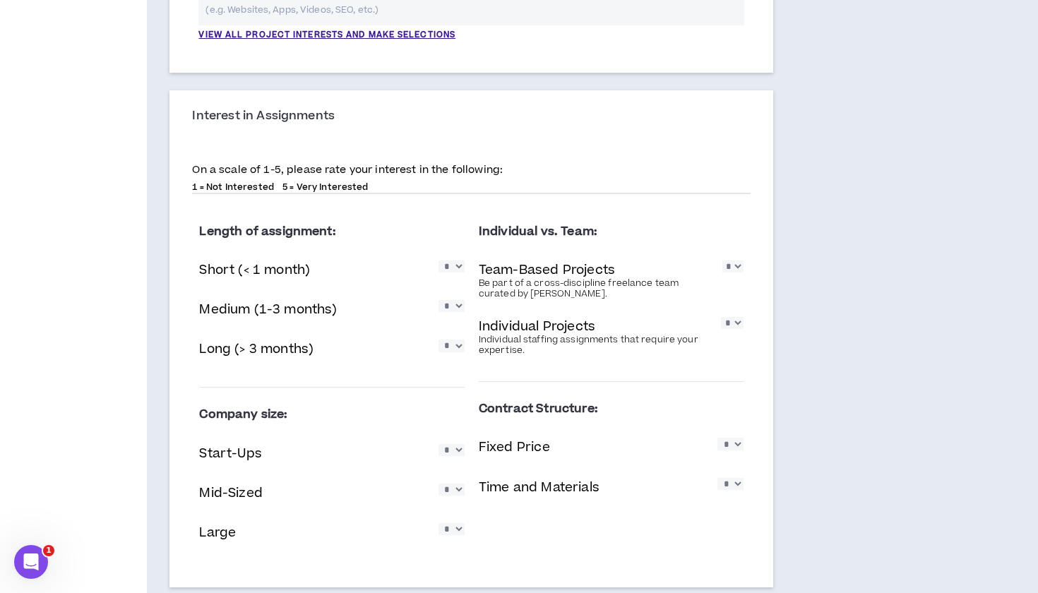
scroll to position [546, 0]
select select "*"
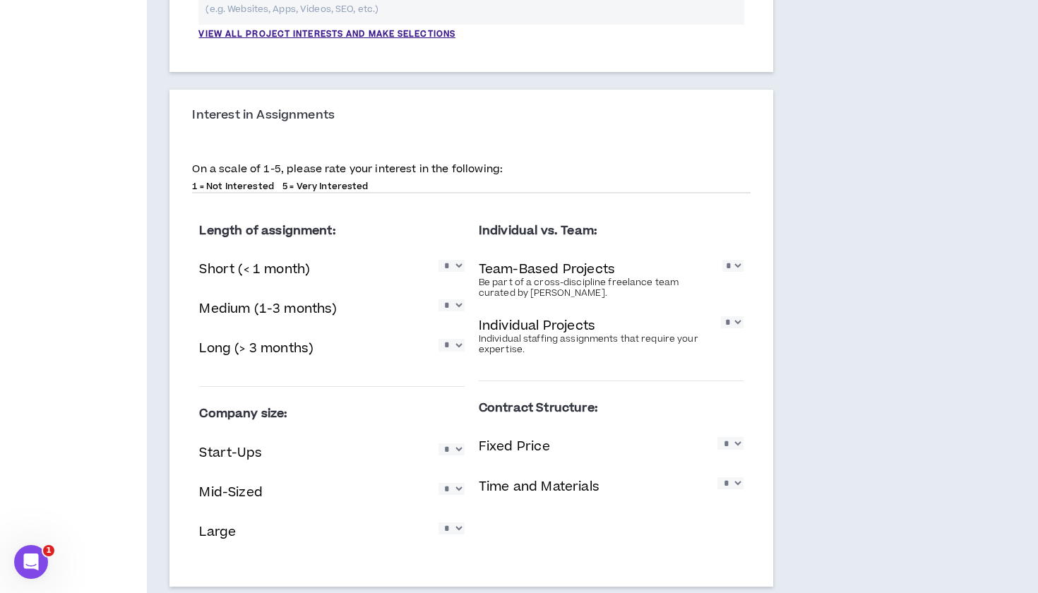
select select "*"
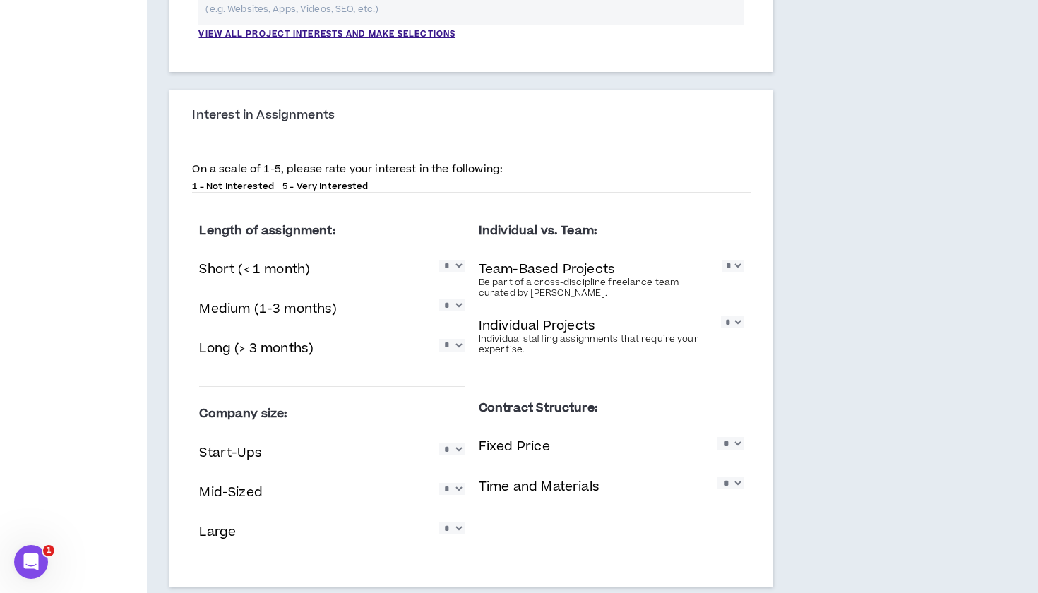
click at [704, 358] on div "Individual vs. Team: Team-Based Projects Be part of a cross-discipline freelanc…" at bounding box center [611, 292] width 265 height 155
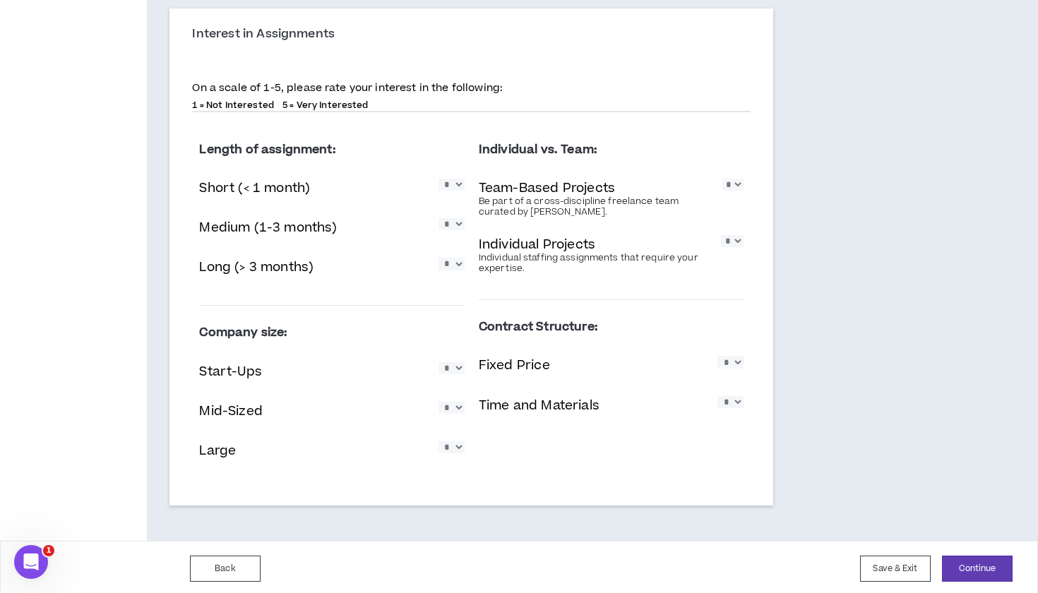
scroll to position [627, 0]
click at [454, 416] on div "Mid-Sized * * * * *" at bounding box center [331, 413] width 265 height 29
select select "*"
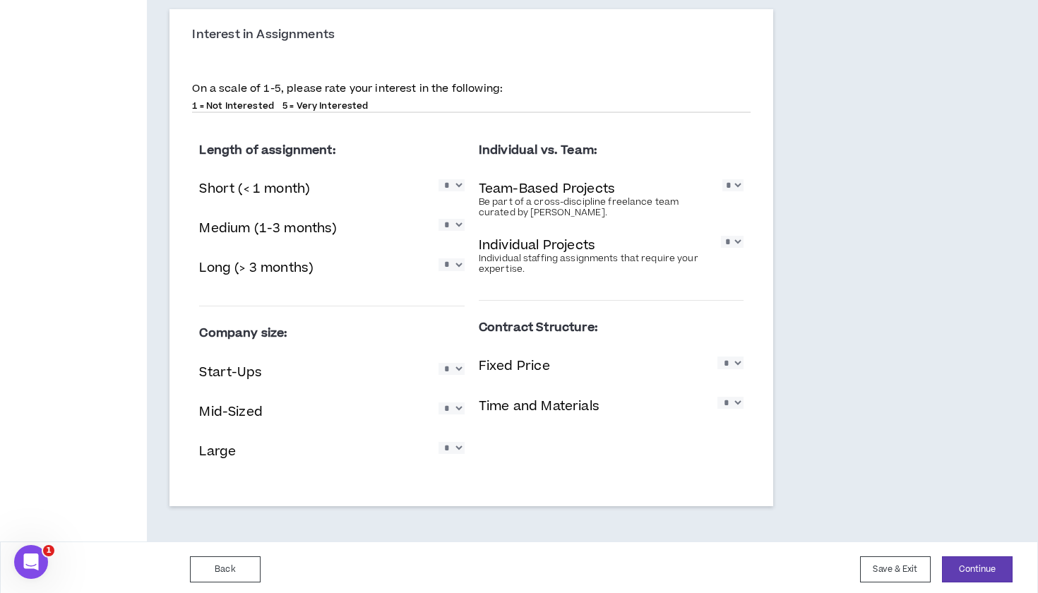
select select "*"
click at [961, 558] on button "Continue" at bounding box center [977, 570] width 71 height 26
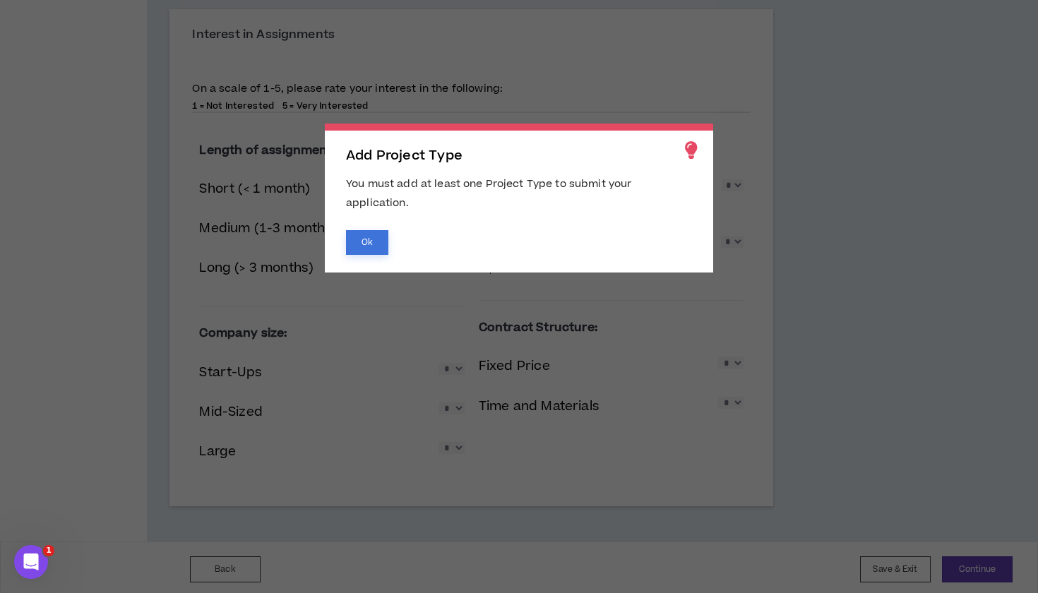
click at [372, 235] on button "Ok" at bounding box center [367, 242] width 42 height 25
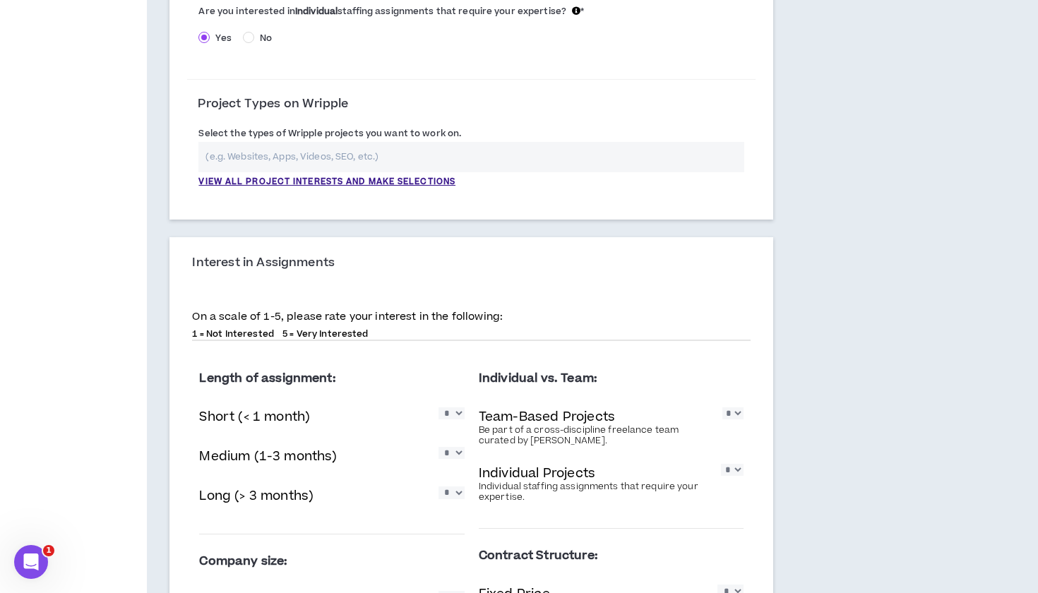
scroll to position [289, 0]
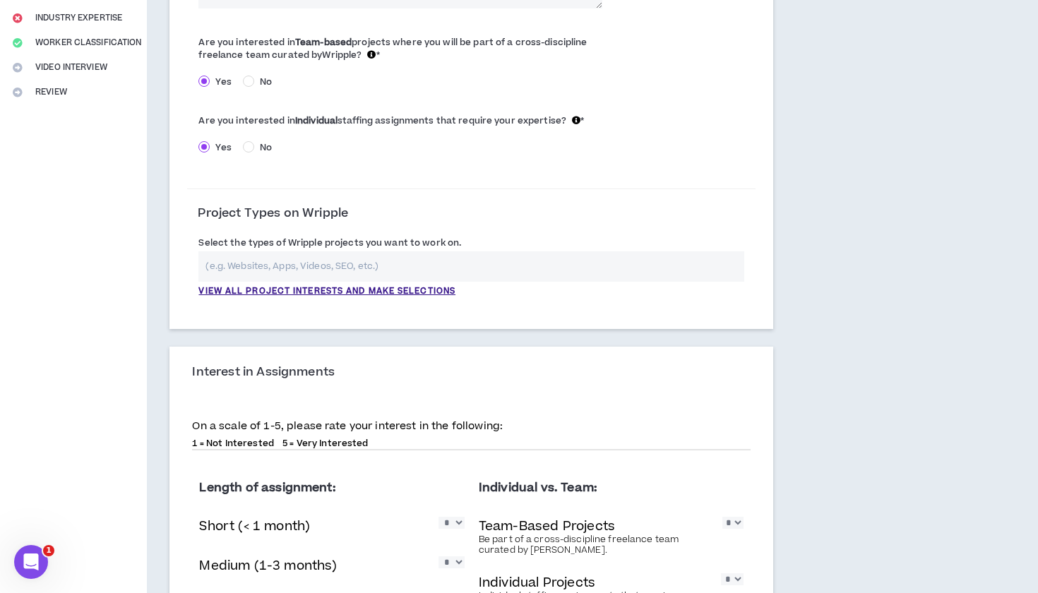
click at [321, 252] on input "text" at bounding box center [472, 266] width 546 height 30
click at [320, 289] on p "View all project interests and make selections" at bounding box center [327, 291] width 257 height 13
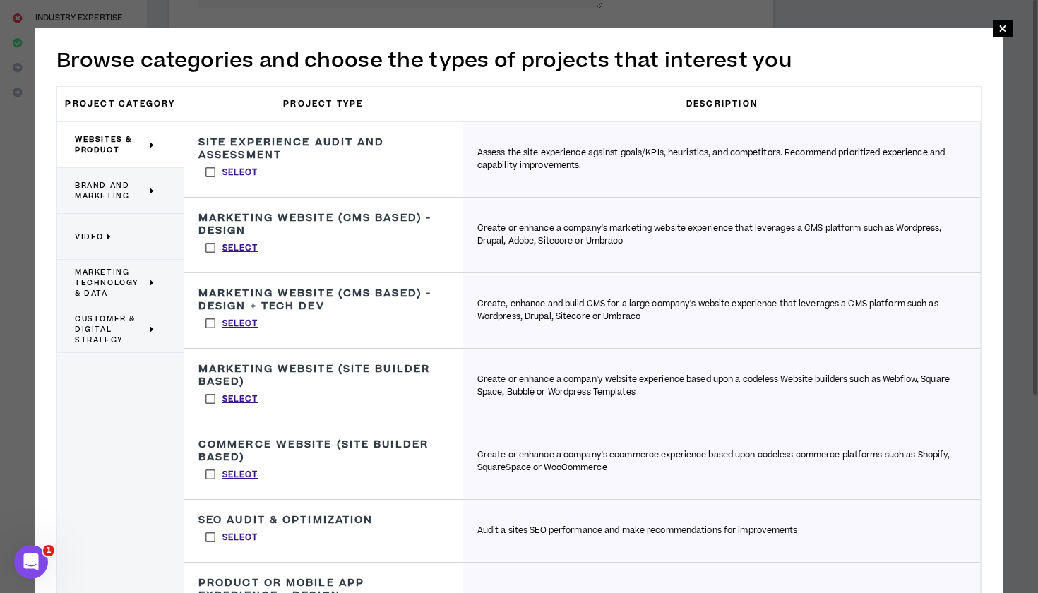
click at [143, 191] on span "Brand and Marketing" at bounding box center [111, 190] width 72 height 21
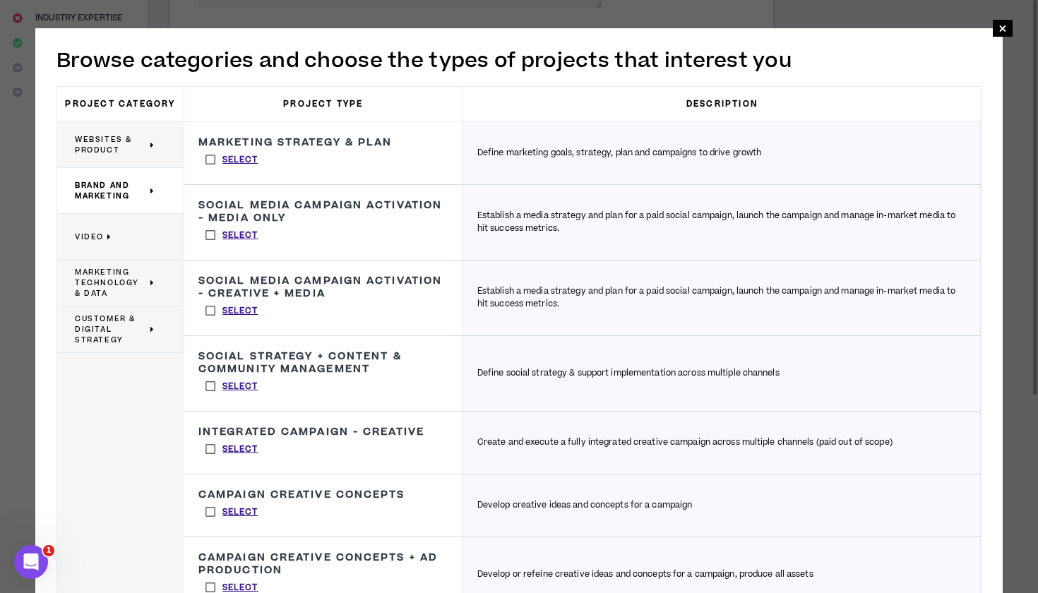
click at [211, 313] on label "Select" at bounding box center [232, 310] width 67 height 21
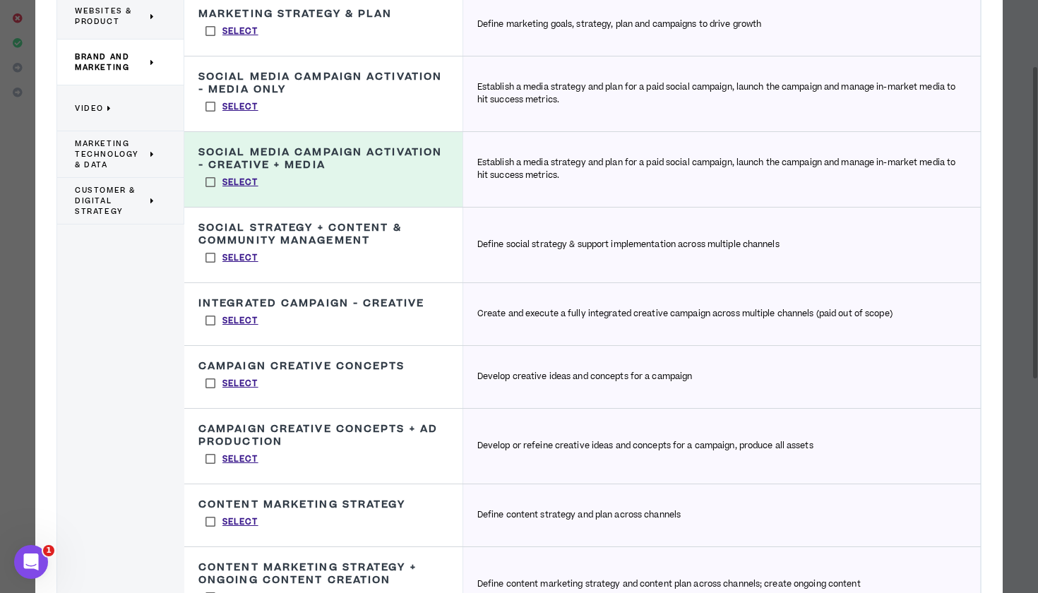
click at [211, 384] on label "Select" at bounding box center [232, 383] width 67 height 21
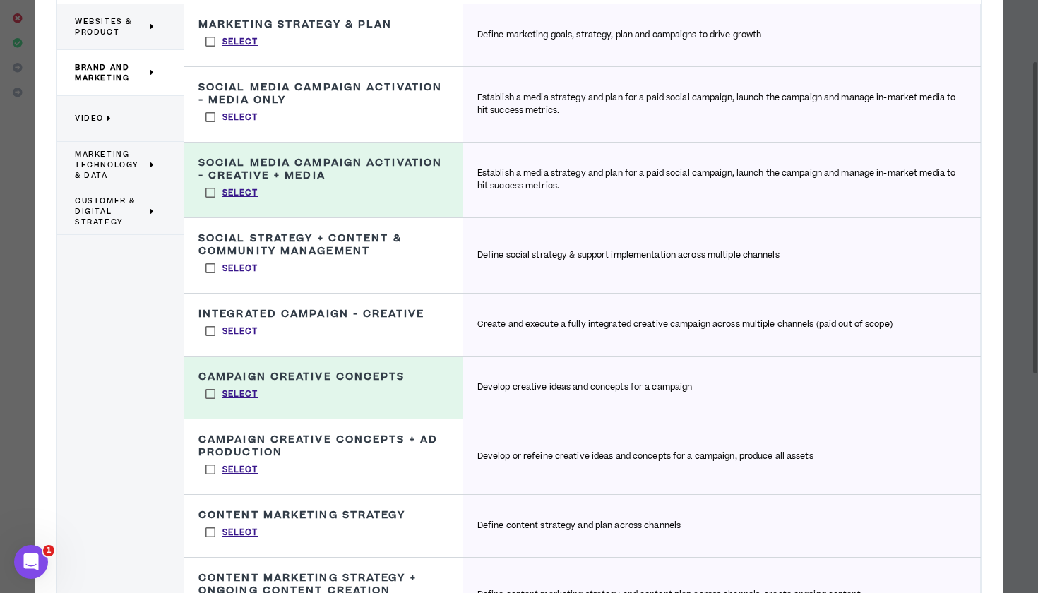
click at [144, 131] on p "Video" at bounding box center [115, 118] width 81 height 31
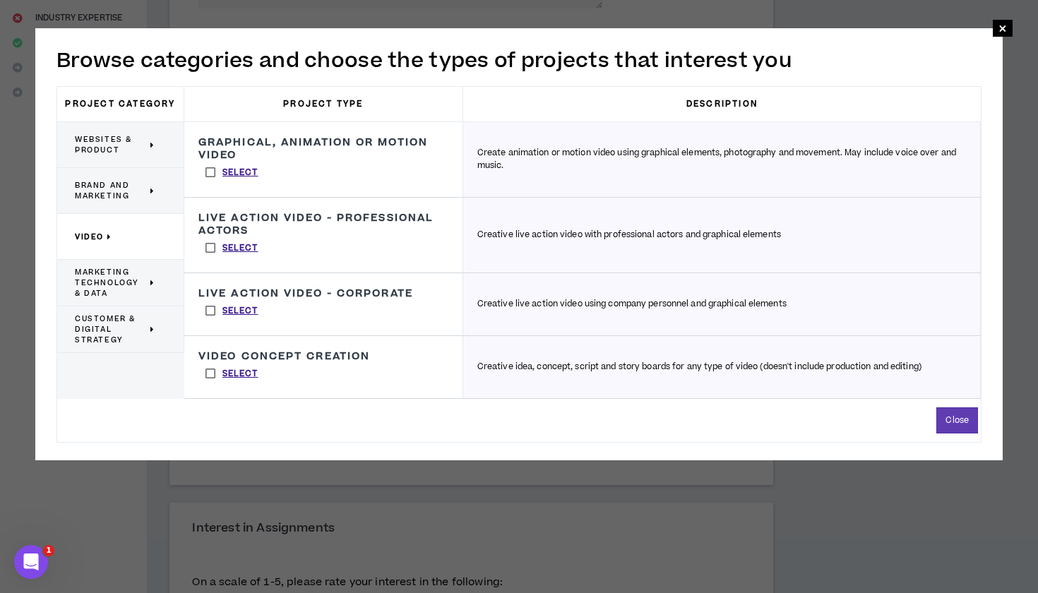
click at [211, 248] on label "Select" at bounding box center [232, 247] width 67 height 21
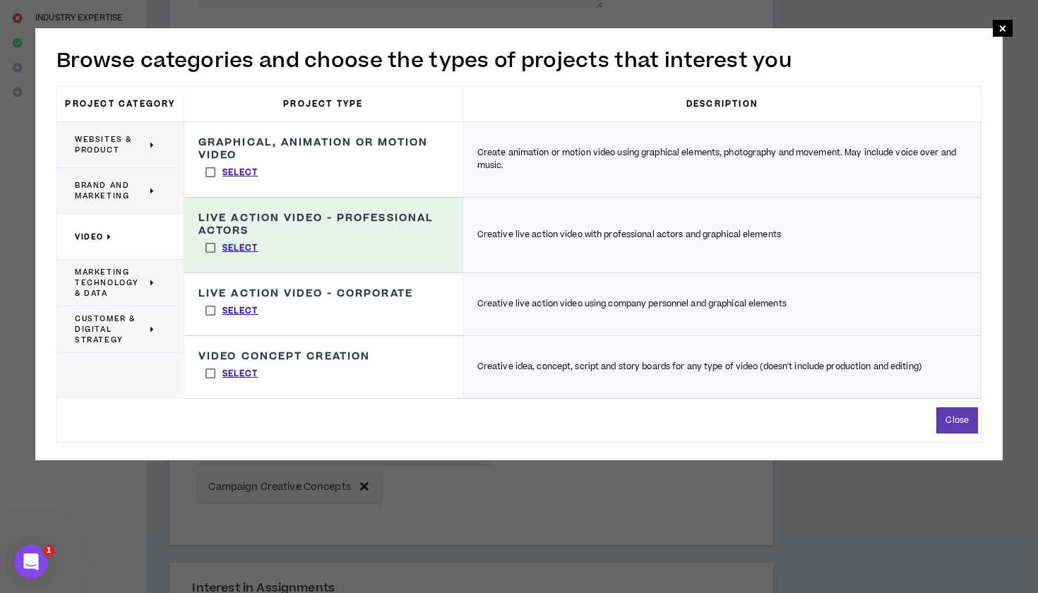
click at [215, 305] on label "Select" at bounding box center [232, 310] width 67 height 21
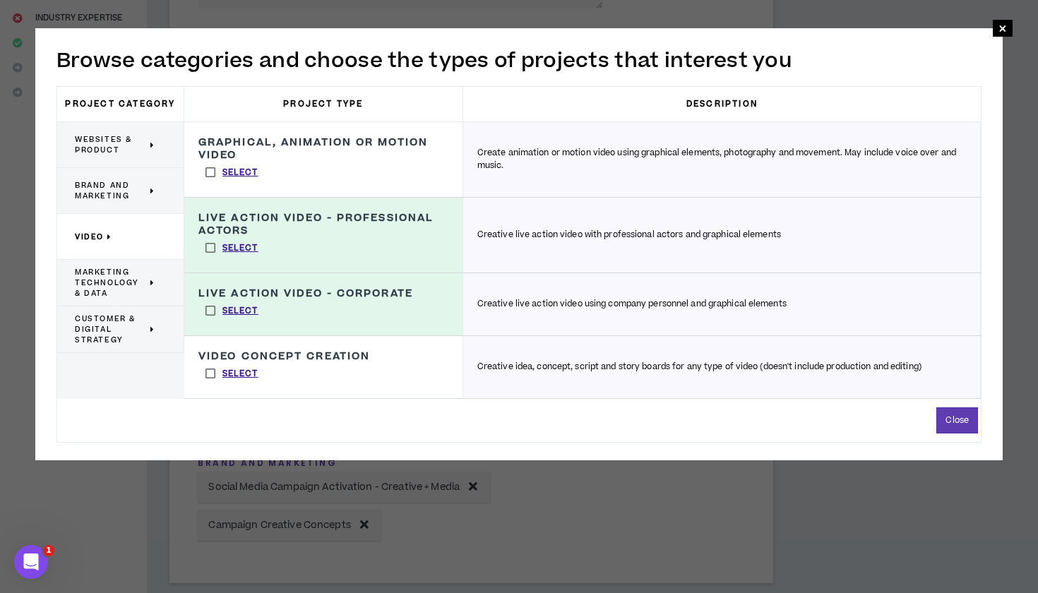
click at [210, 366] on label "Select" at bounding box center [232, 373] width 67 height 21
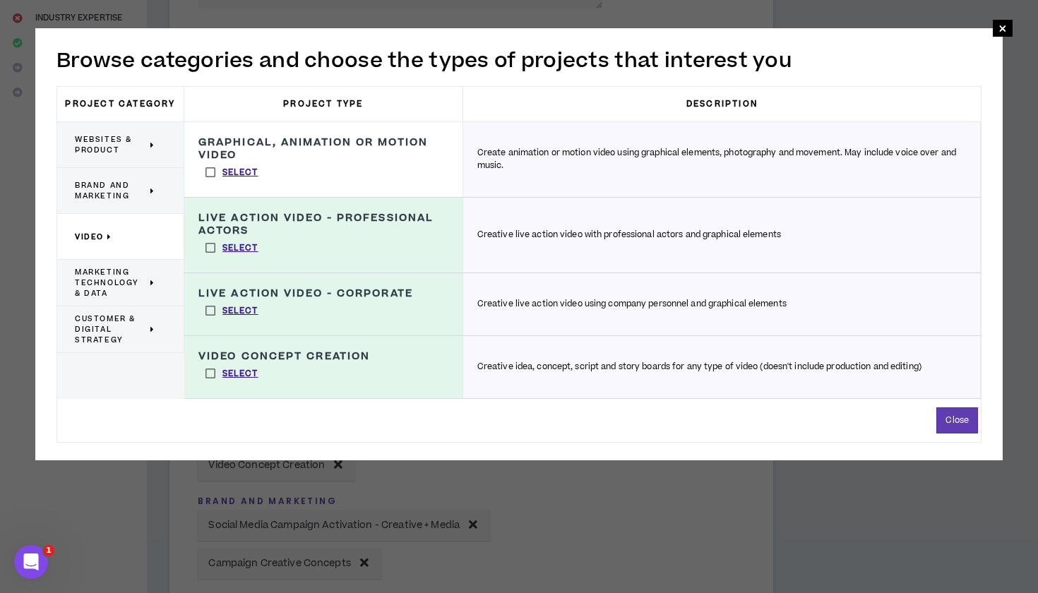
click at [148, 276] on p "Marketing Technology & Data" at bounding box center [115, 283] width 81 height 32
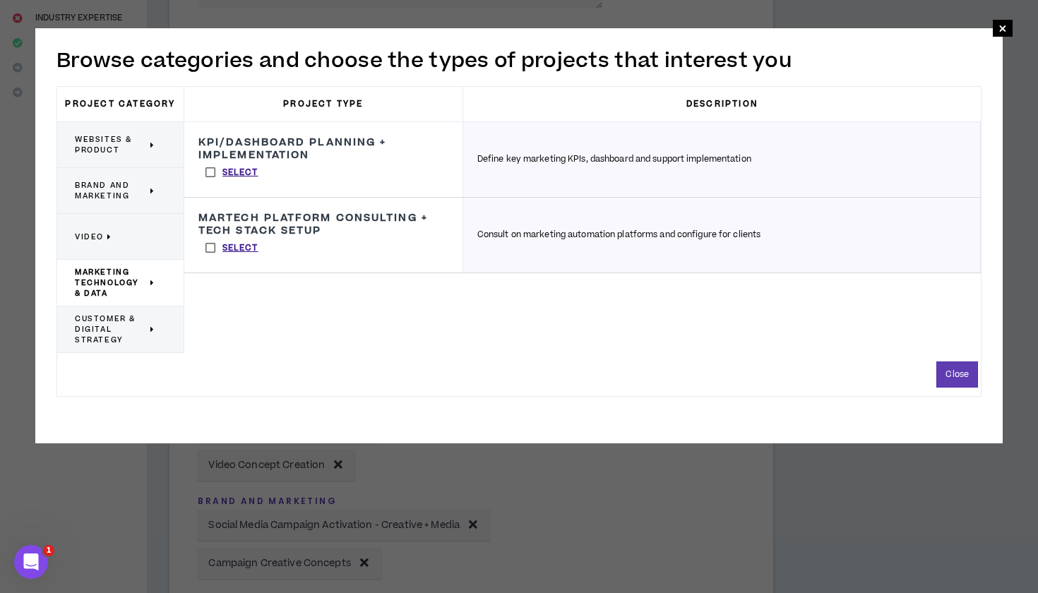
click at [145, 313] on div "Customer & Digital Strategy" at bounding box center [120, 330] width 127 height 47
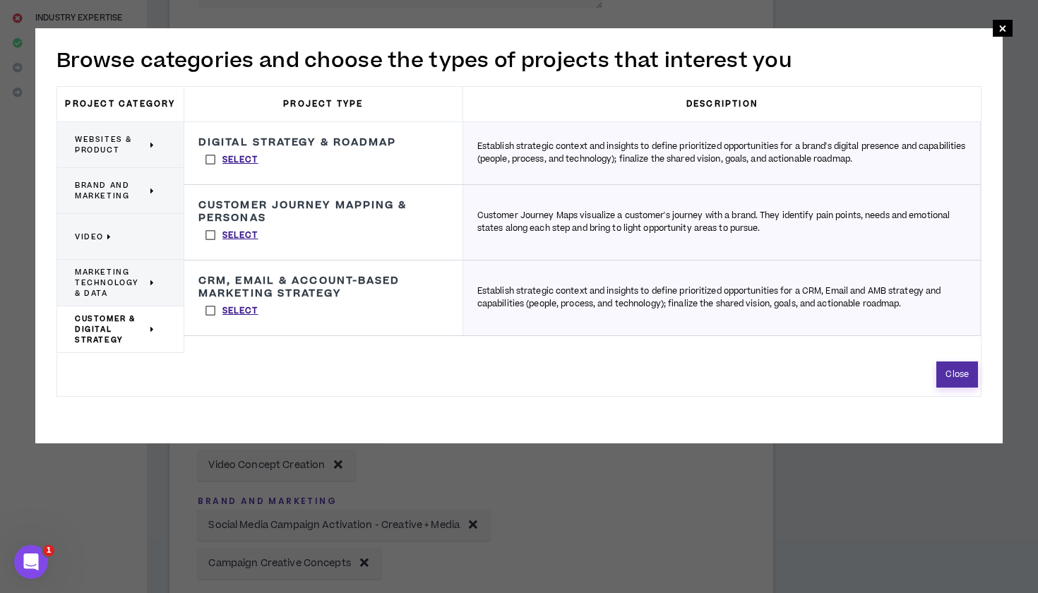
click at [960, 377] on button "Close" at bounding box center [958, 375] width 42 height 26
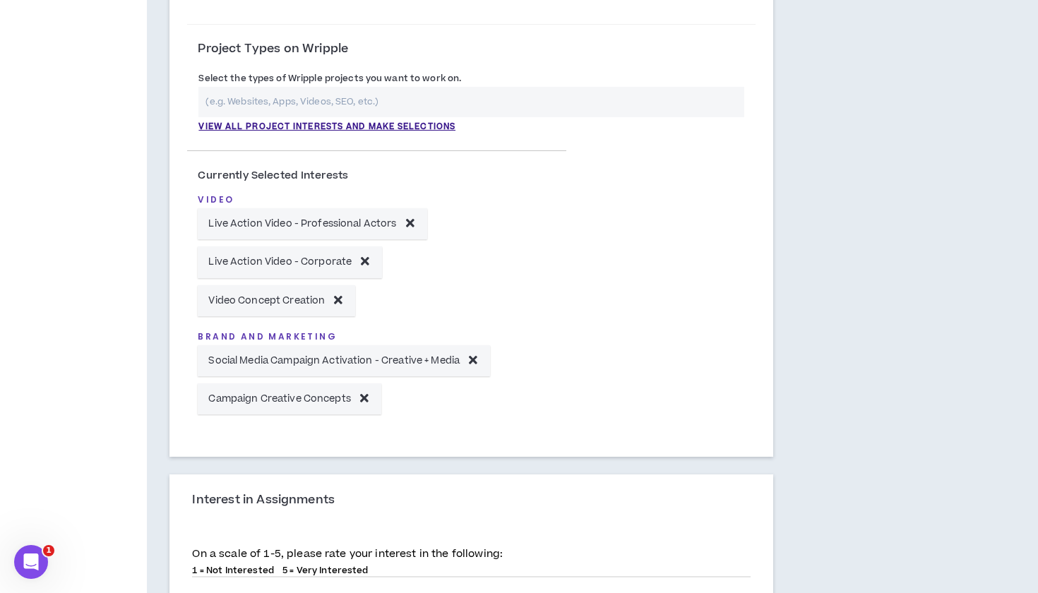
scroll to position [369, 0]
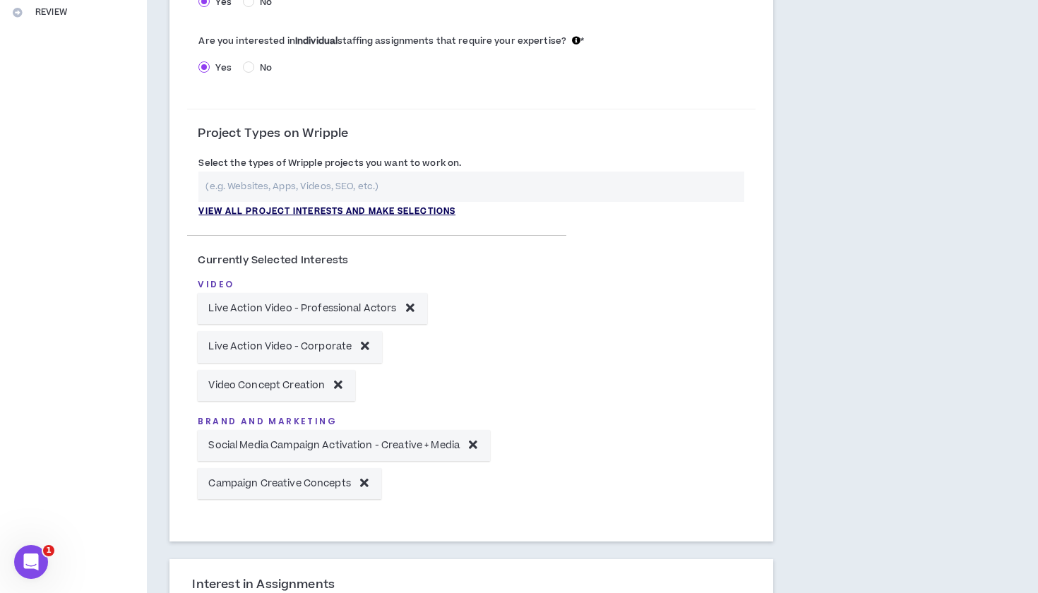
click at [456, 214] on p "View all project interests and make selections" at bounding box center [327, 212] width 257 height 13
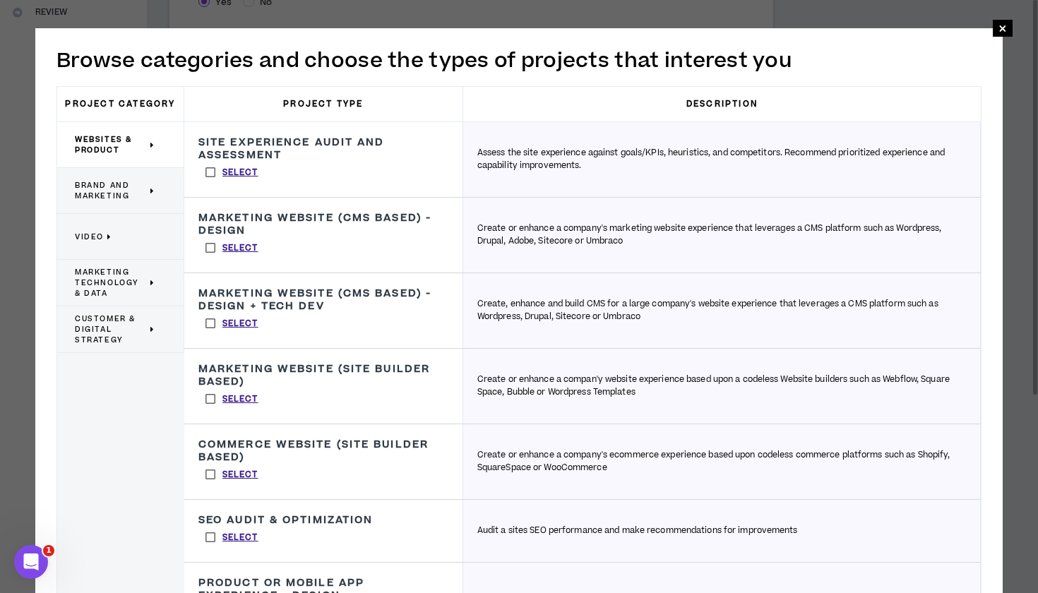
click at [209, 248] on label "Select" at bounding box center [232, 247] width 67 height 21
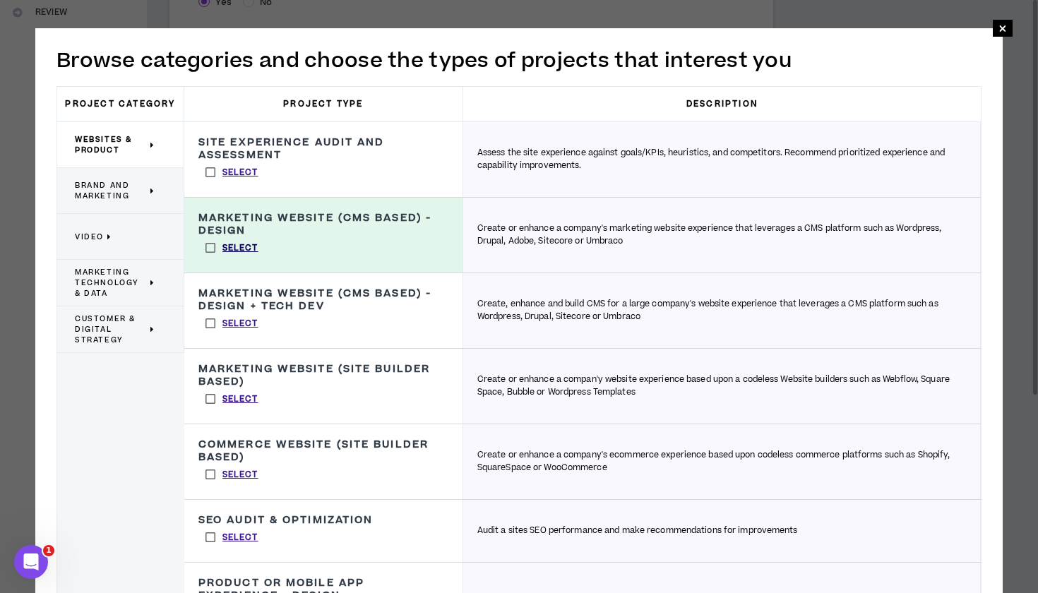
click at [233, 247] on p "Select" at bounding box center [241, 248] width 36 height 13
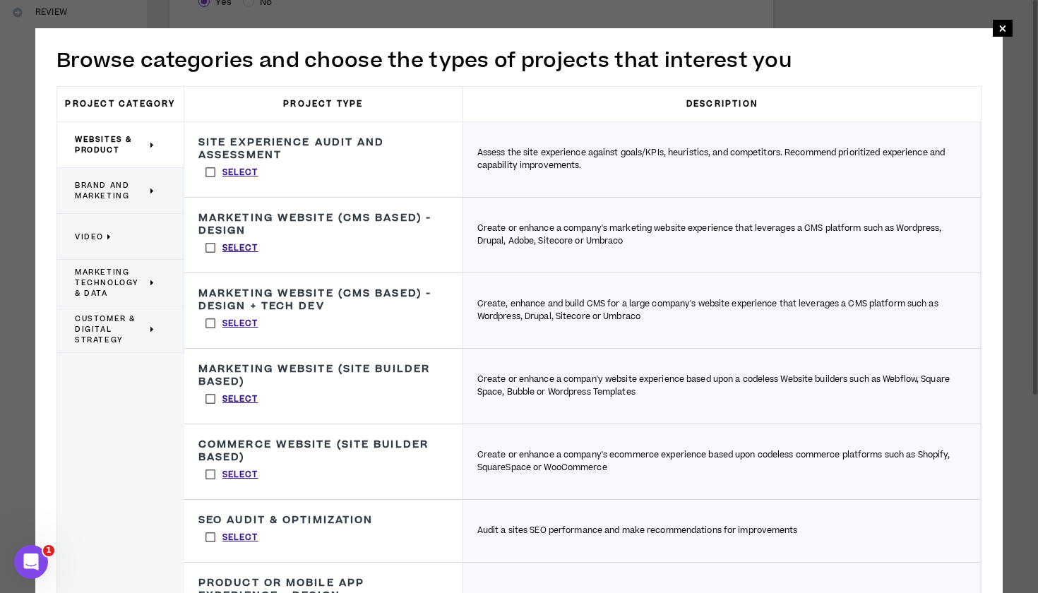
click at [213, 250] on label "Select" at bounding box center [232, 247] width 67 height 21
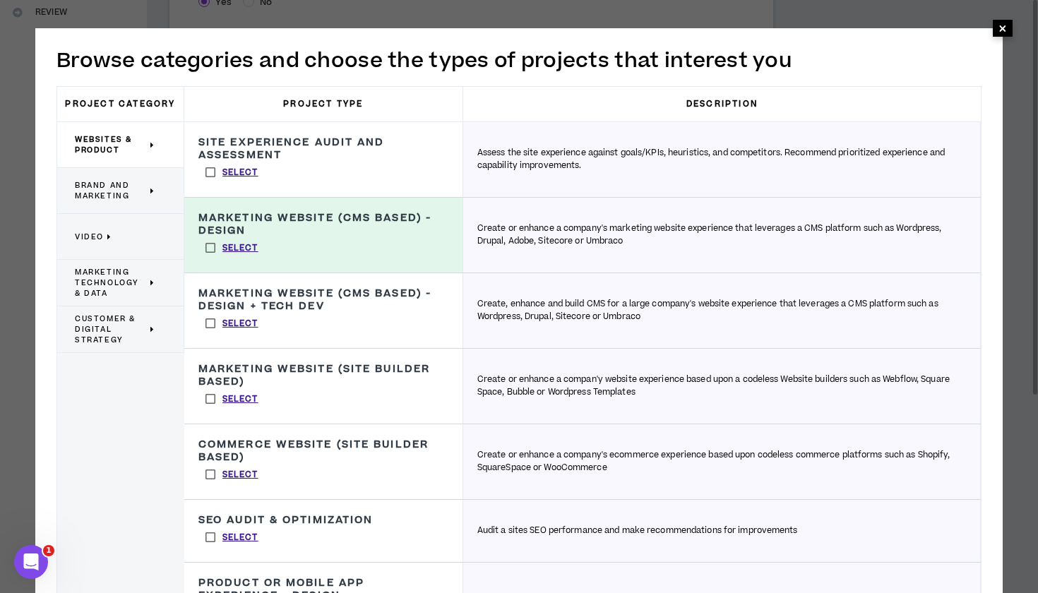
click at [1003, 32] on span "×" at bounding box center [1003, 28] width 8 height 17
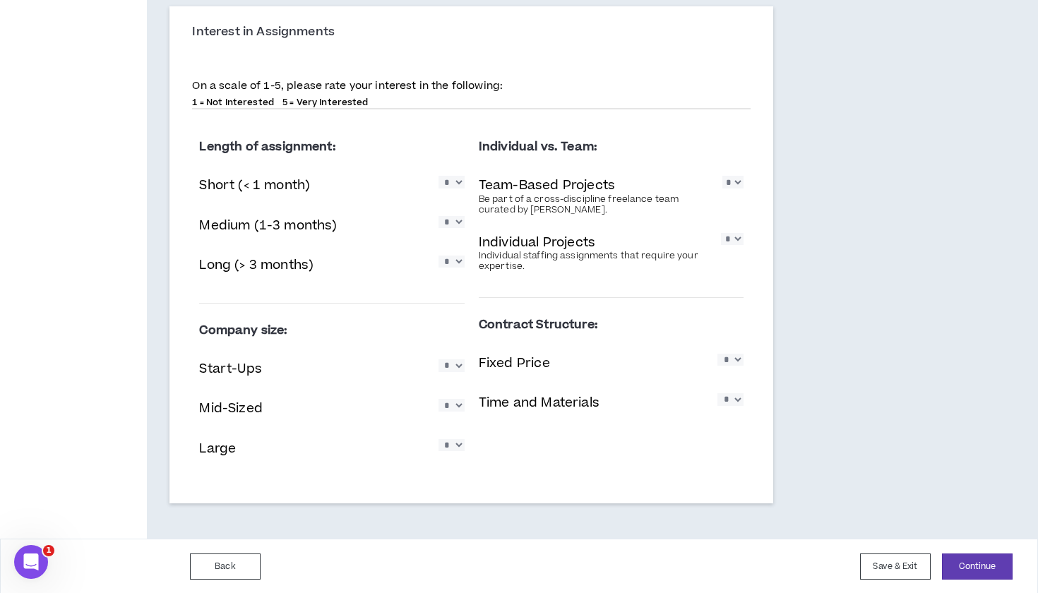
scroll to position [978, 0]
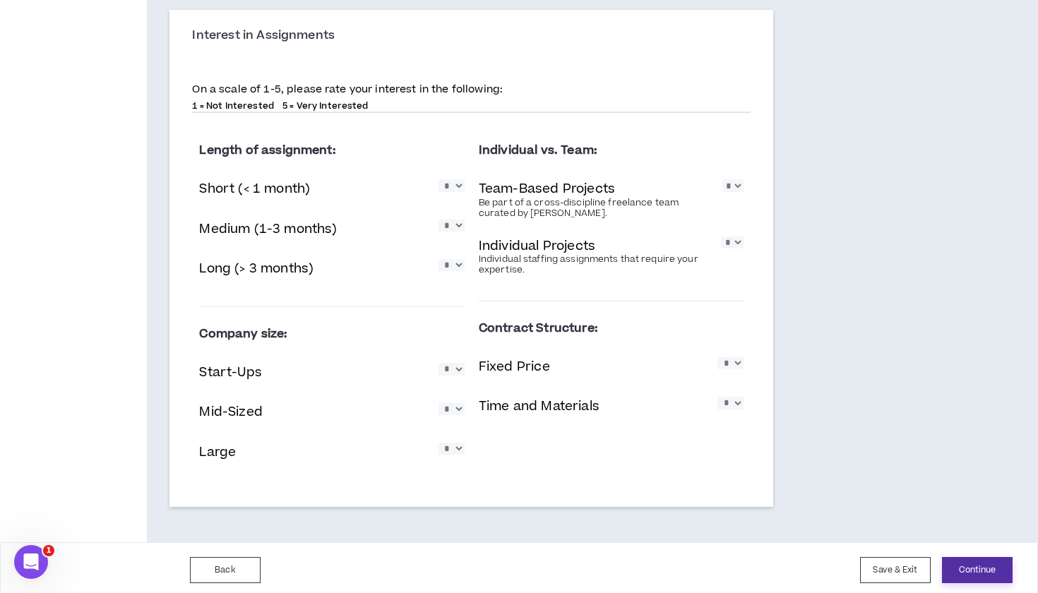
click at [978, 562] on button "Continue" at bounding box center [977, 570] width 71 height 26
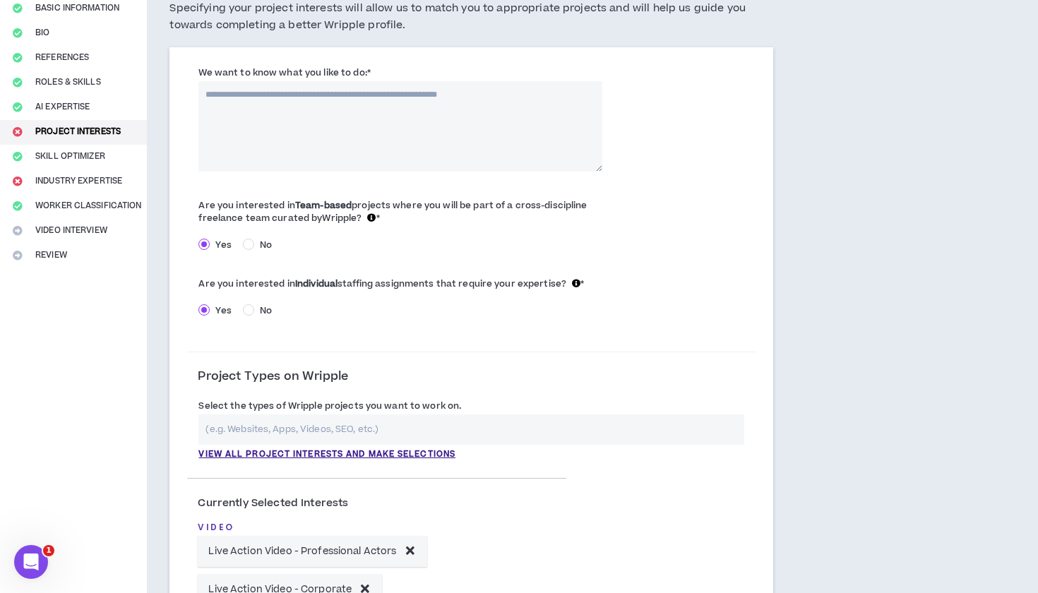
scroll to position [278, 0]
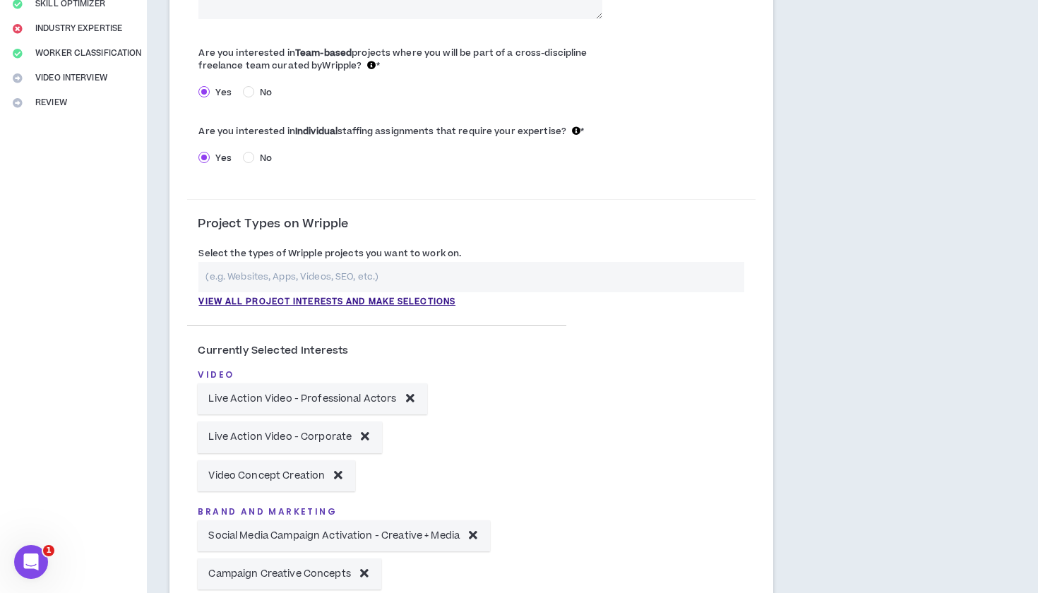
click at [295, 276] on input "text" at bounding box center [472, 277] width 546 height 30
click at [294, 297] on p "View all project interests and make selections" at bounding box center [327, 302] width 257 height 13
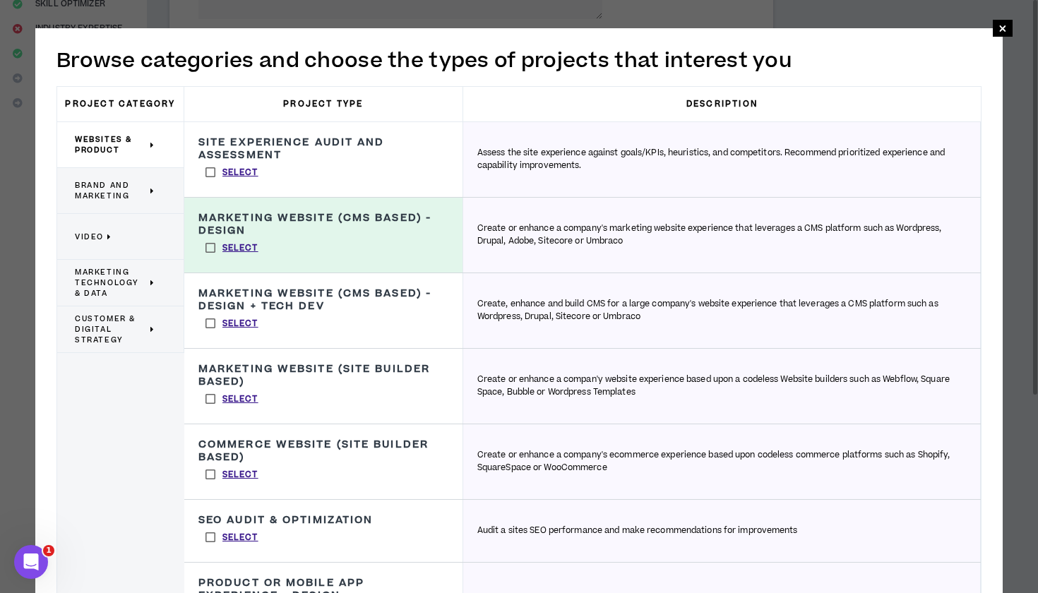
click at [119, 252] on div "Video" at bounding box center [120, 237] width 127 height 46
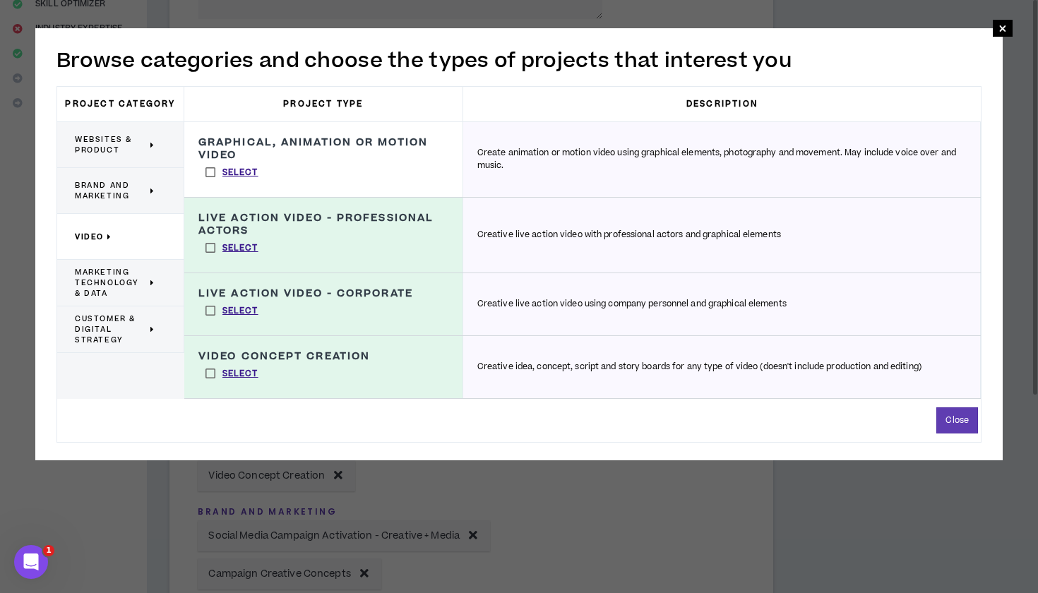
click at [128, 289] on span "Marketing Technology & Data" at bounding box center [111, 283] width 72 height 32
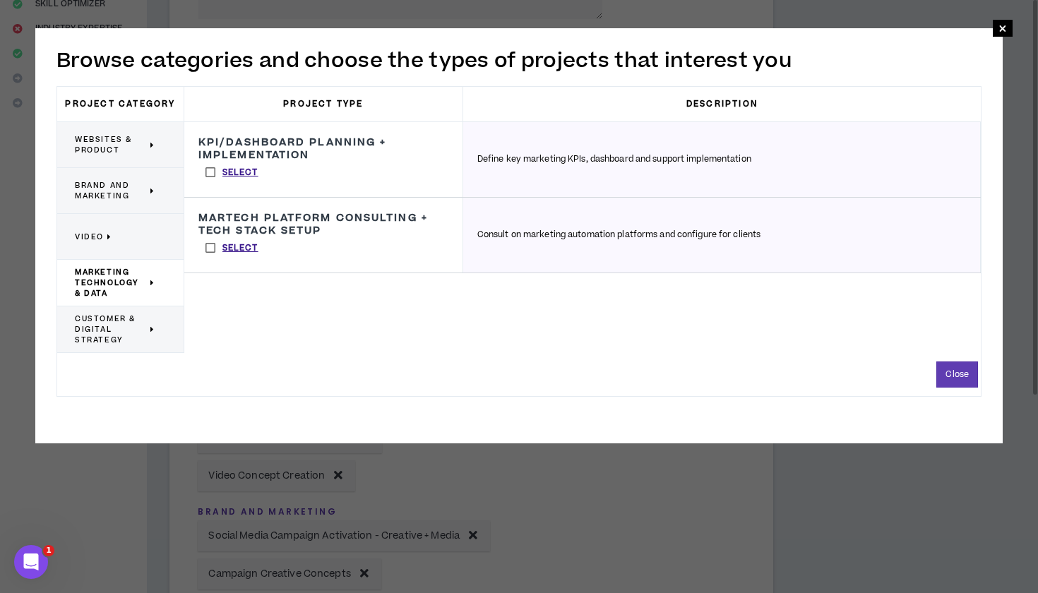
click at [138, 324] on span "Customer & Digital Strategy" at bounding box center [111, 330] width 72 height 32
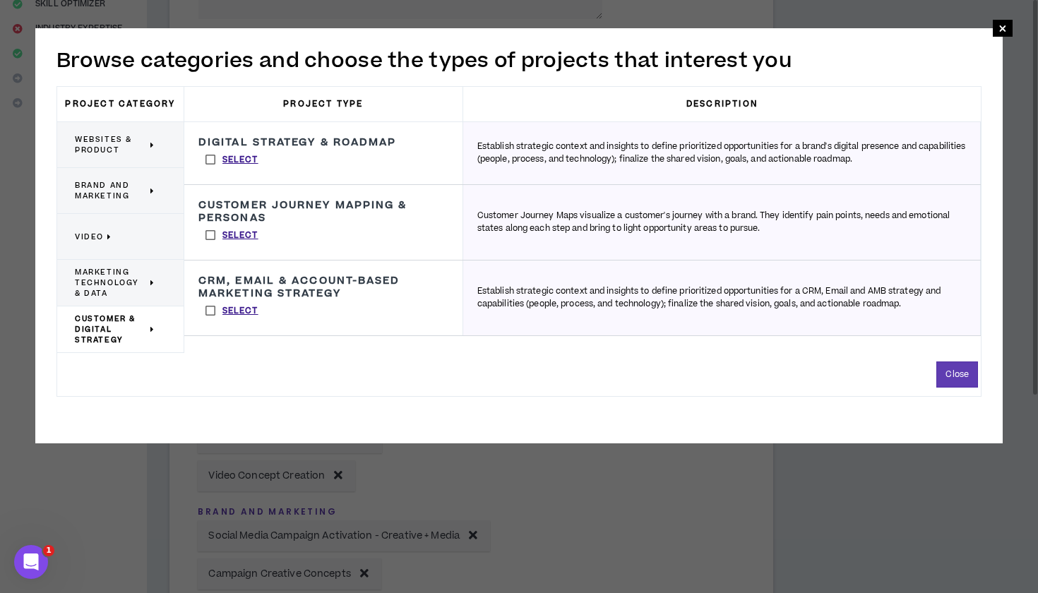
click at [141, 194] on span "Brand and Marketing" at bounding box center [111, 190] width 72 height 21
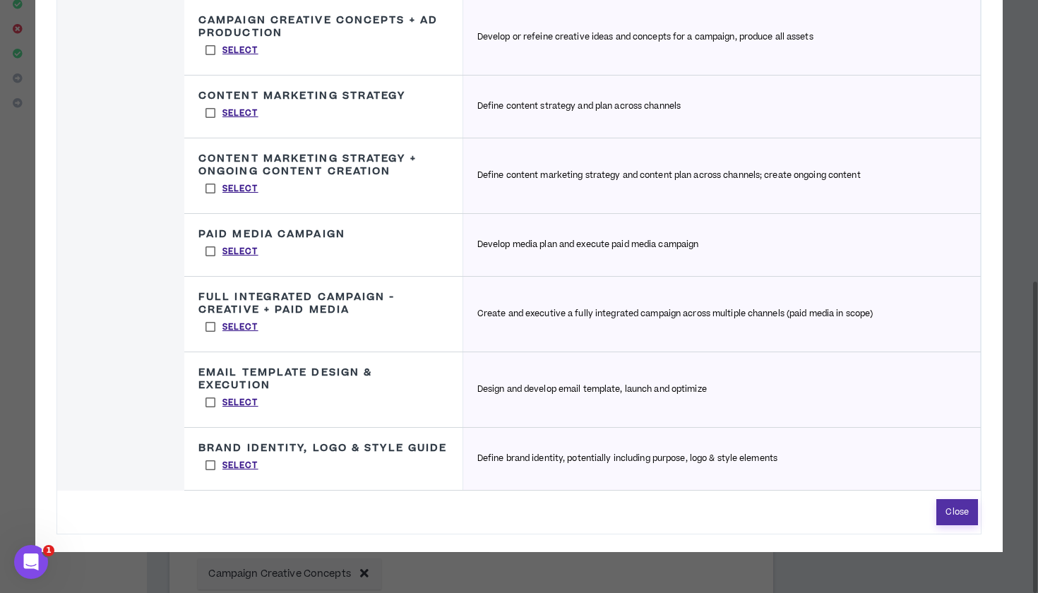
click at [956, 526] on button "Close" at bounding box center [958, 512] width 42 height 26
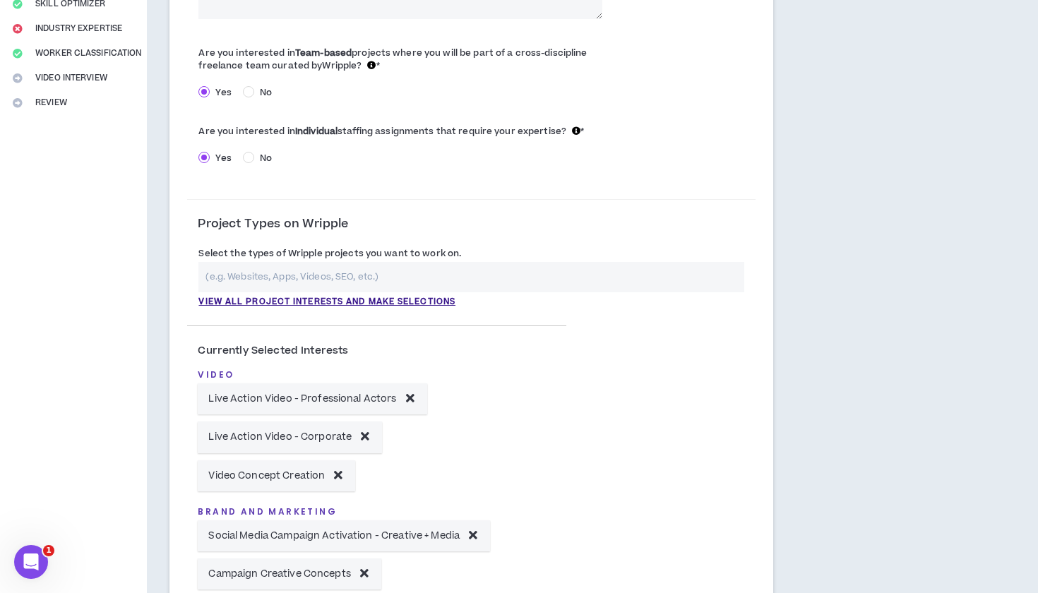
click at [406, 276] on input "text" at bounding box center [472, 277] width 546 height 30
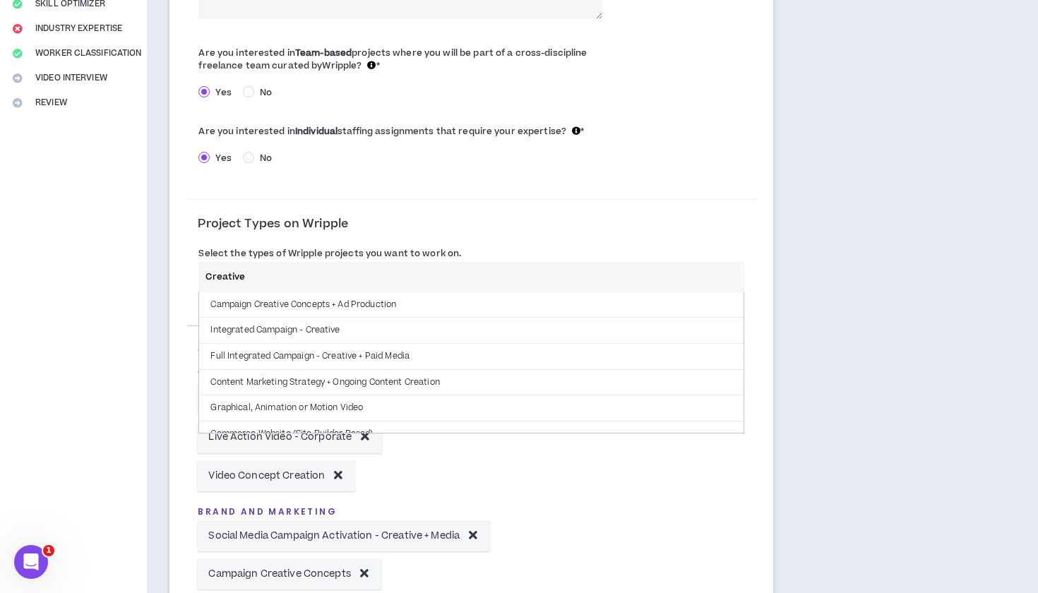
click at [234, 266] on input "Creative" at bounding box center [472, 277] width 546 height 30
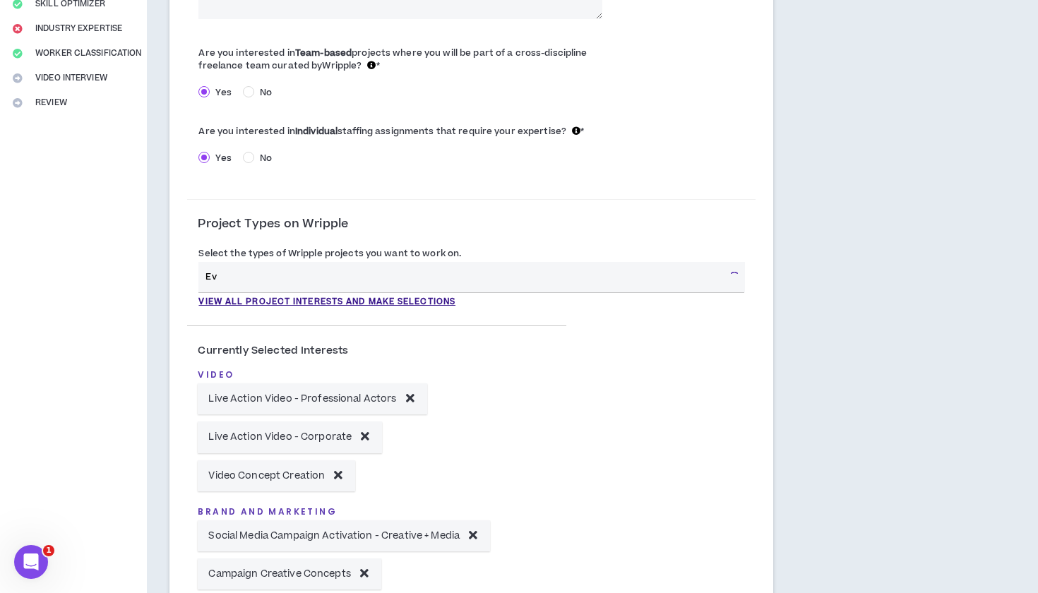
type input "E"
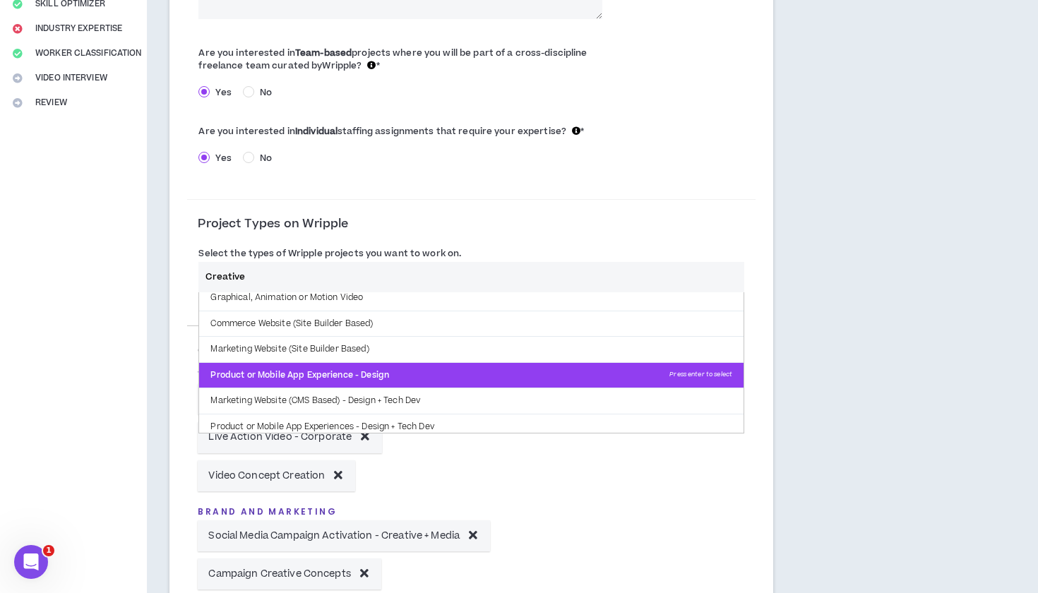
scroll to position [0, 0]
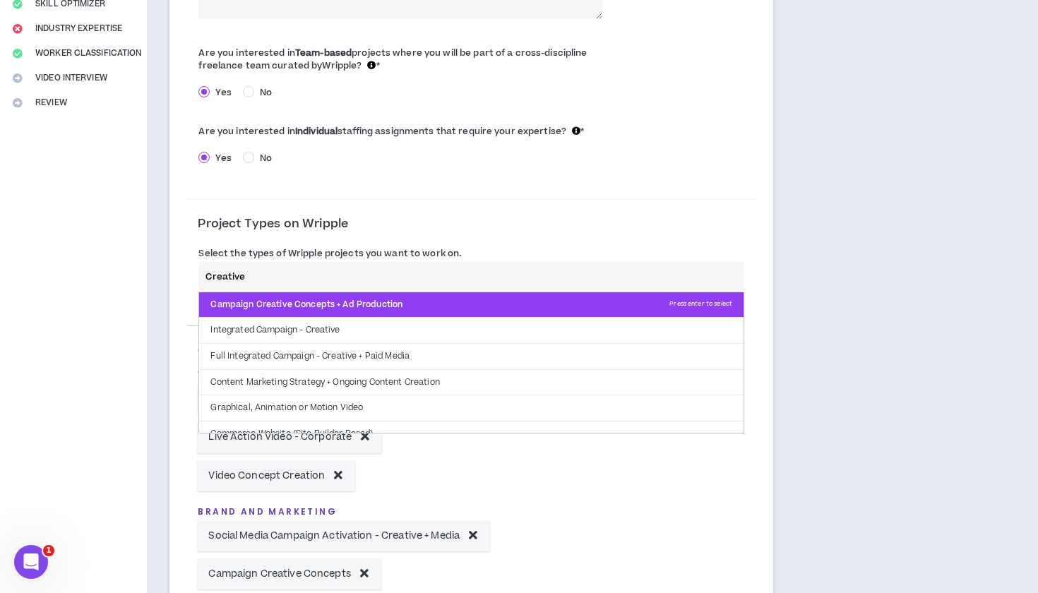
type input "Creative"
click at [311, 306] on p "Campaign Creative Concepts + Ad Production Press enter to select" at bounding box center [471, 304] width 545 height 25
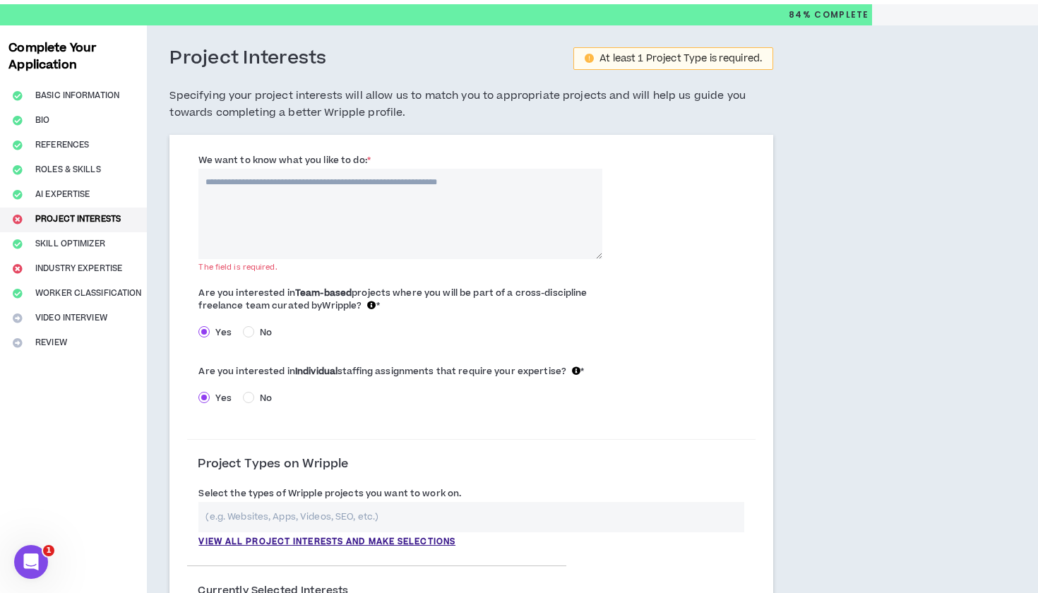
scroll to position [6, 0]
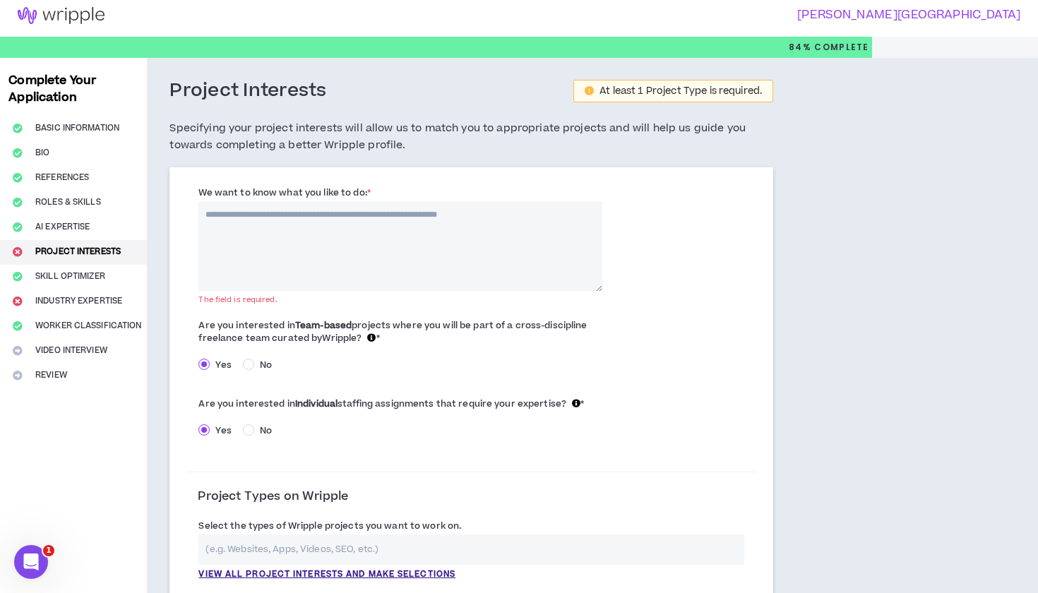
click at [297, 261] on textarea "We want to know what you like to do: *" at bounding box center [401, 246] width 404 height 90
paste textarea "**********"
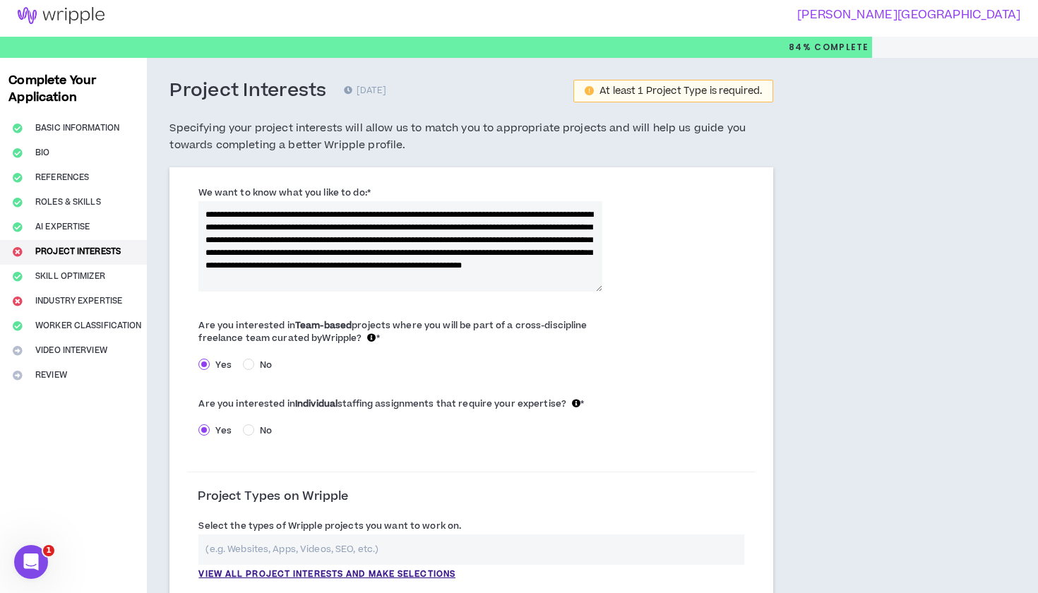
scroll to position [0, 0]
drag, startPoint x: 372, startPoint y: 208, endPoint x: 198, endPoint y: 206, distance: 173.8
click at [198, 206] on div "**********" at bounding box center [400, 238] width 427 height 106
click at [397, 216] on textarea "**********" at bounding box center [401, 246] width 404 height 90
drag, startPoint x: 508, startPoint y: 226, endPoint x: 409, endPoint y: 209, distance: 100.3
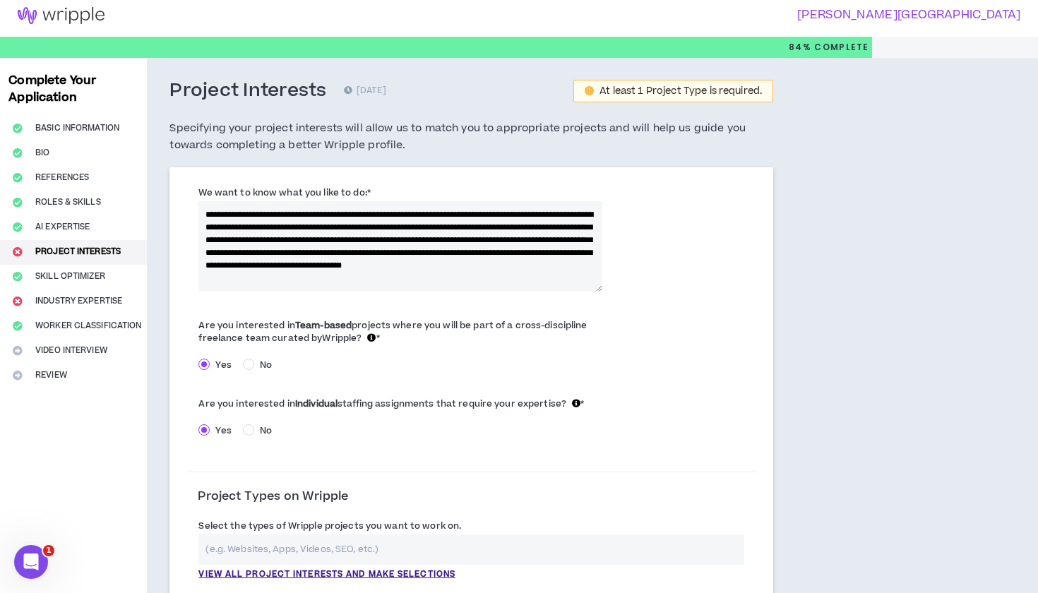
click at [409, 209] on textarea "**********" at bounding box center [401, 246] width 404 height 90
click at [440, 226] on textarea "**********" at bounding box center [401, 246] width 404 height 90
drag, startPoint x: 470, startPoint y: 226, endPoint x: 410, endPoint y: 214, distance: 60.5
click at [410, 214] on textarea "**********" at bounding box center [401, 246] width 404 height 90
click at [444, 214] on textarea "**********" at bounding box center [401, 246] width 404 height 90
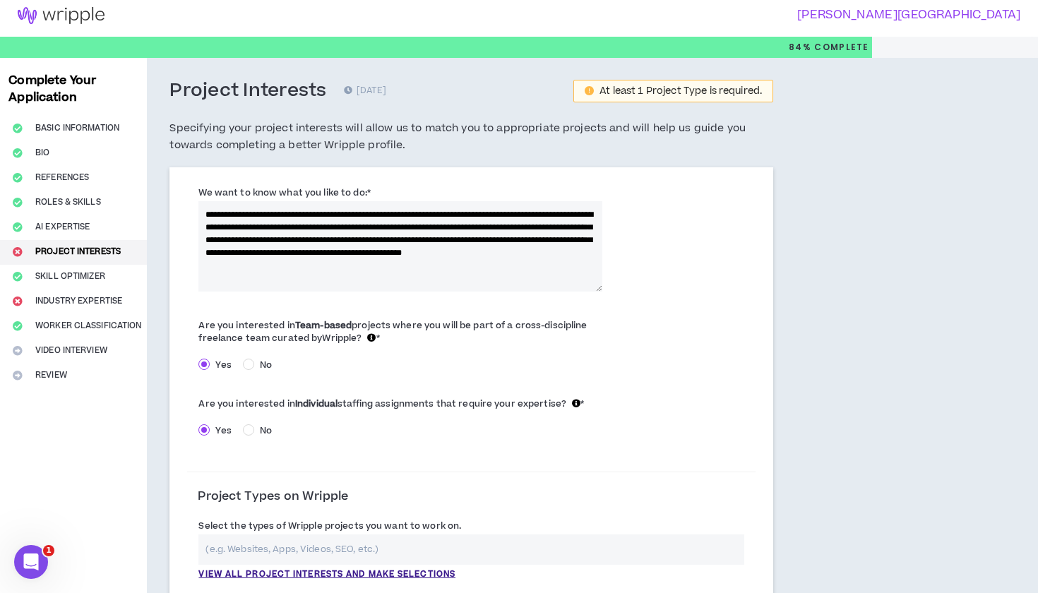
drag, startPoint x: 456, startPoint y: 227, endPoint x: 316, endPoint y: 221, distance: 140.7
click at [316, 221] on textarea "**********" at bounding box center [401, 246] width 404 height 90
drag, startPoint x: 413, startPoint y: 237, endPoint x: 255, endPoint y: 233, distance: 158.3
click at [255, 233] on textarea "**********" at bounding box center [401, 246] width 404 height 90
drag, startPoint x: 358, startPoint y: 262, endPoint x: 208, endPoint y: 250, distance: 150.9
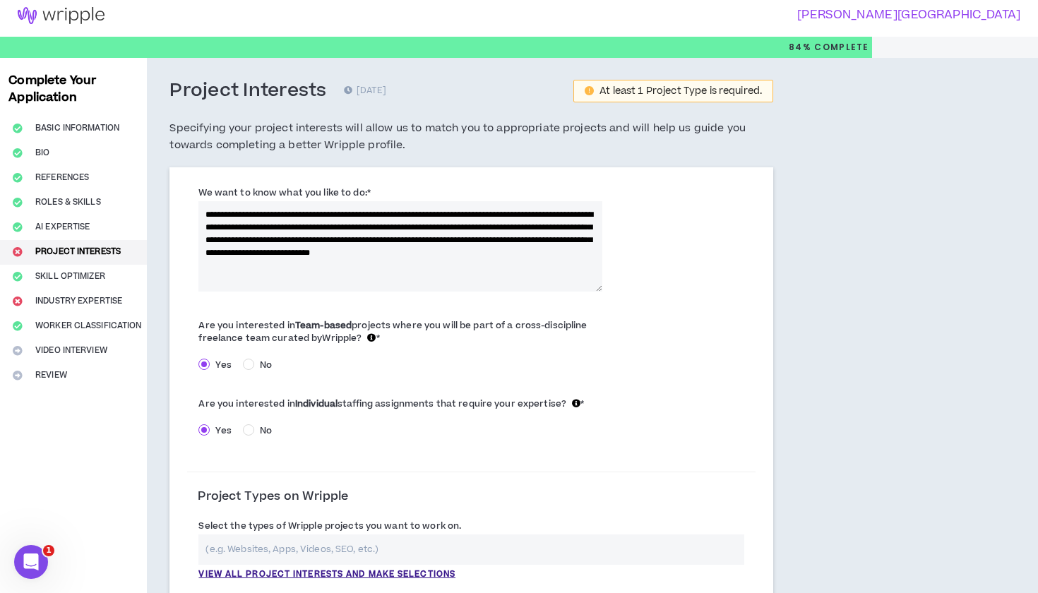
click at [208, 250] on textarea "**********" at bounding box center [401, 246] width 404 height 90
click at [256, 239] on textarea "**********" at bounding box center [401, 246] width 404 height 90
click at [206, 214] on textarea "**********" at bounding box center [401, 246] width 404 height 90
click at [460, 238] on textarea "**********" at bounding box center [401, 246] width 404 height 90
click at [570, 251] on textarea "**********" at bounding box center [401, 246] width 404 height 90
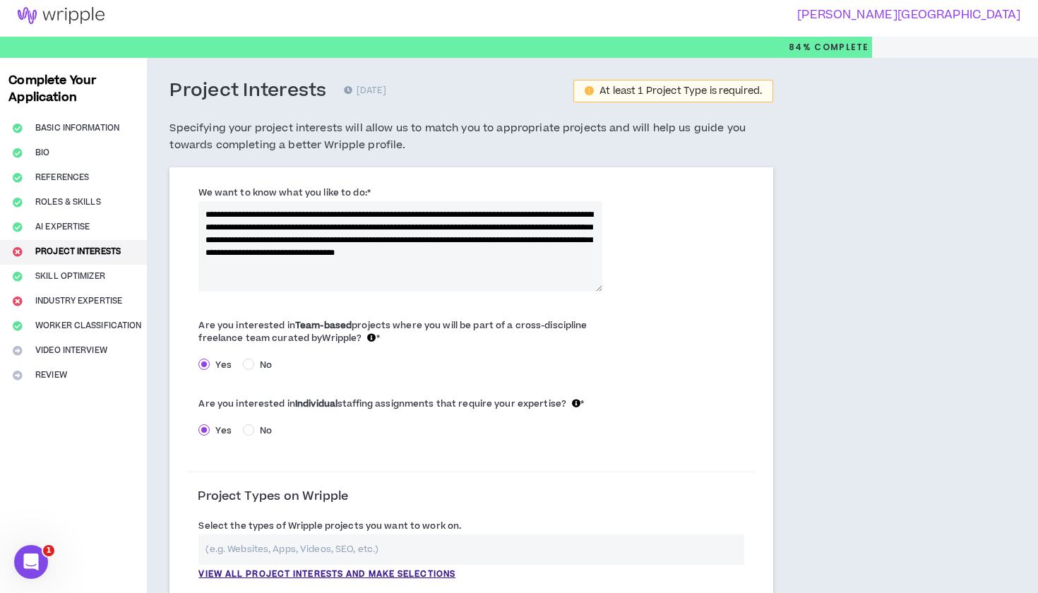
click at [246, 251] on textarea "**********" at bounding box center [401, 246] width 404 height 90
click at [292, 256] on textarea "**********" at bounding box center [401, 246] width 404 height 90
click at [434, 252] on textarea "**********" at bounding box center [401, 246] width 404 height 90
click at [262, 255] on textarea "**********" at bounding box center [401, 246] width 404 height 90
click at [446, 263] on textarea "**********" at bounding box center [401, 246] width 404 height 90
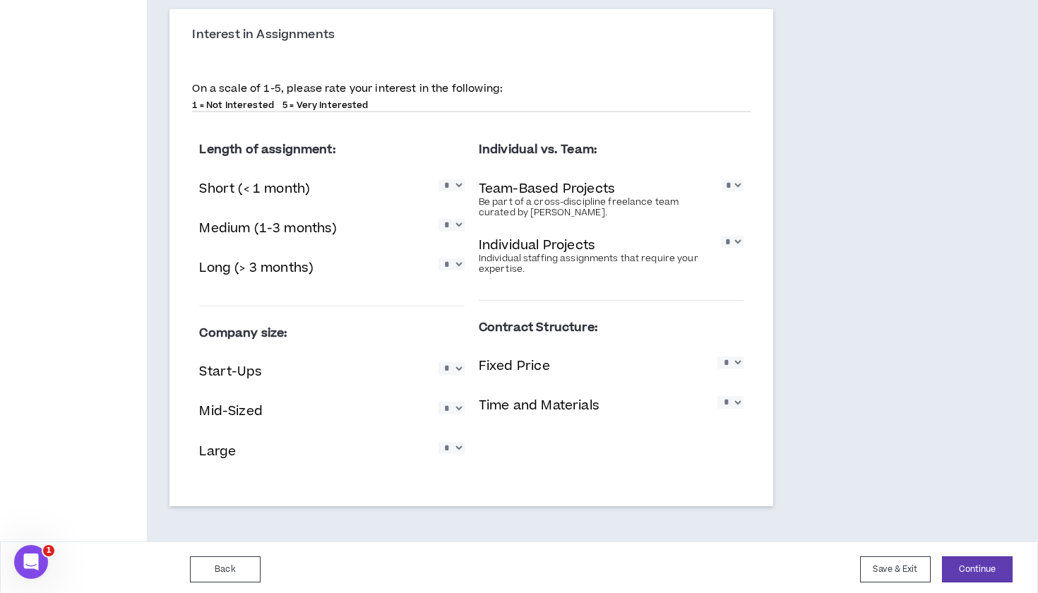
scroll to position [1017, 0]
type textarea "**********"
click at [976, 568] on button "Continue" at bounding box center [977, 570] width 71 height 26
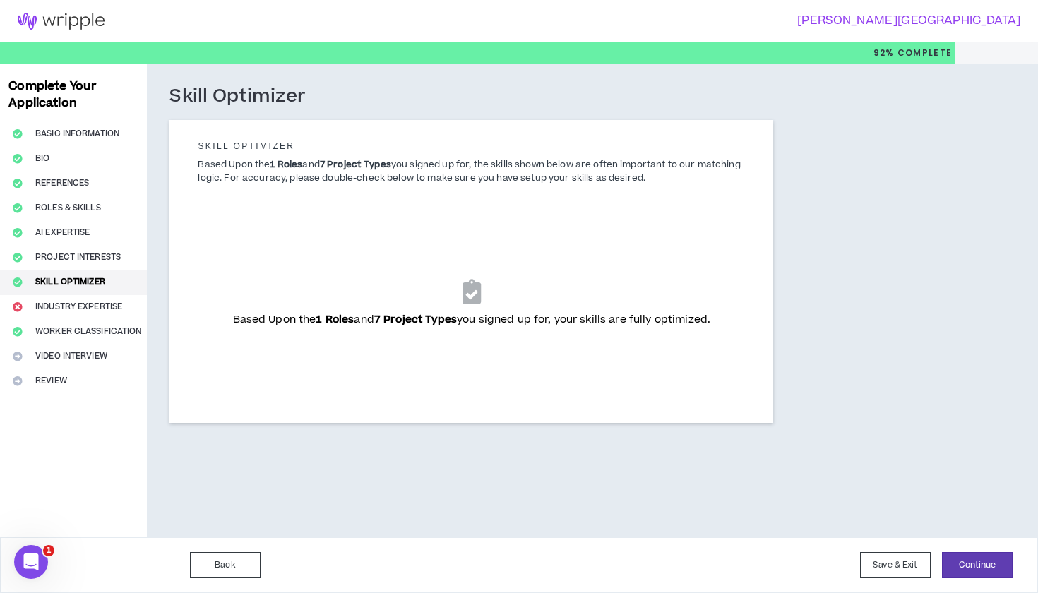
click at [345, 321] on b "1 Roles" at bounding box center [335, 319] width 38 height 15
click at [993, 556] on button "Continue" at bounding box center [977, 565] width 71 height 26
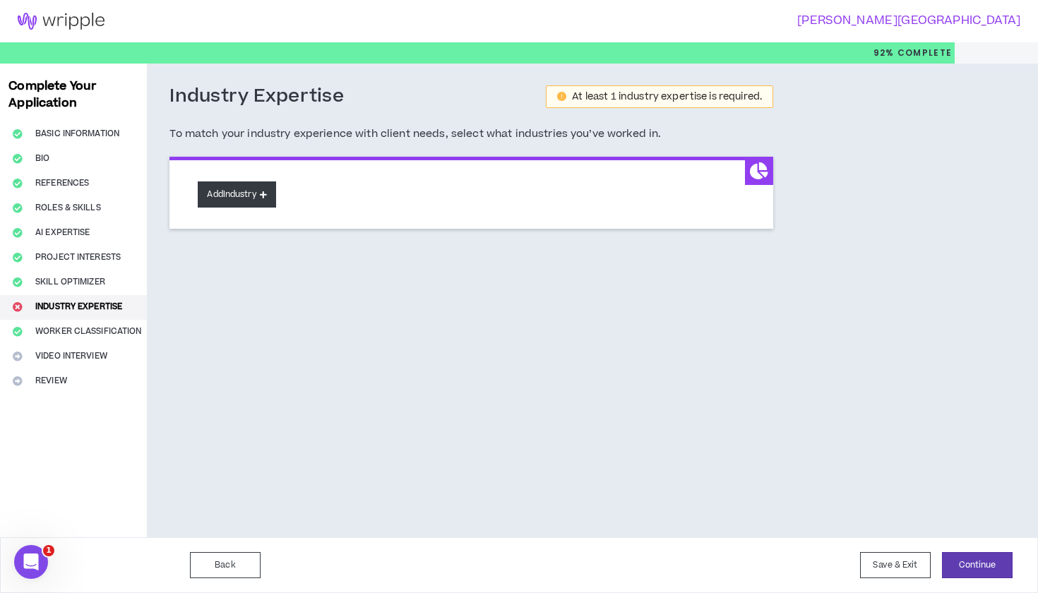
click at [242, 187] on button "Add Industry" at bounding box center [237, 195] width 78 height 26
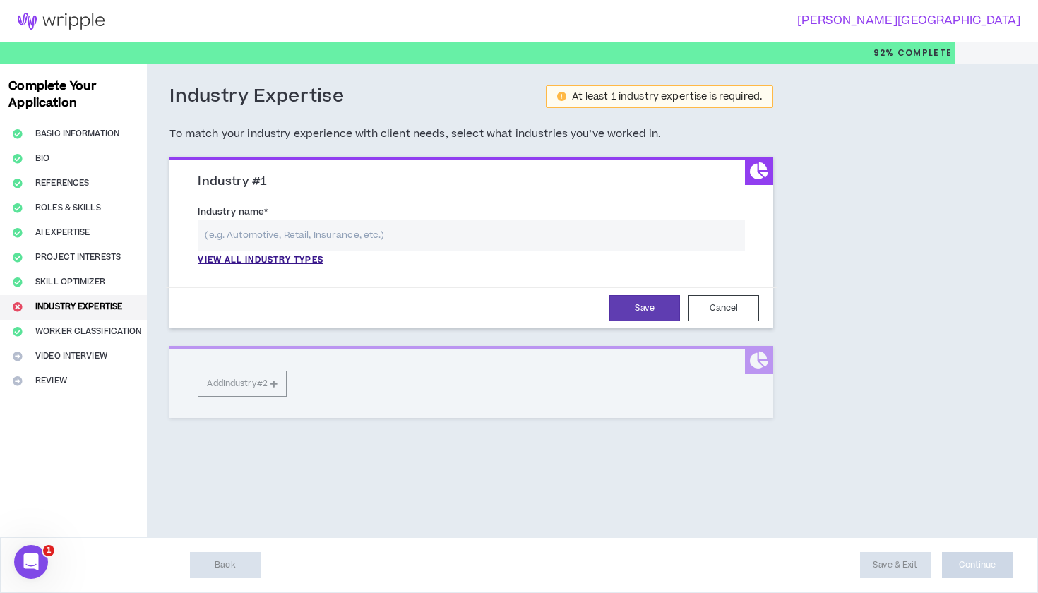
click at [256, 223] on input "text" at bounding box center [471, 235] width 547 height 30
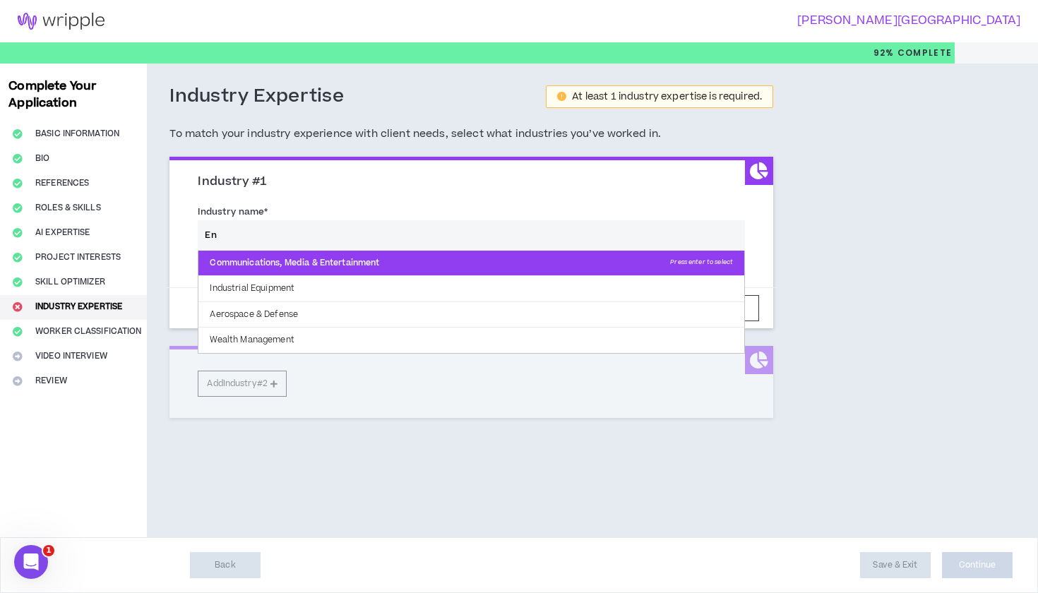
click at [306, 255] on p "Communications, Media & Entertainment Press enter to select" at bounding box center [472, 263] width 546 height 25
type input "Communications, Media & Entertainment"
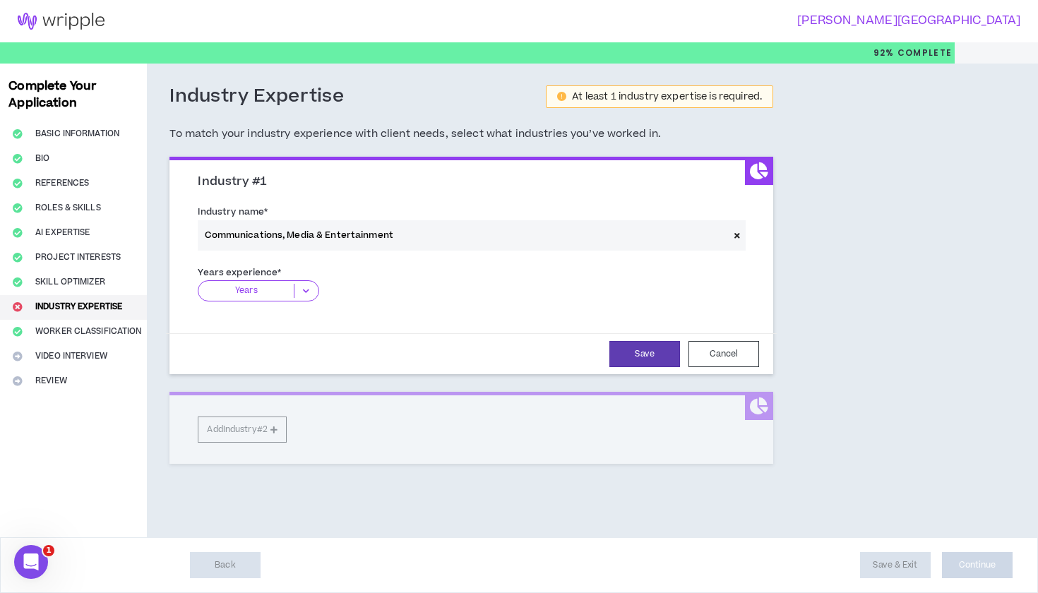
click at [305, 292] on icon at bounding box center [306, 291] width 23 height 14
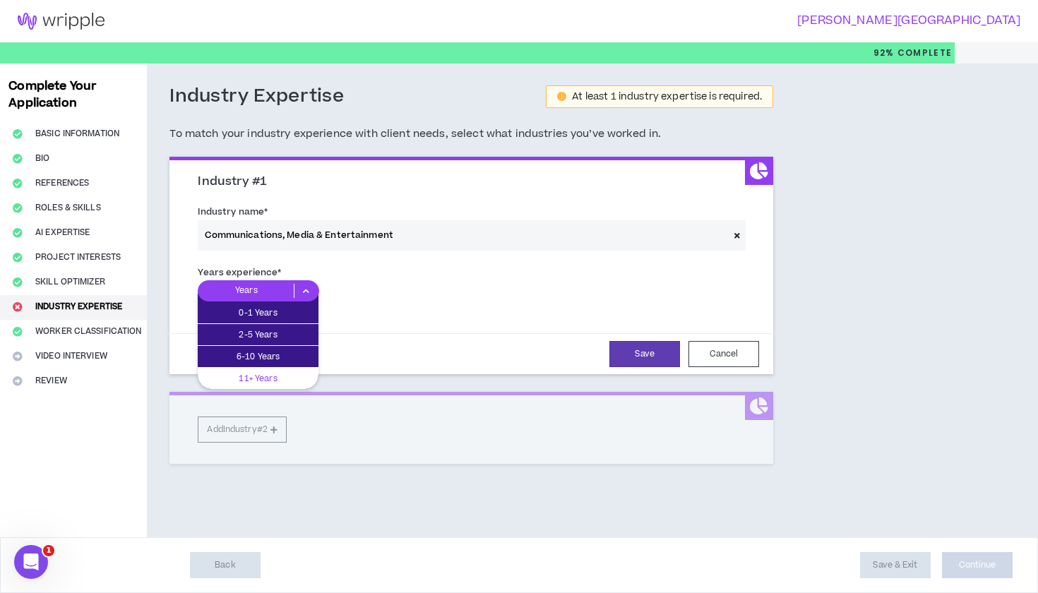
click at [300, 377] on p "11+ Years" at bounding box center [258, 379] width 121 height 16
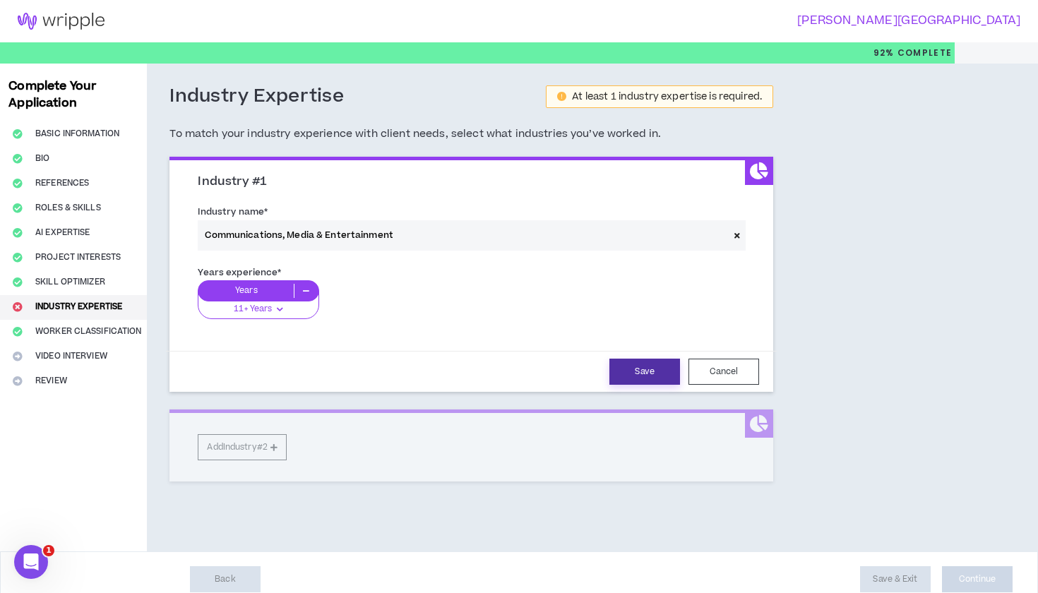
click at [651, 373] on button "Save" at bounding box center [645, 372] width 71 height 26
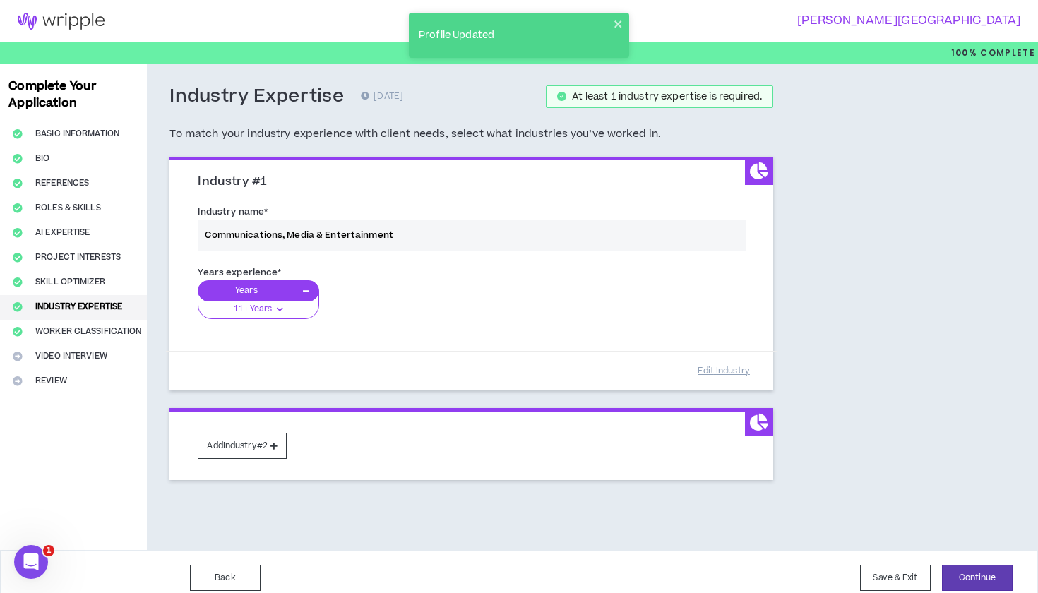
click at [971, 552] on div "Back Save & Exit Continue Save & Exit" at bounding box center [519, 578] width 1038 height 56
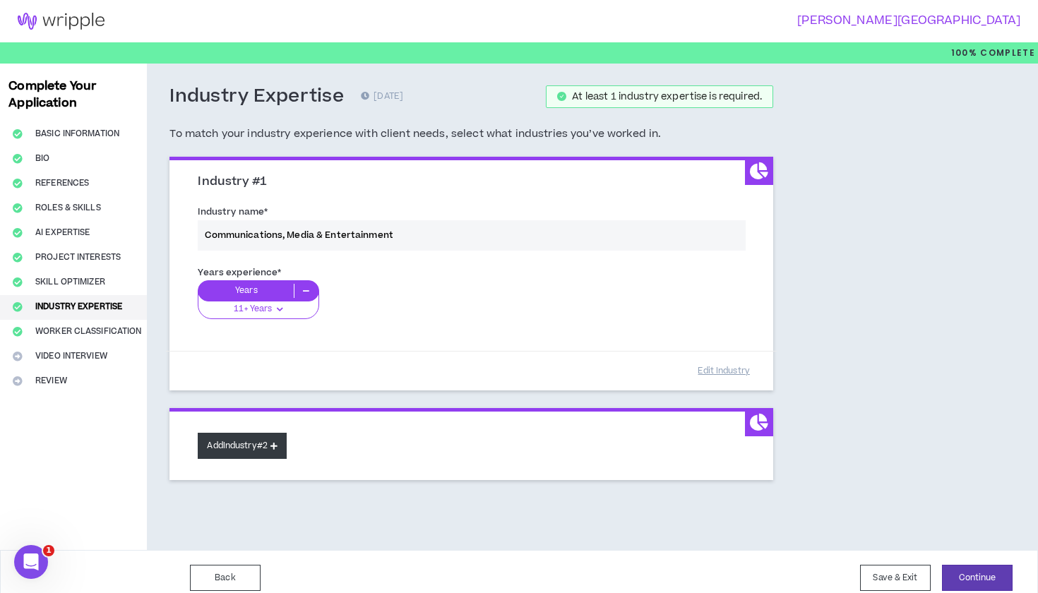
click at [272, 447] on button "Add Industry #2" at bounding box center [242, 446] width 89 height 26
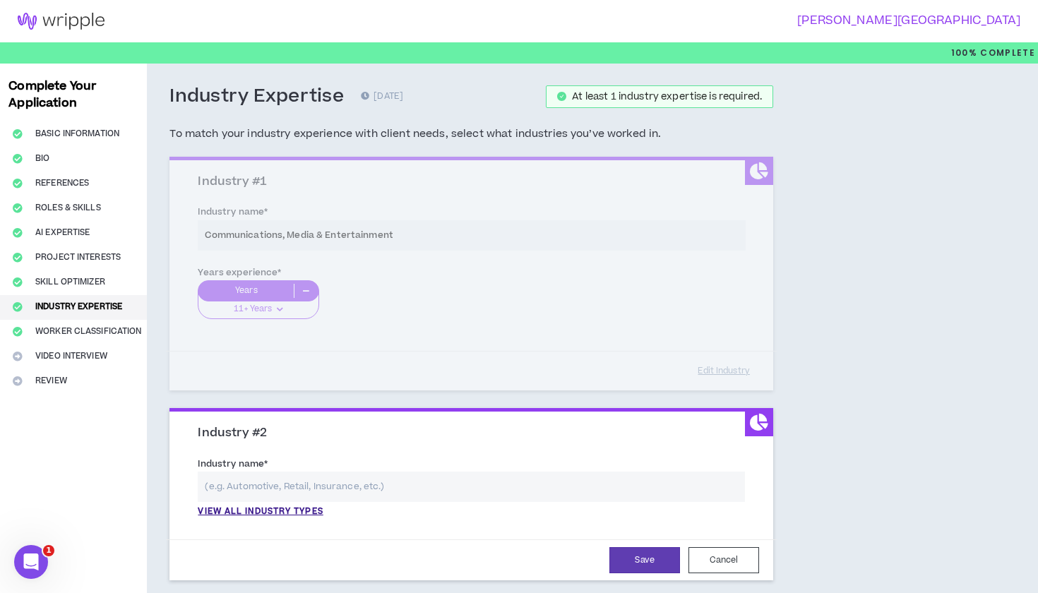
click at [272, 490] on input "text" at bounding box center [471, 487] width 547 height 30
type input "W"
type input "H"
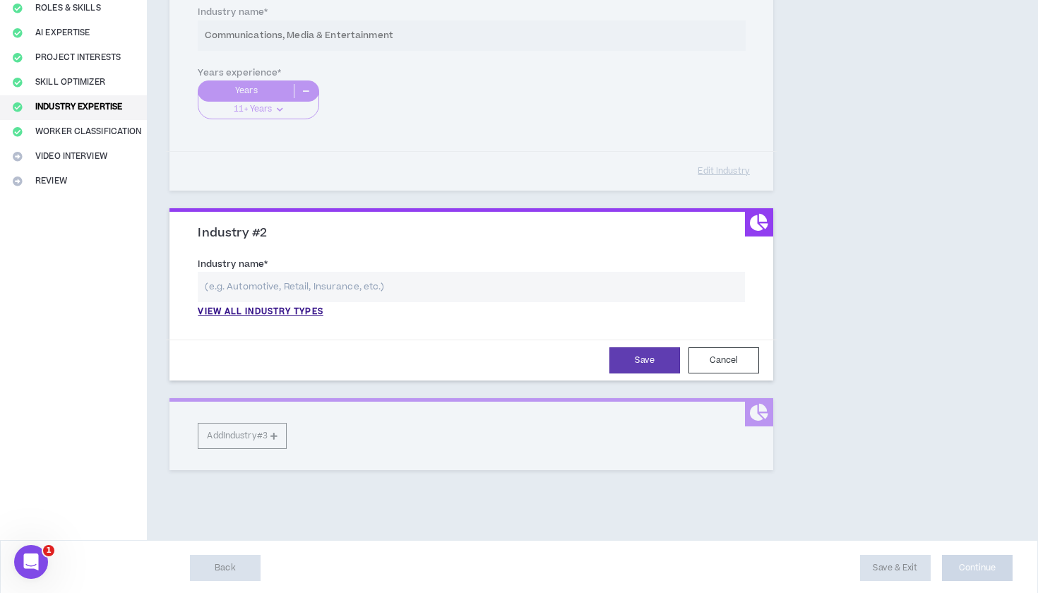
scroll to position [199, 0]
click at [863, 504] on div "Industry Expertise 0 days ago At least 1 industry expertise is required. To mat…" at bounding box center [536, 202] width 779 height 677
click at [729, 357] on button "Cancel" at bounding box center [724, 361] width 71 height 26
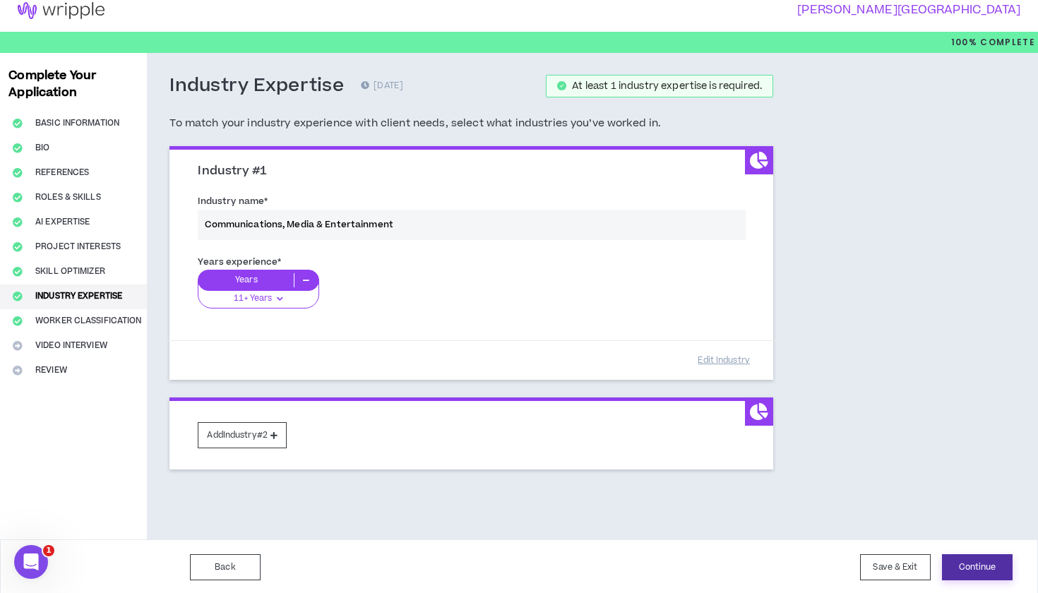
click at [984, 559] on button "Continue" at bounding box center [977, 568] width 71 height 26
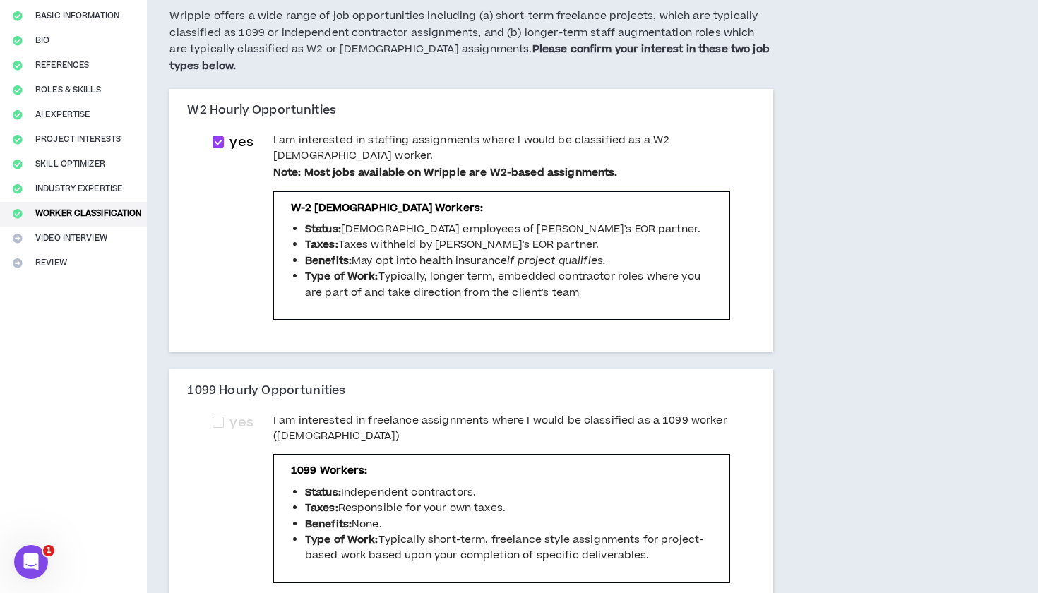
scroll to position [119, 0]
click at [224, 416] on span at bounding box center [218, 421] width 11 height 11
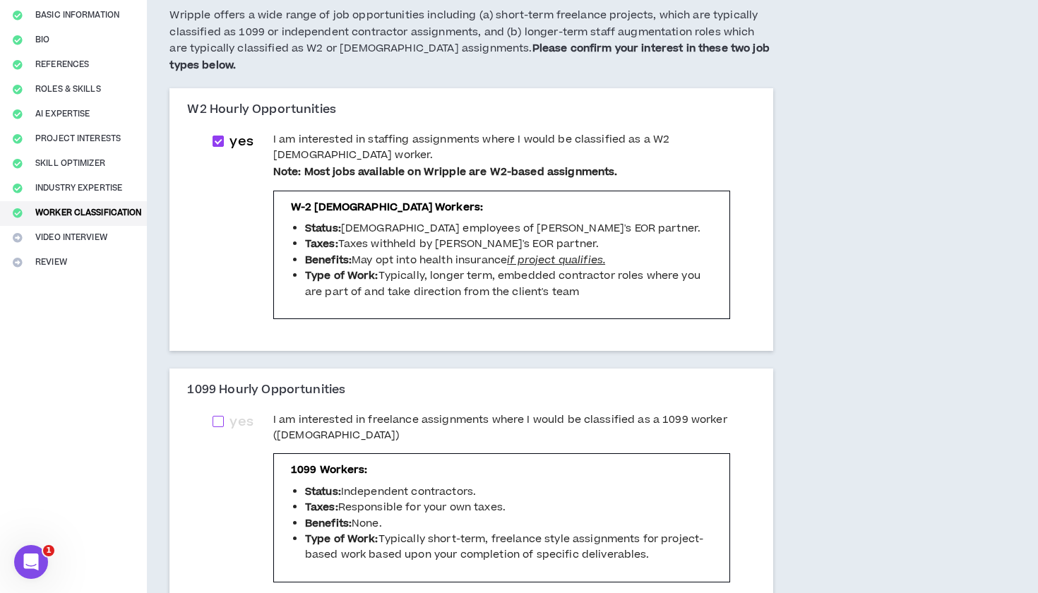
click at [224, 416] on span at bounding box center [218, 421] width 11 height 11
checkbox input "****"
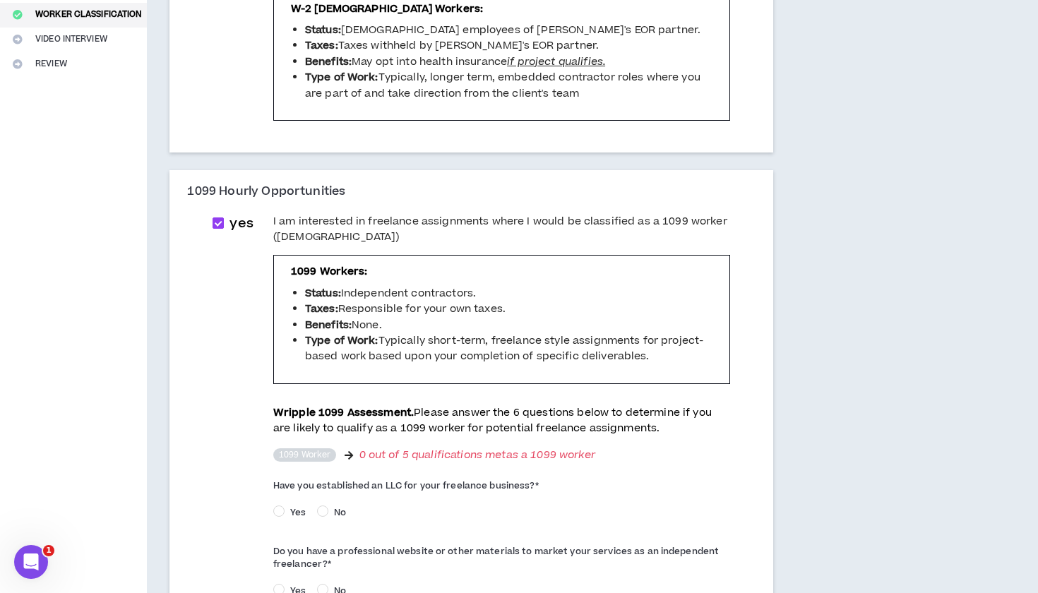
scroll to position [358, 0]
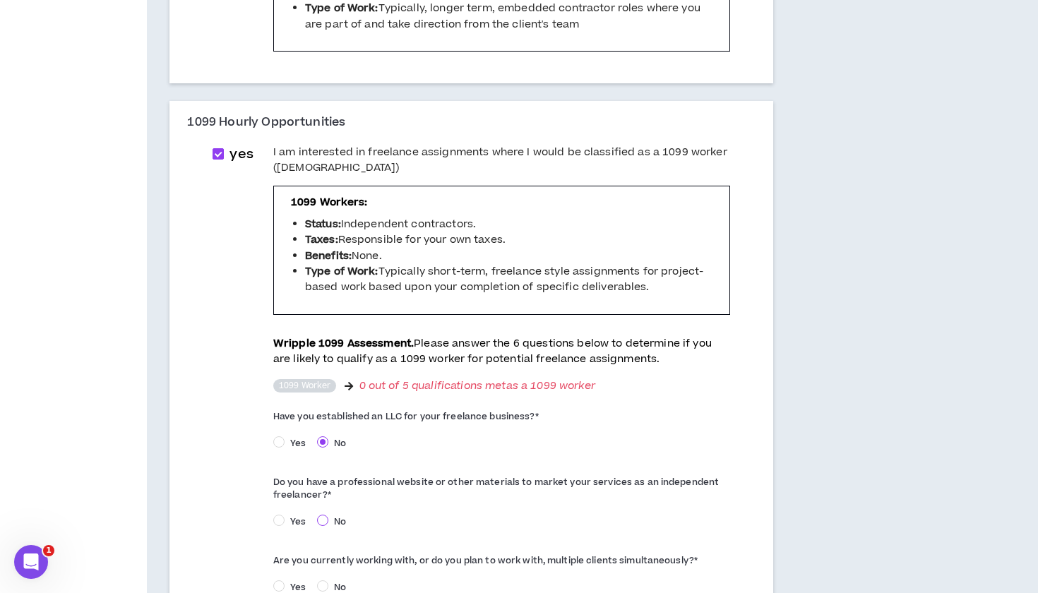
click at [328, 515] on span at bounding box center [322, 520] width 11 height 11
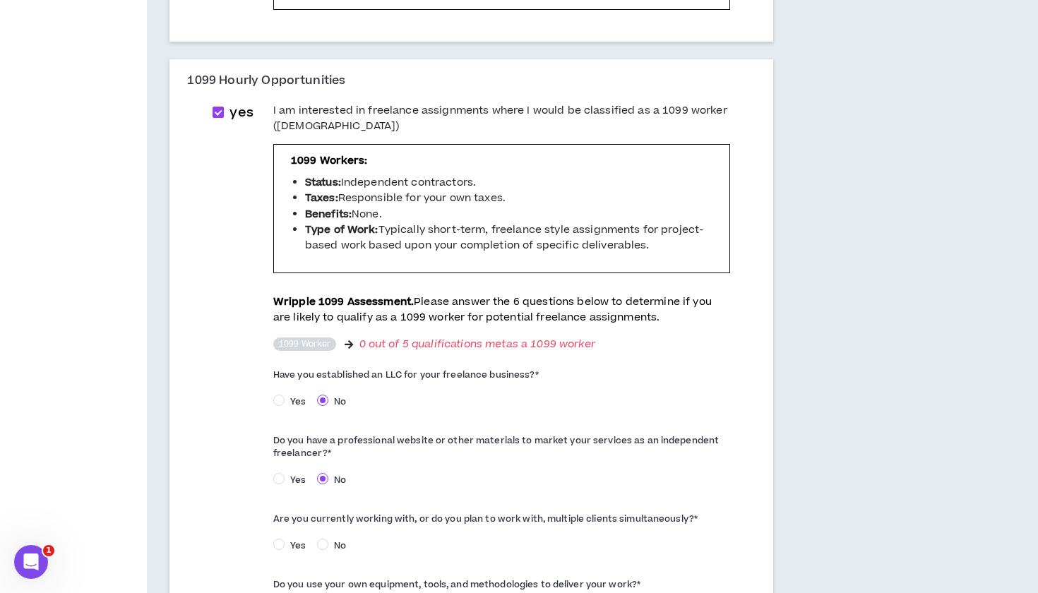
scroll to position [431, 0]
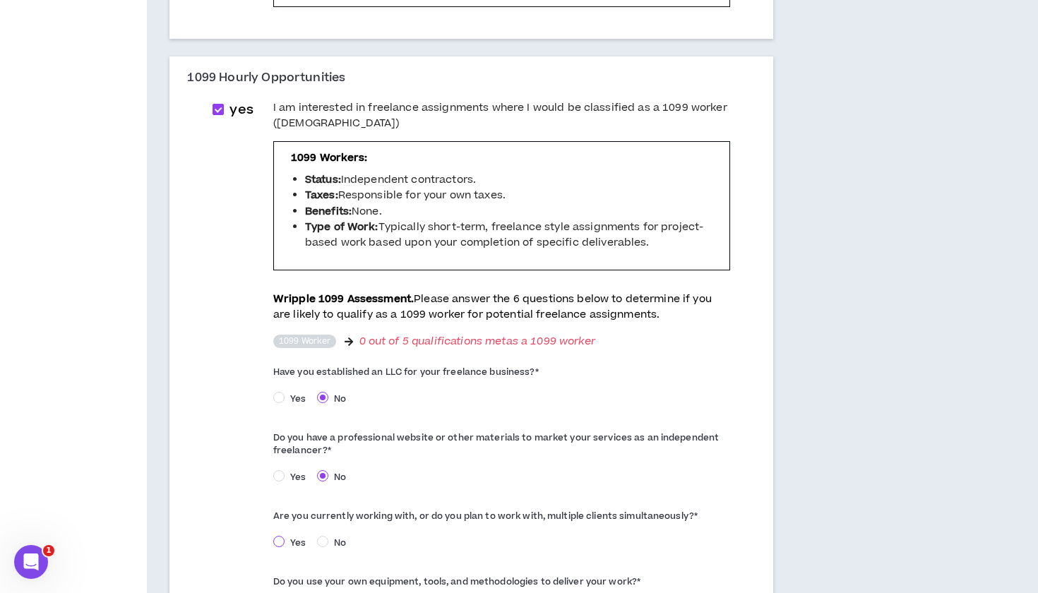
click at [285, 536] on span at bounding box center [278, 541] width 11 height 11
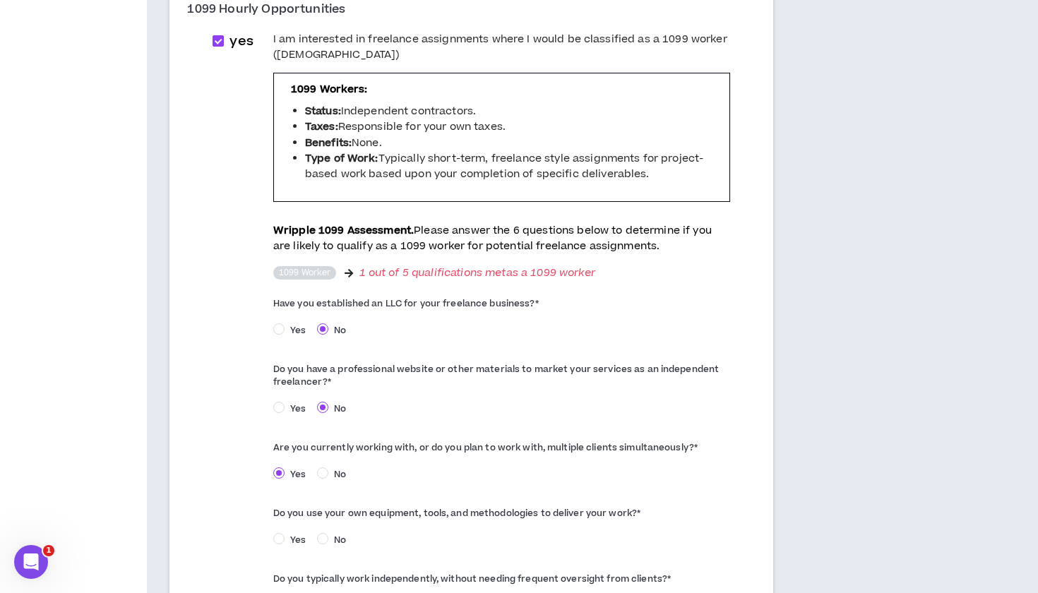
scroll to position [523, 0]
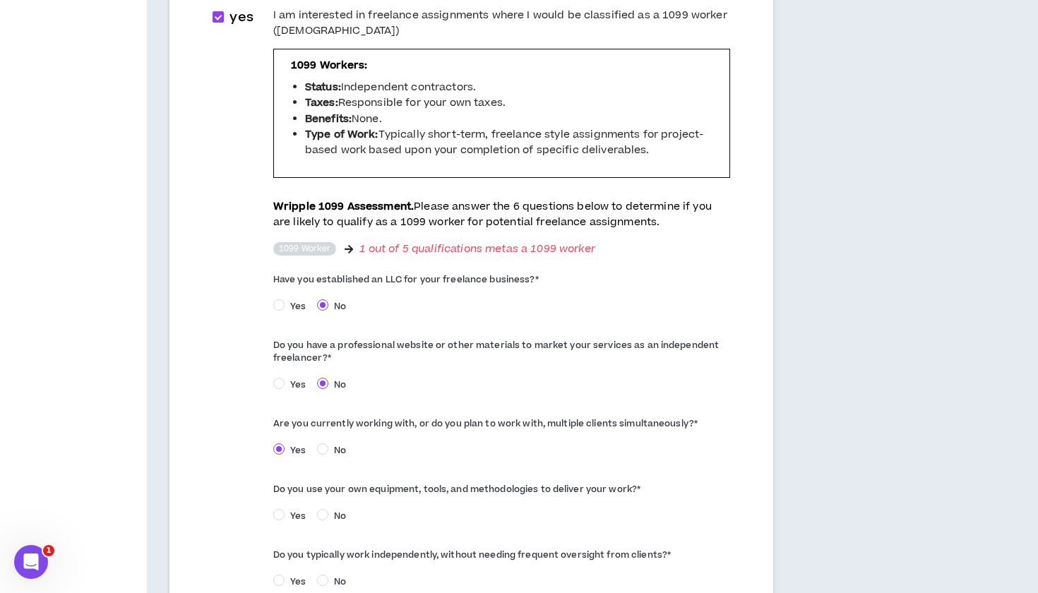
click at [301, 510] on span "Yes" at bounding box center [298, 516] width 27 height 13
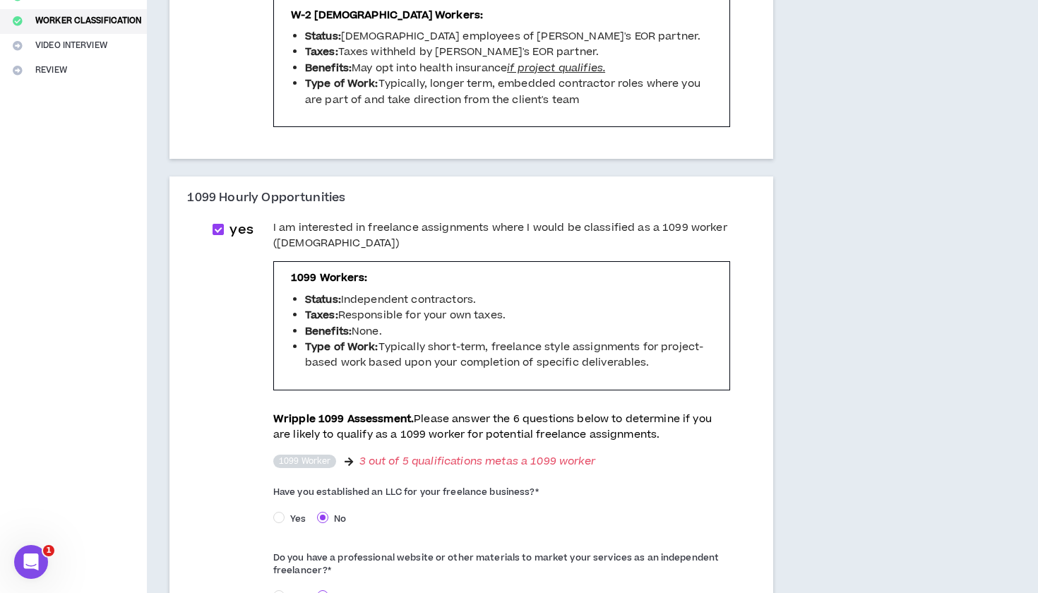
scroll to position [297, 0]
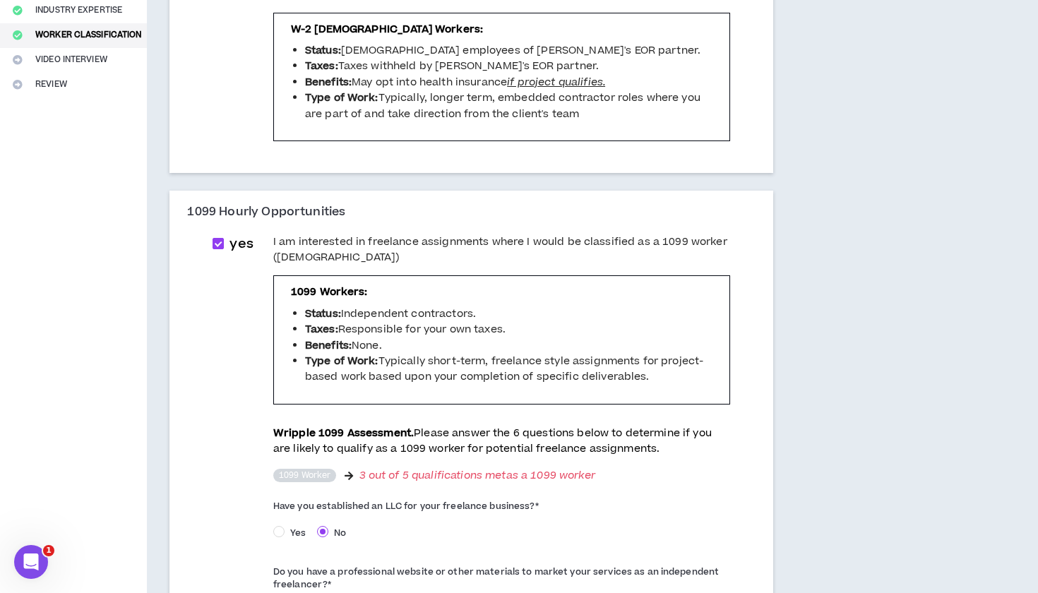
click at [337, 469] on sup "1099 Worker" at bounding box center [305, 475] width 64 height 13
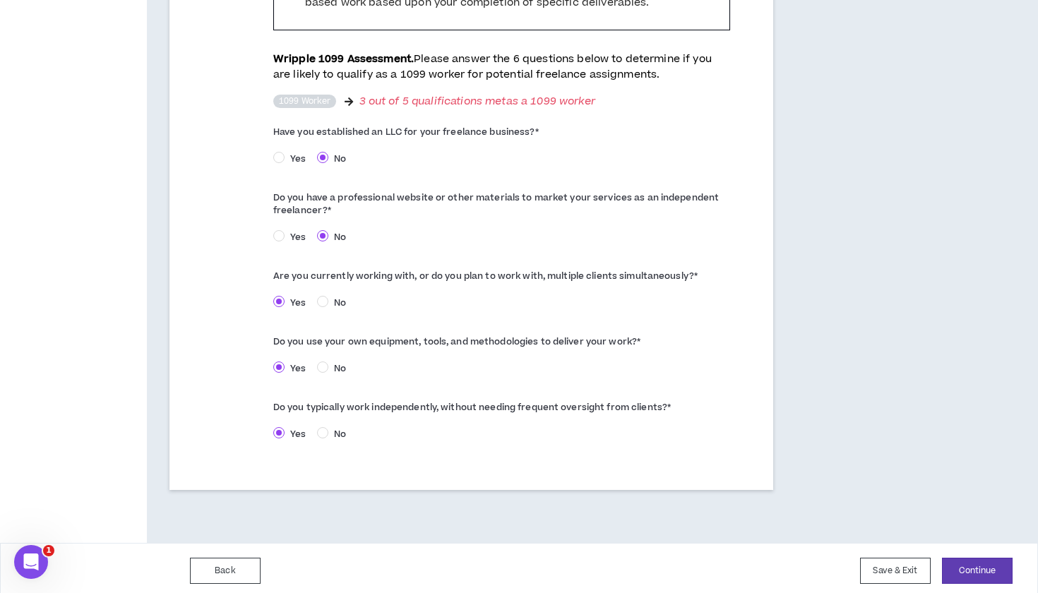
scroll to position [670, 0]
click at [954, 567] on button "Continue" at bounding box center [977, 572] width 71 height 26
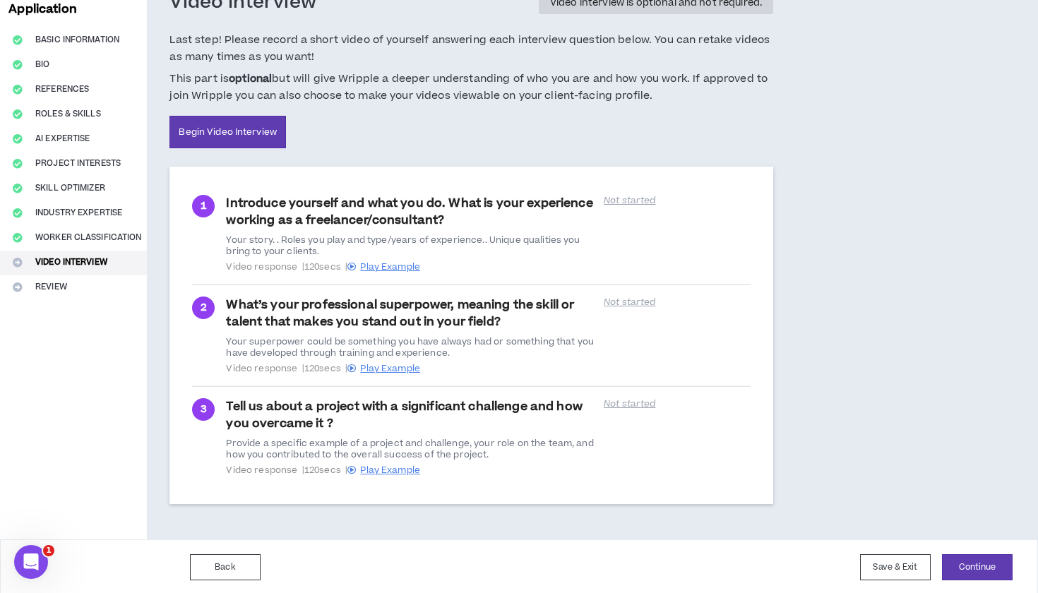
scroll to position [93, 0]
click at [979, 565] on button "Continue" at bounding box center [977, 568] width 71 height 26
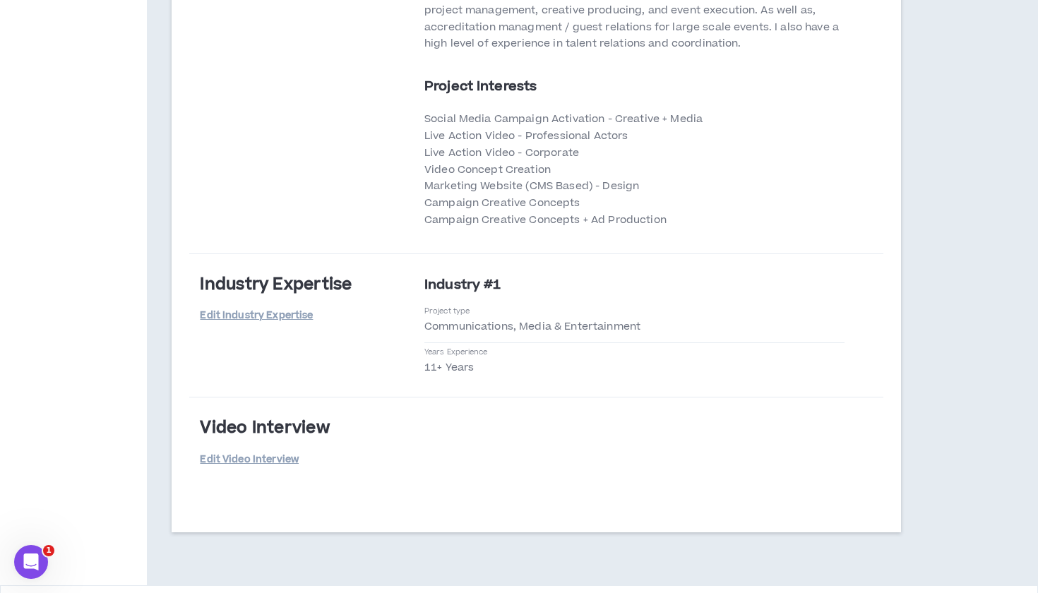
scroll to position [2444, 0]
